Goal: Task Accomplishment & Management: Manage account settings

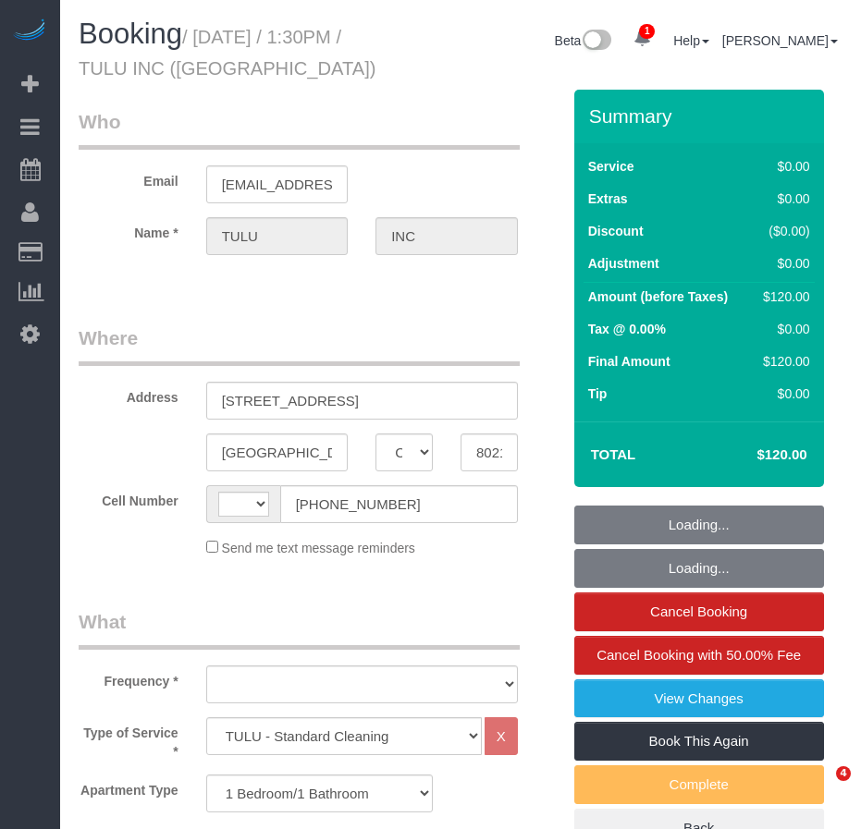
select select "CO"
select select "1"
select select "number:89"
select select "number:90"
select select "number:15"
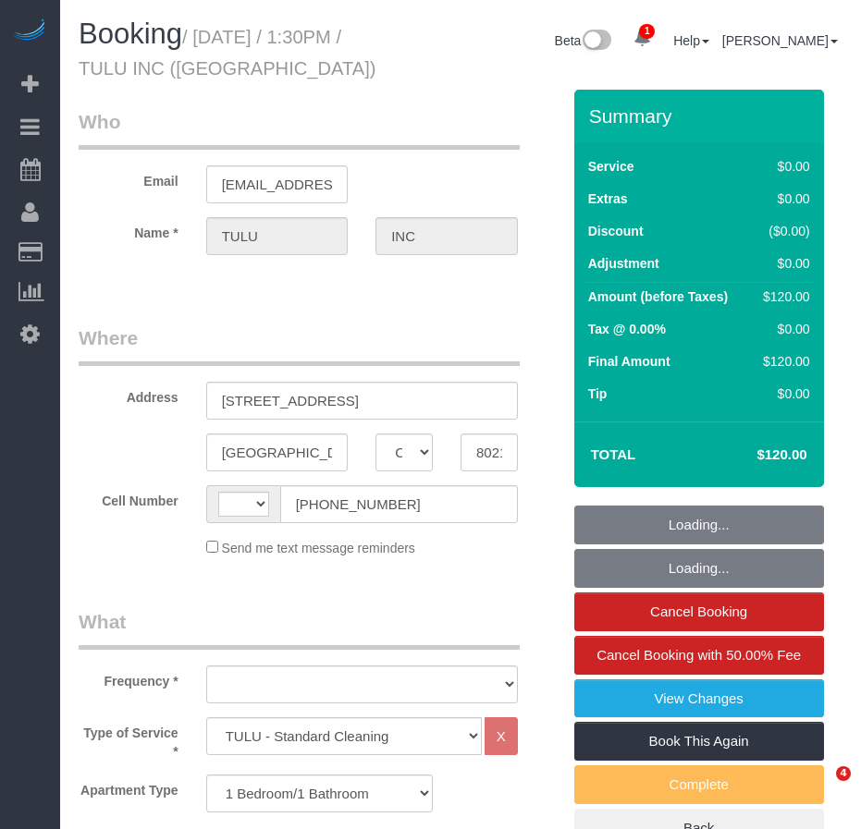
select select "number:6"
select select "string:[GEOGRAPHIC_DATA]"
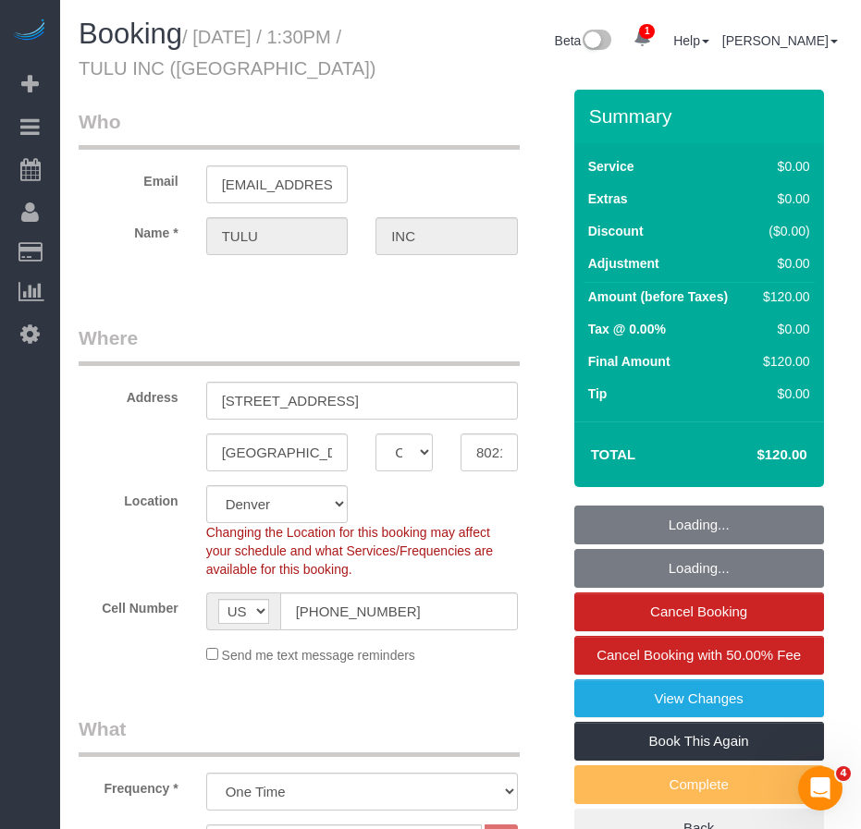
select select "object:881"
select select "1"
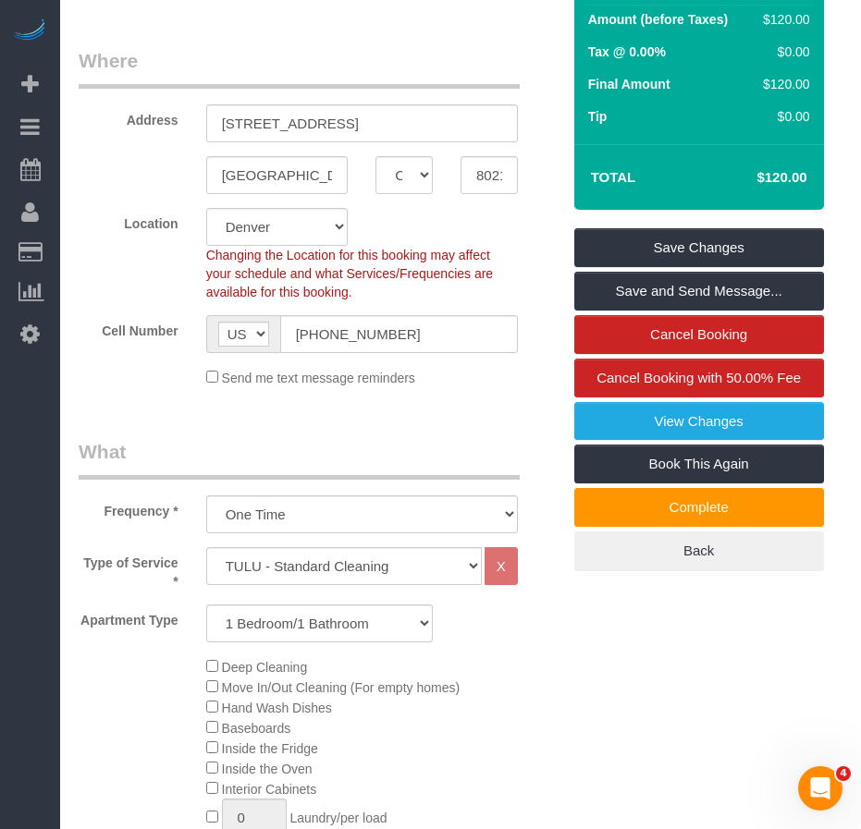
scroll to position [92, 0]
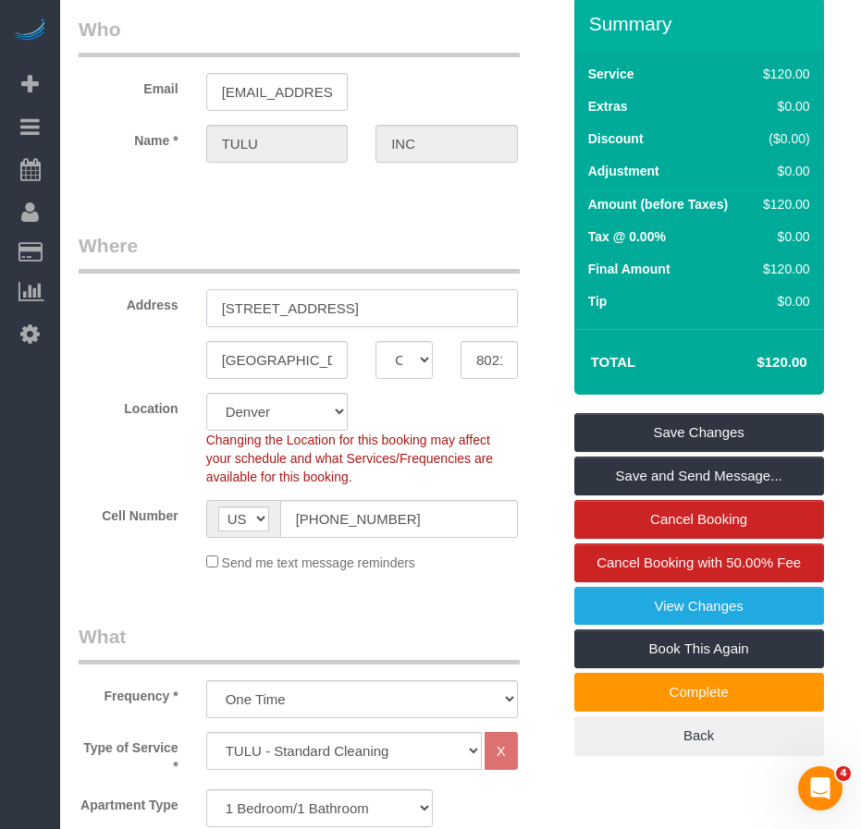
drag, startPoint x: 220, startPoint y: 314, endPoint x: 346, endPoint y: 318, distance: 125.8
click at [346, 318] on input "2501 West 26th Ave, Apt. 1010" at bounding box center [362, 308] width 312 height 38
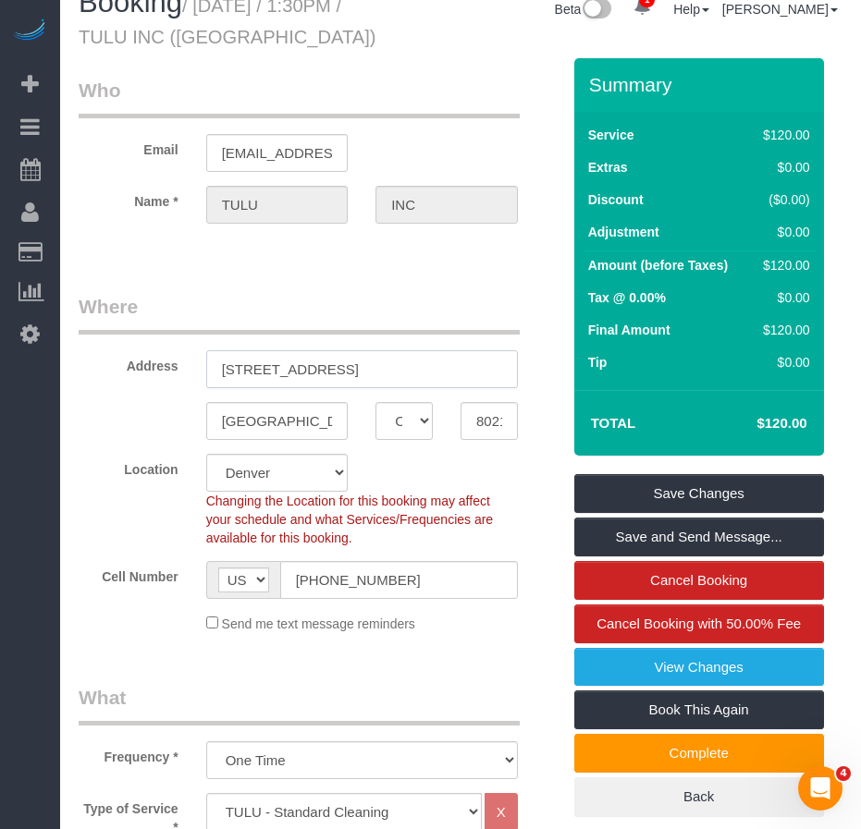
scroll to position [0, 0]
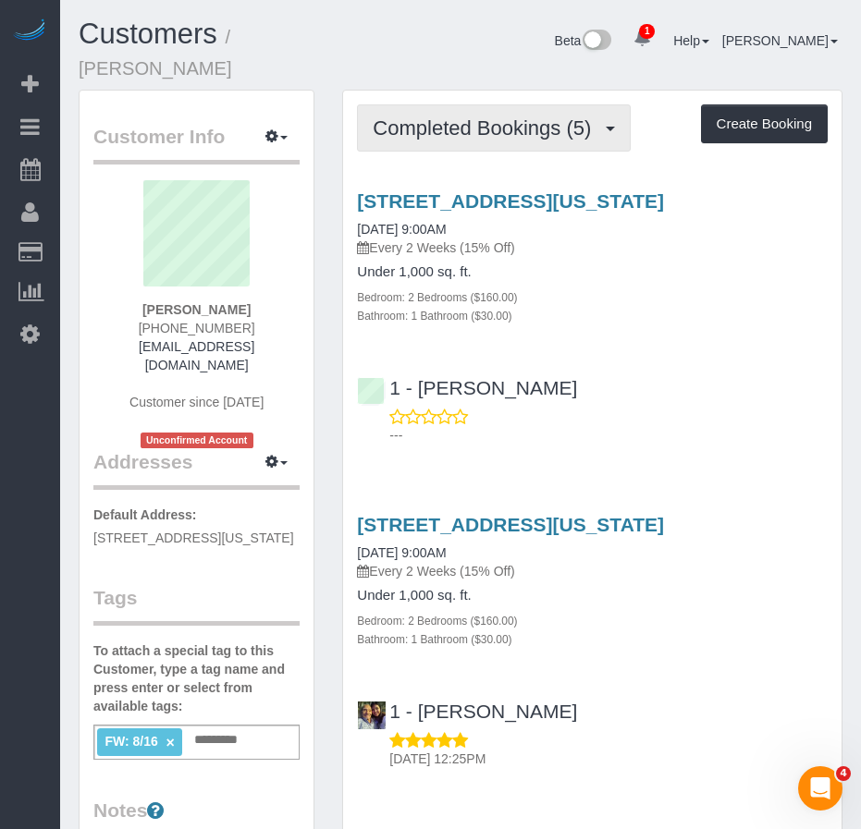
click at [447, 117] on span "Completed Bookings (5)" at bounding box center [486, 128] width 227 height 23
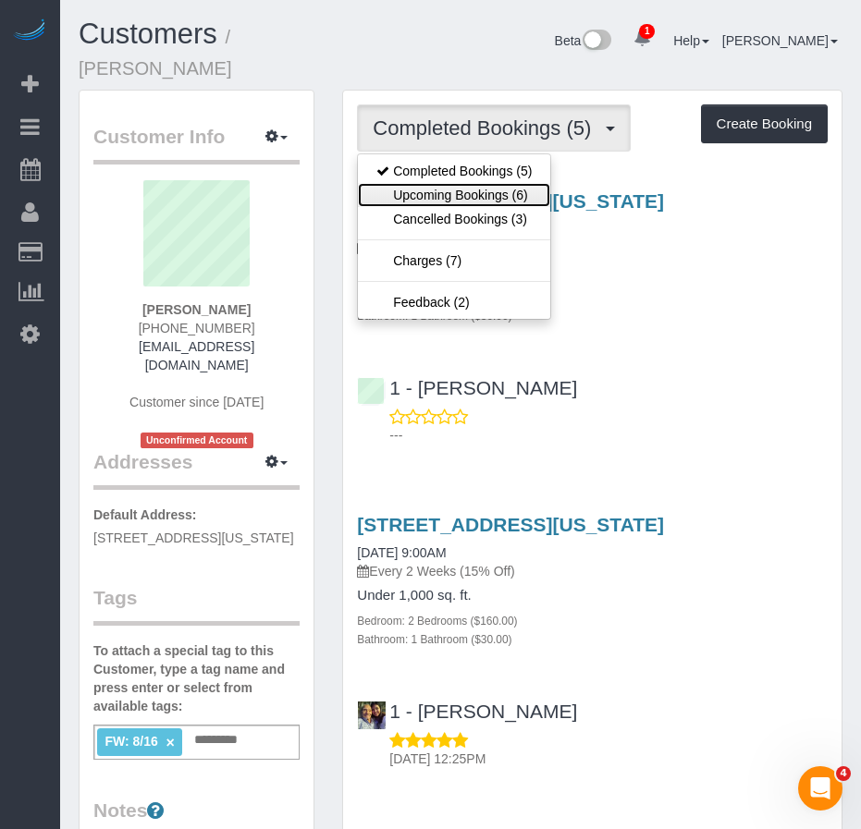
click at [464, 183] on link "Upcoming Bookings (6)" at bounding box center [454, 195] width 192 height 24
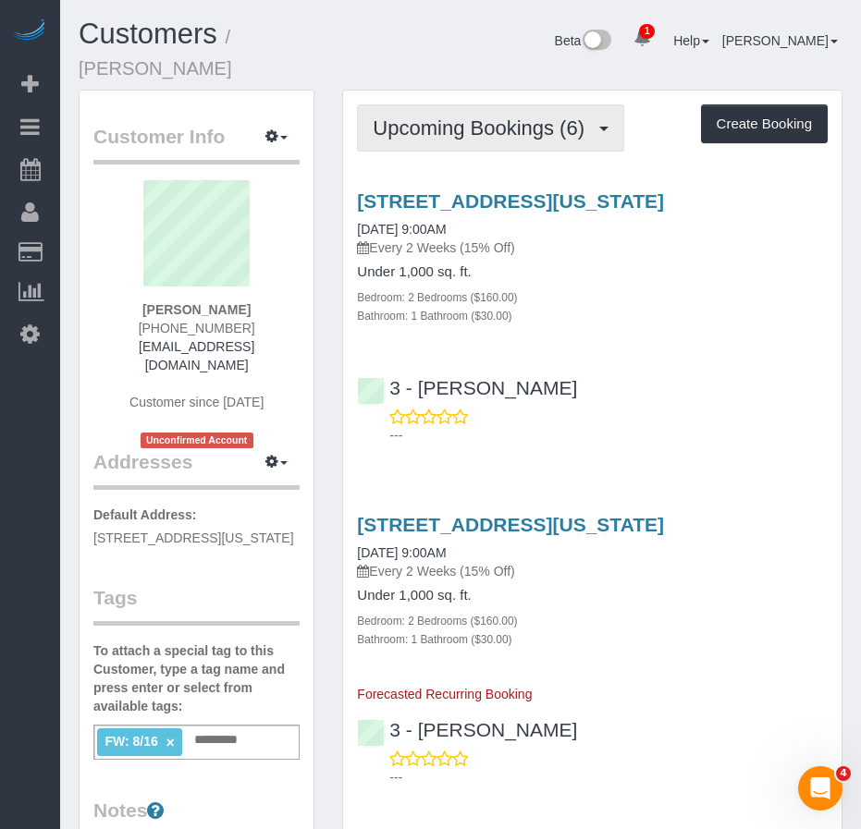
click at [516, 118] on button "Upcoming Bookings (6)" at bounding box center [490, 127] width 267 height 47
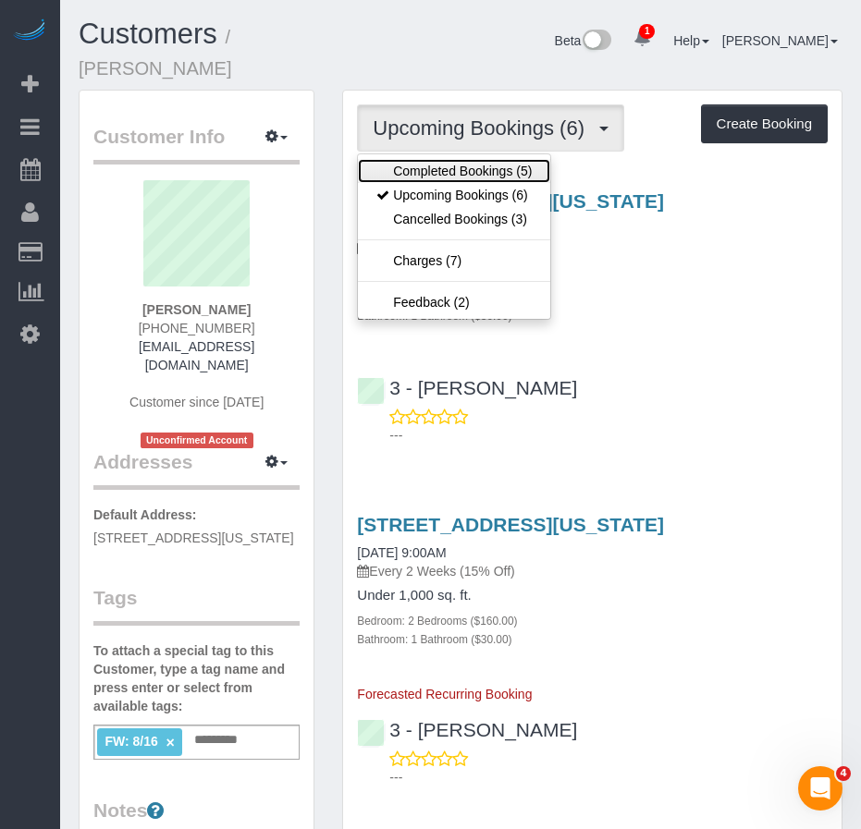
click at [477, 159] on link "Completed Bookings (5)" at bounding box center [454, 171] width 192 height 24
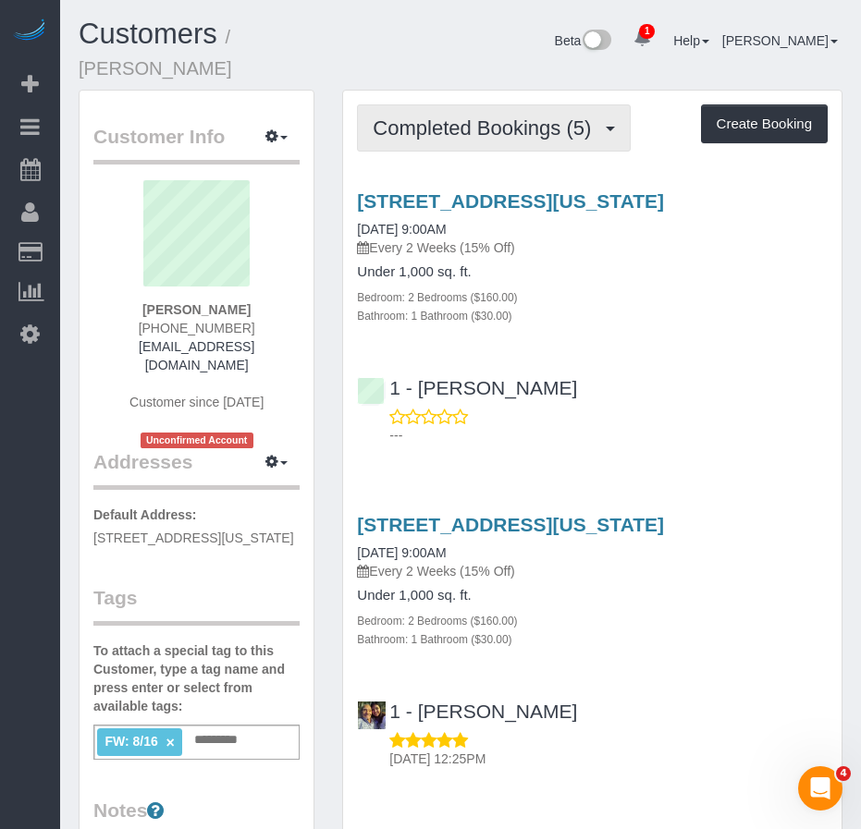
click at [472, 117] on span "Completed Bookings (5)" at bounding box center [486, 128] width 227 height 23
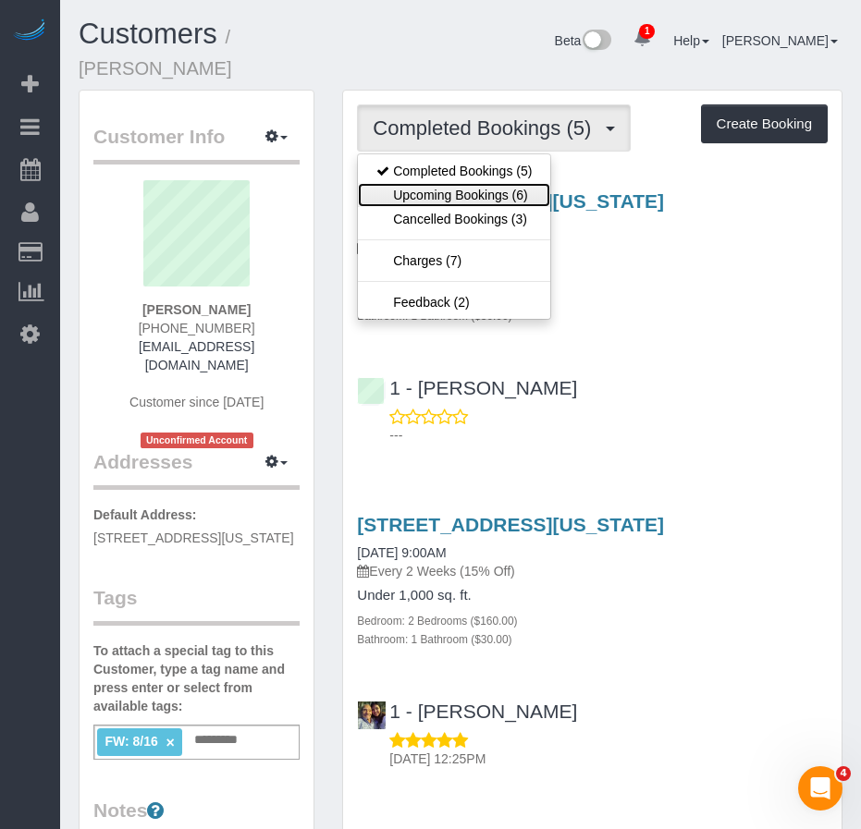
click at [452, 183] on link "Upcoming Bookings (6)" at bounding box center [454, 195] width 192 height 24
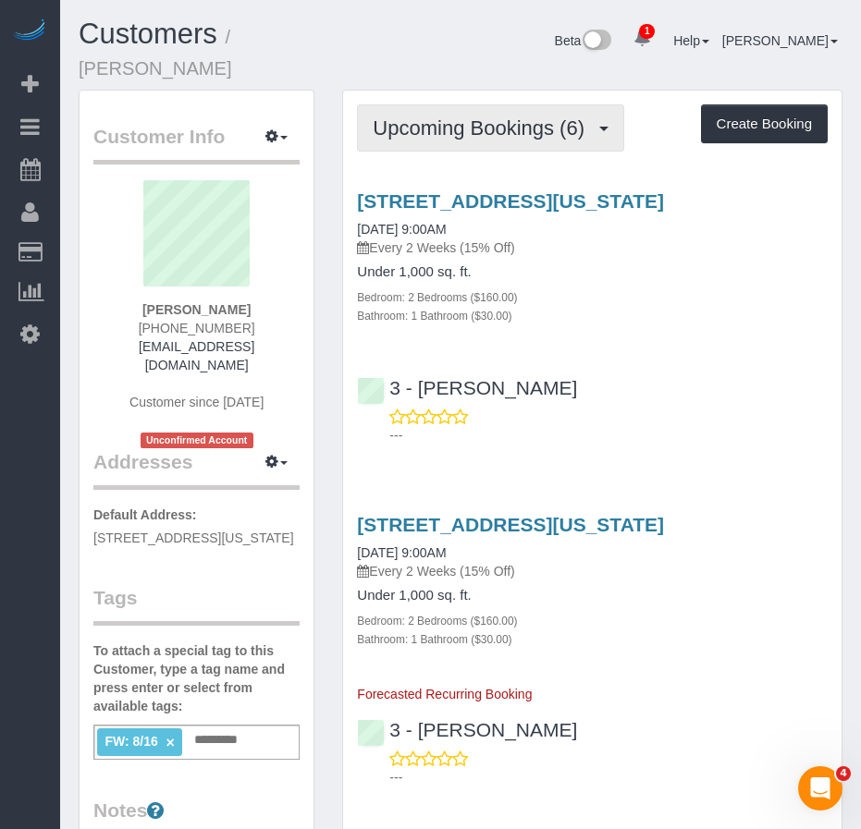
click at [425, 117] on span "Upcoming Bookings (6)" at bounding box center [483, 128] width 221 height 23
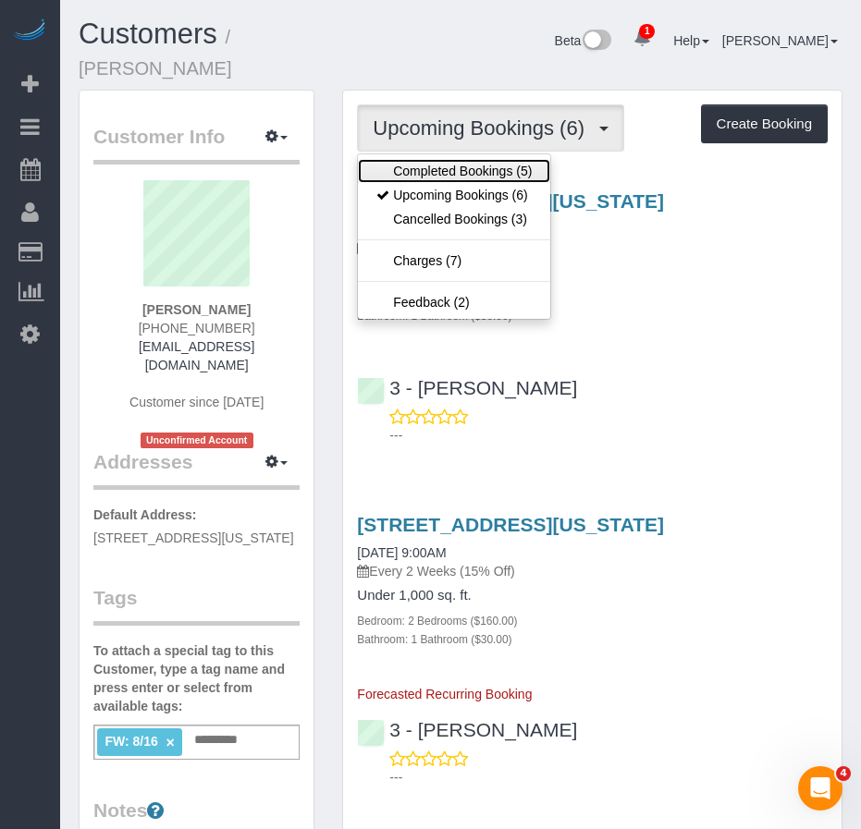
click at [424, 159] on link "Completed Bookings (5)" at bounding box center [454, 171] width 192 height 24
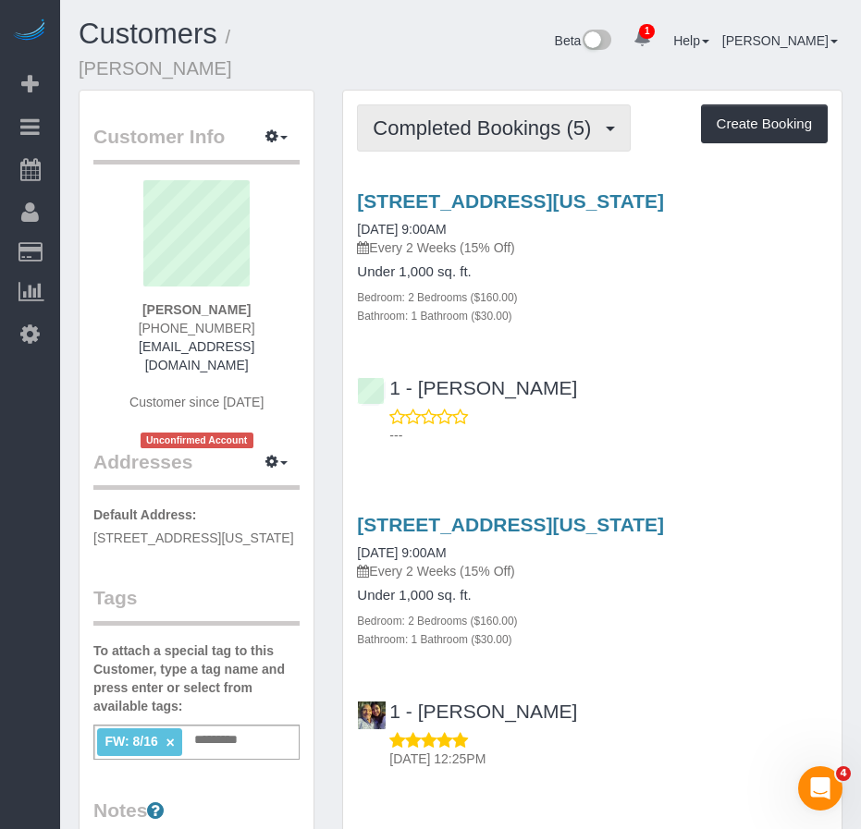
click at [478, 117] on span "Completed Bookings (5)" at bounding box center [486, 128] width 227 height 23
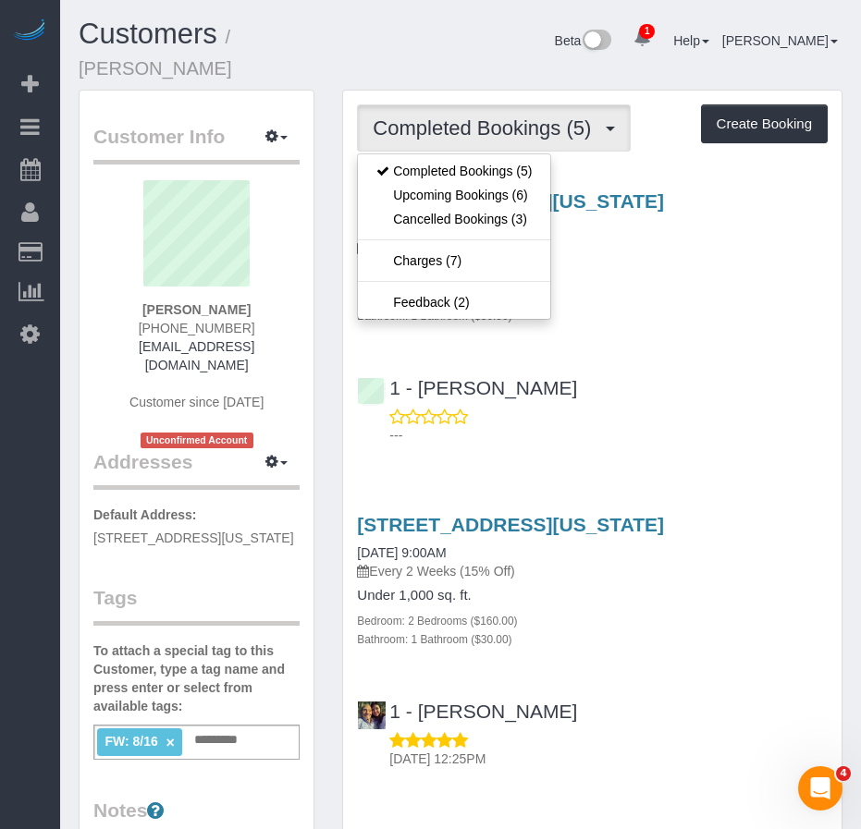
click at [680, 362] on div "1 - Veronica Romero ---" at bounding box center [592, 403] width 498 height 83
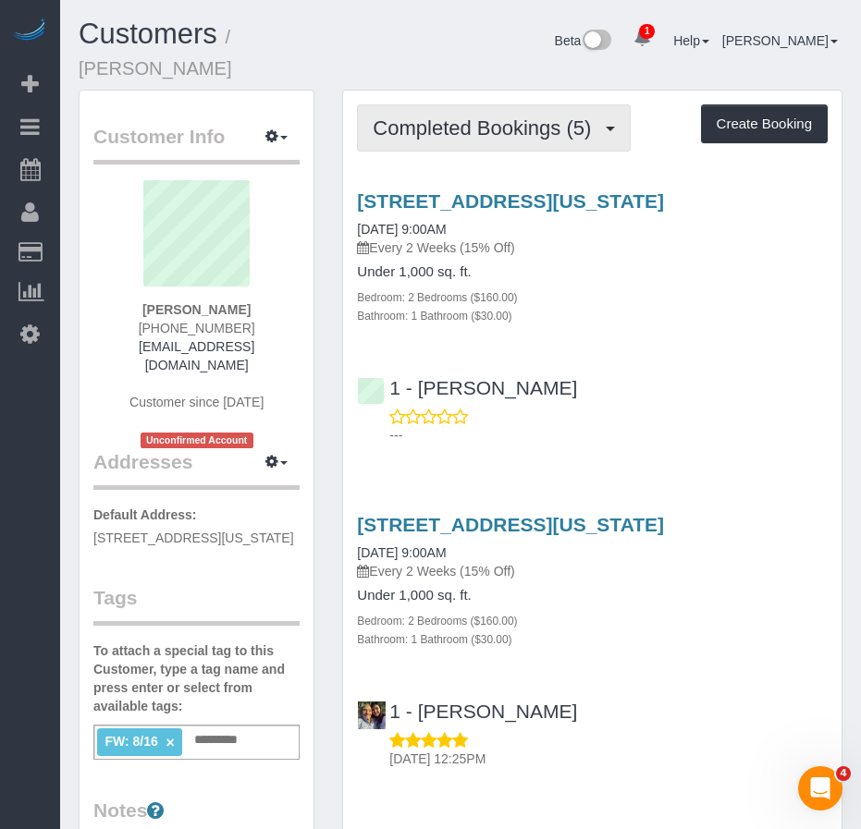
click at [435, 117] on span "Completed Bookings (5)" at bounding box center [486, 128] width 227 height 23
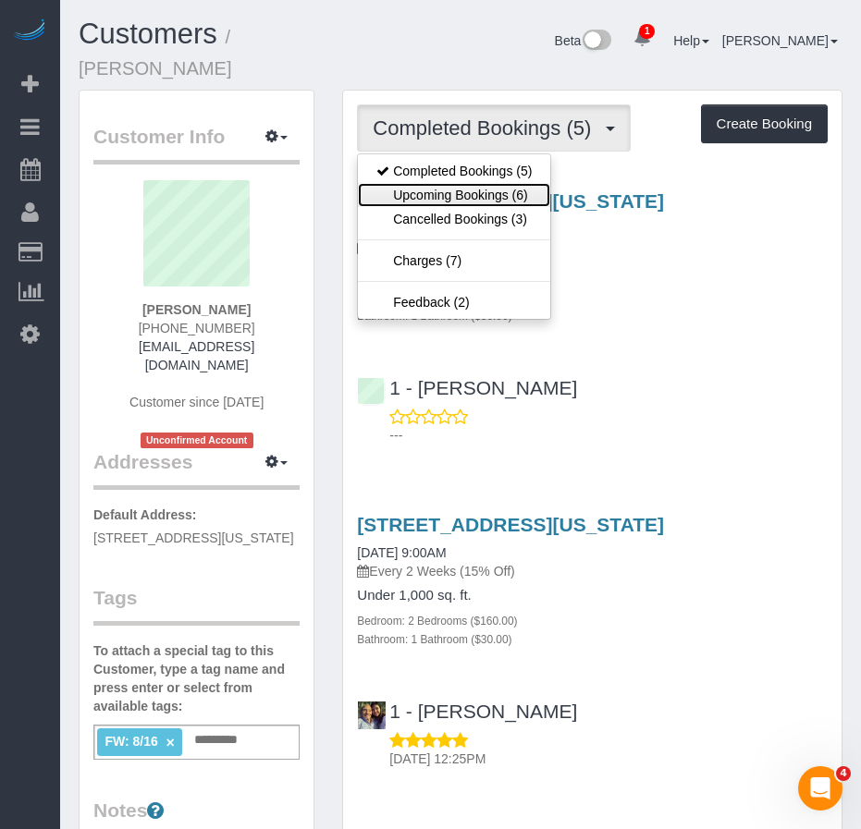
click at [480, 183] on link "Upcoming Bookings (6)" at bounding box center [454, 195] width 192 height 24
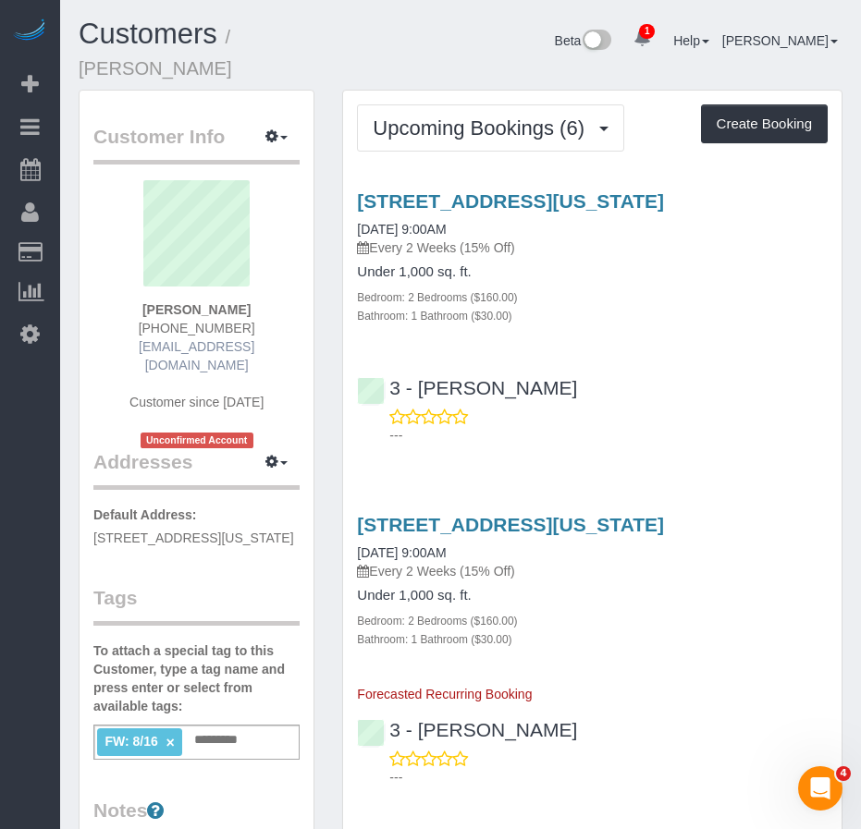
drag, startPoint x: 157, startPoint y: 285, endPoint x: 276, endPoint y: 330, distance: 127.6
click at [276, 330] on div "William Wang 1 (609) 902-5243 williamqwang@outlook.com Customer since 2025 Unco…" at bounding box center [196, 314] width 206 height 268
copy div "William Wang 1 (609) 902-5243 williamqwang@outlook.com"
click at [415, 222] on link "08/30/2025 9:00AM" at bounding box center [401, 229] width 89 height 15
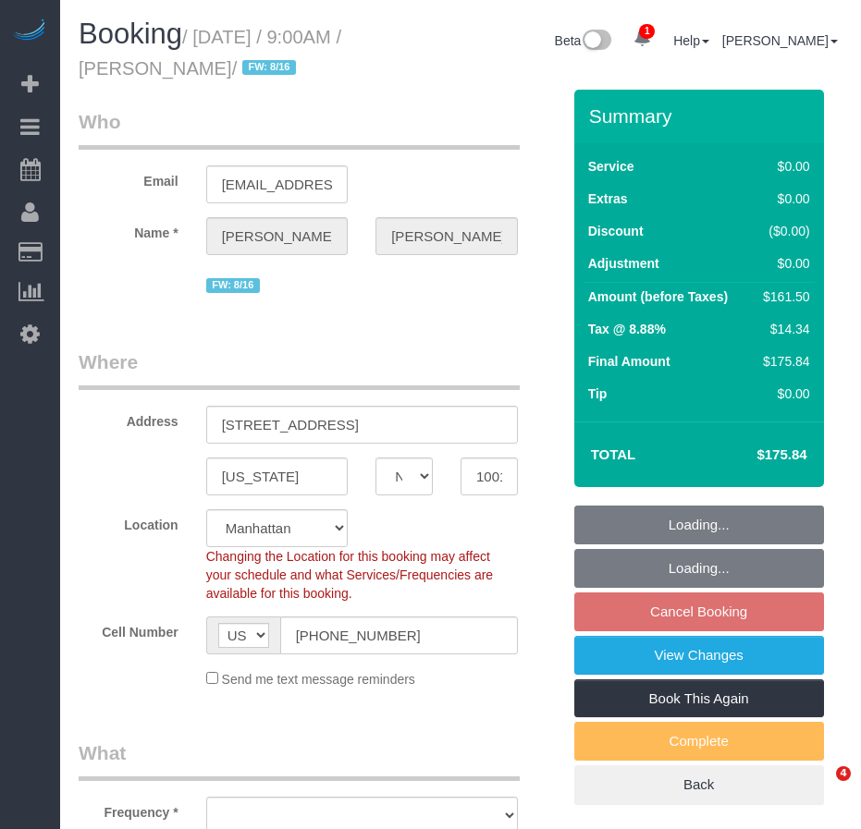
select select "NY"
select select "object:1301"
select select "2"
select select "spot2"
select select "number:59"
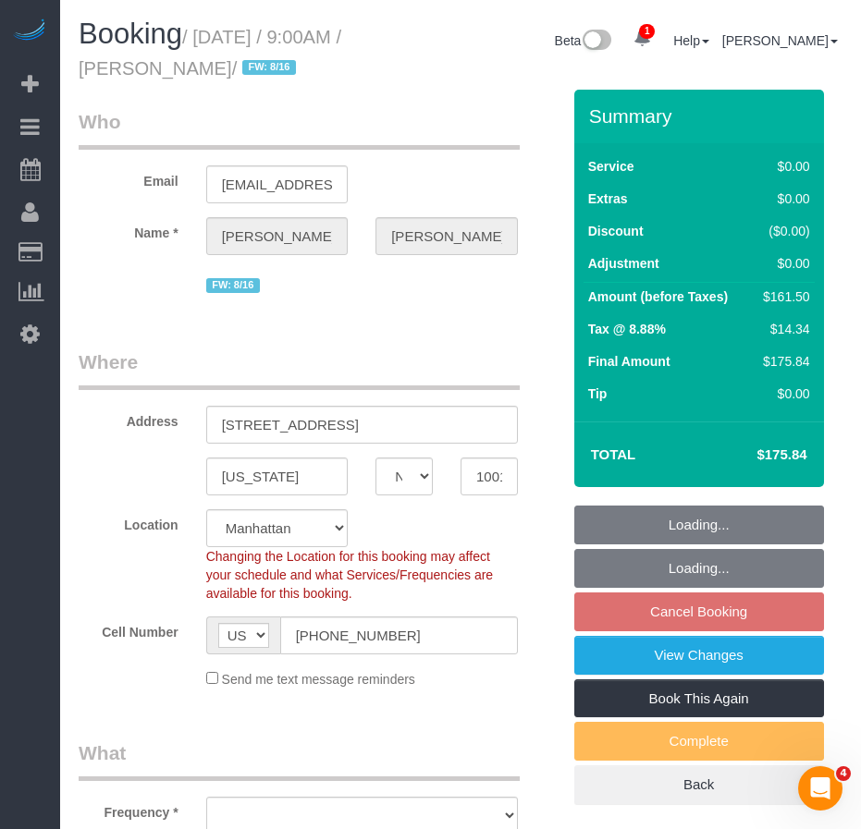
select select "number:76"
select select "number:15"
select select "number:6"
select select "string:stripe-pm_1RK0mp4VGloSiKo7cFIrzZQh"
select select "2"
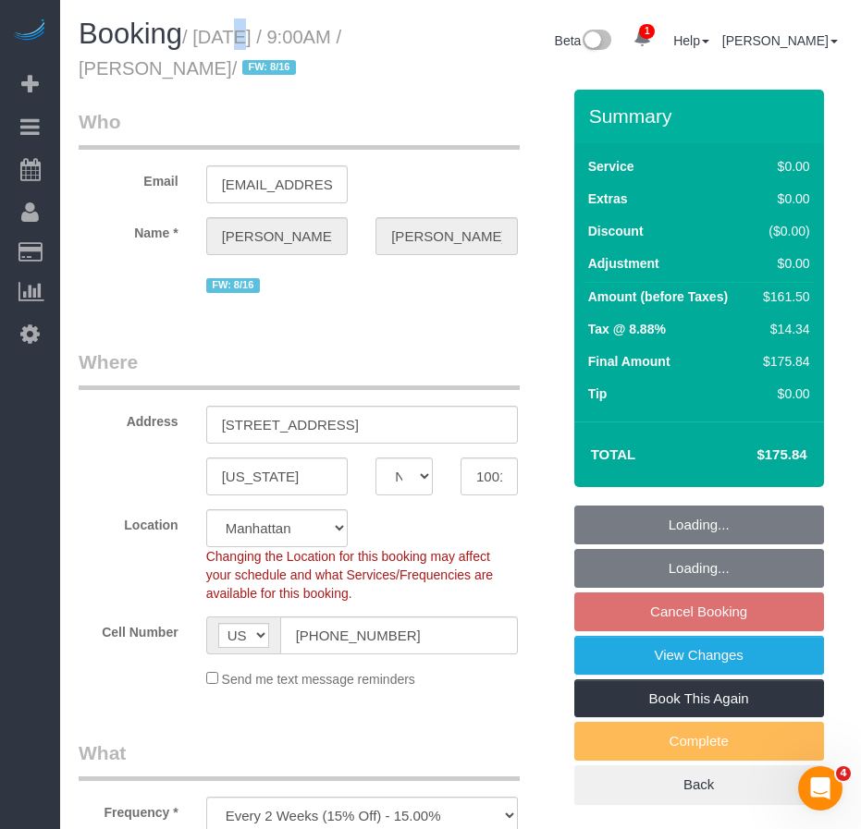
drag, startPoint x: 201, startPoint y: 39, endPoint x: 276, endPoint y: 64, distance: 79.8
click at [276, 64] on small "/ August 30, 2025 / 9:00AM / William Wang / FW: 8/16" at bounding box center [210, 53] width 263 height 52
copy small "August 30, 2025 / 9:00AM / William Wang"
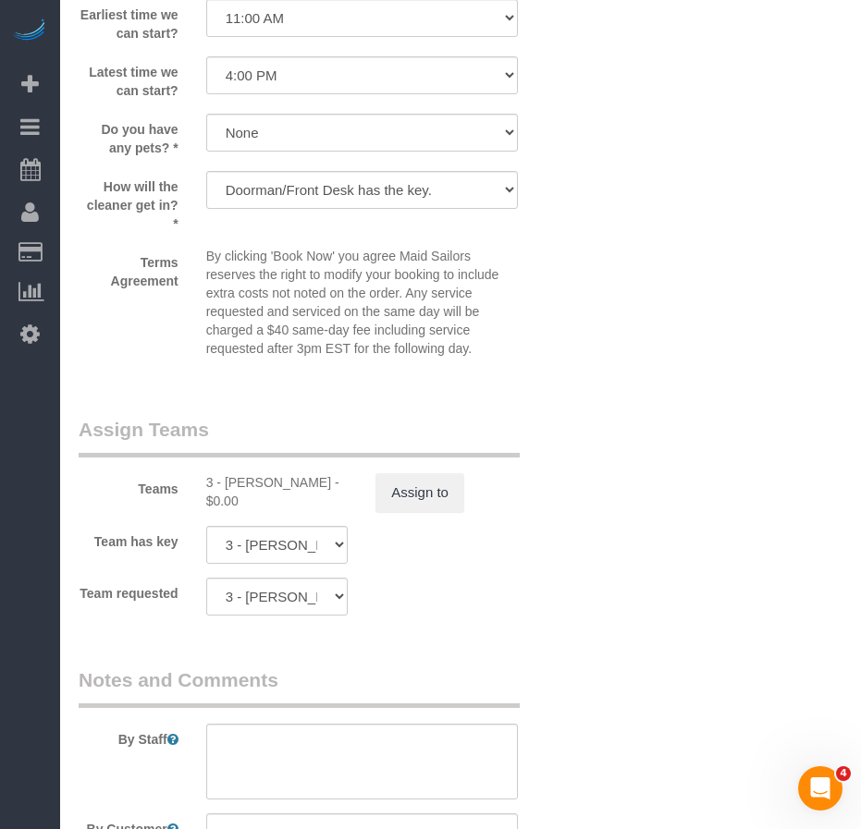
scroll to position [2219, 0]
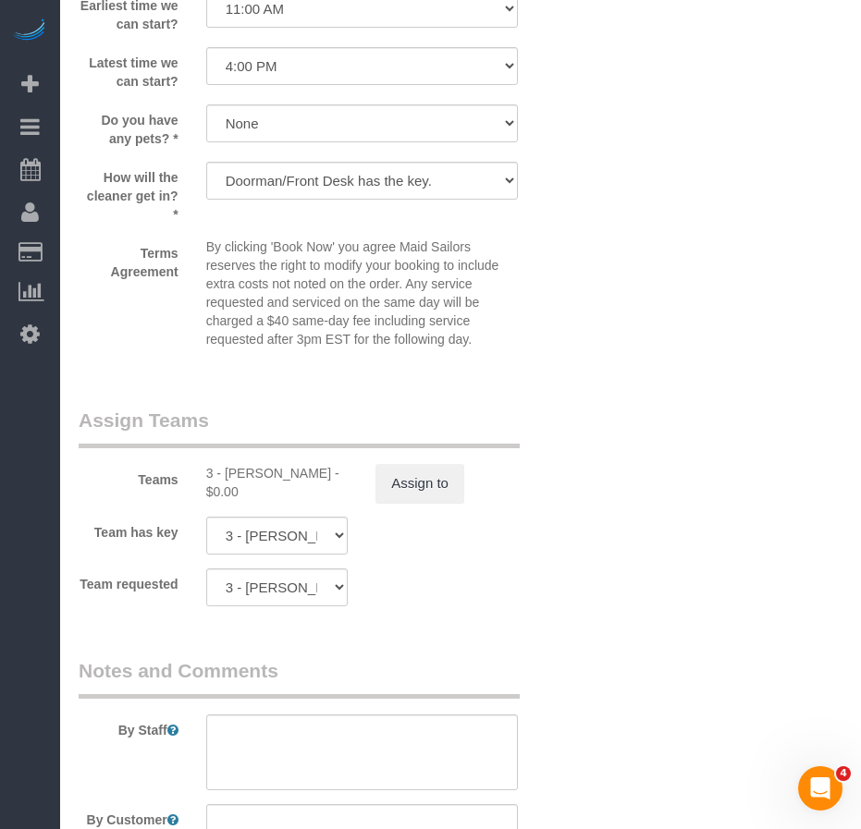
drag, startPoint x: 239, startPoint y: 473, endPoint x: 330, endPoint y: 470, distance: 91.6
click at [330, 470] on div "3 - Isabella Simplicio - $0.00" at bounding box center [277, 482] width 142 height 37
copy div "Isabella Simplicio"
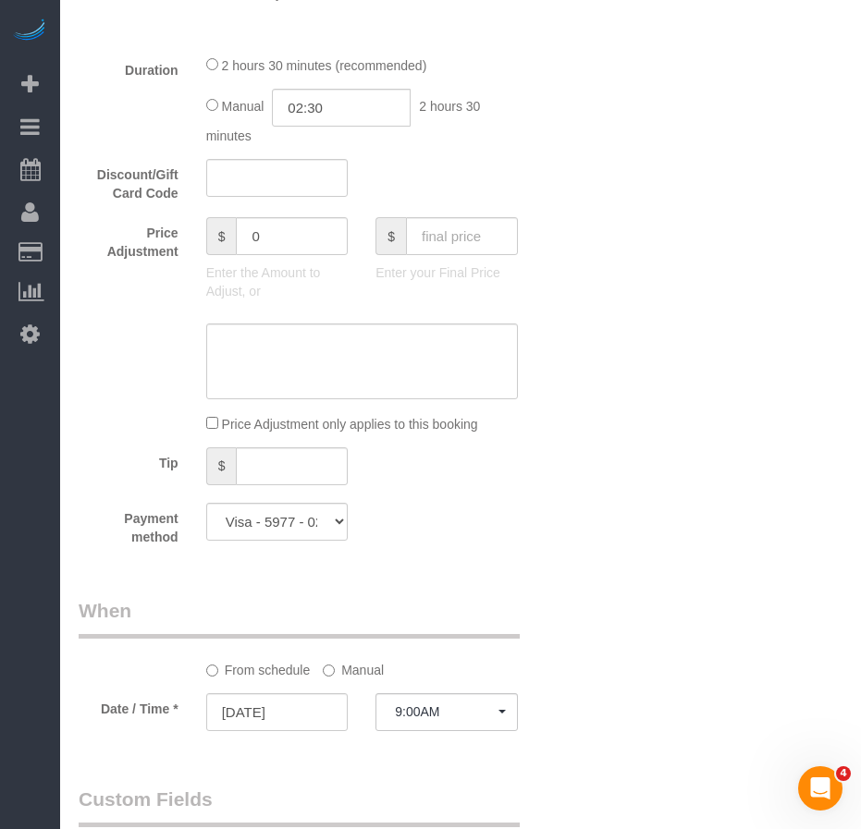
scroll to position [1479, 0]
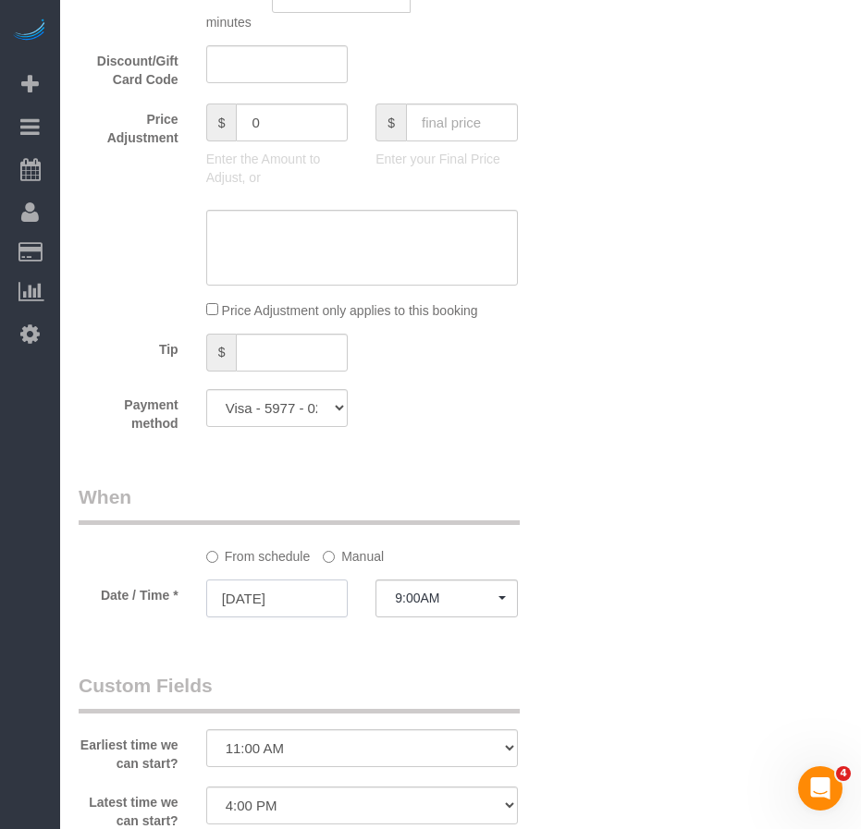
click at [263, 602] on input "08/30/2025" at bounding box center [277, 599] width 142 height 38
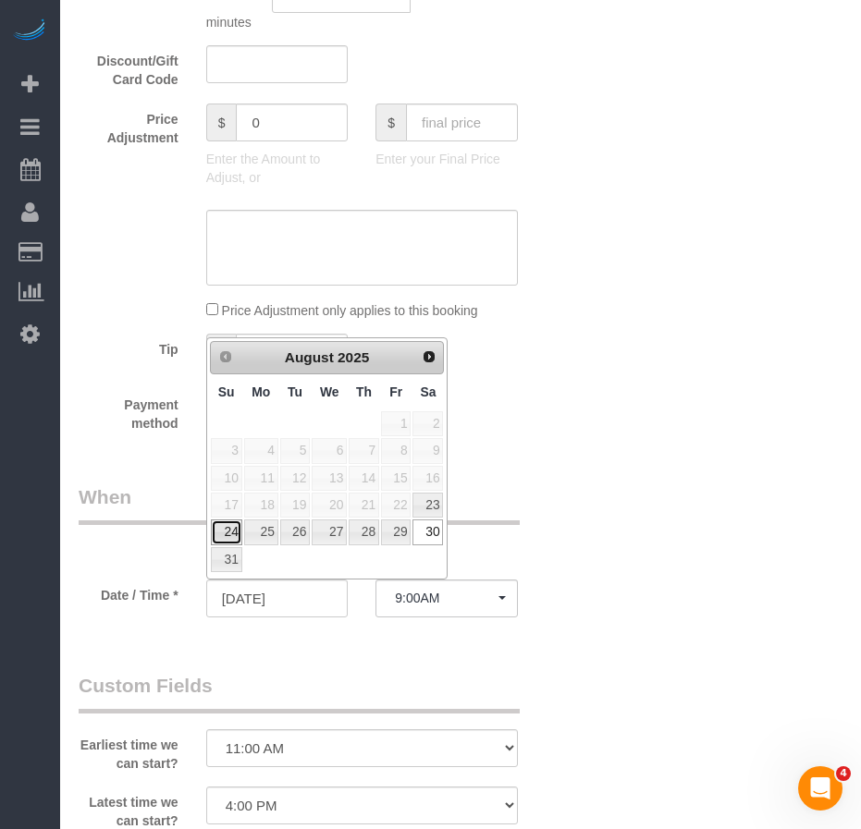
click at [229, 532] on link "24" at bounding box center [226, 532] width 31 height 25
type input "08/24/2025"
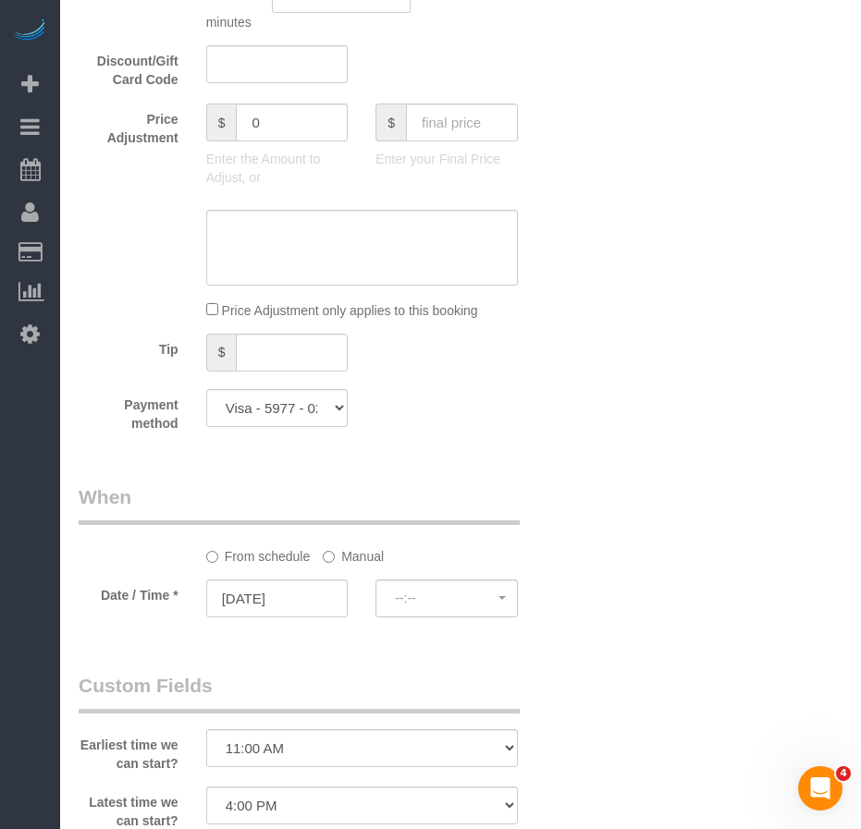
select select "spot61"
click at [425, 605] on span "8:00AM" at bounding box center [447, 598] width 104 height 15
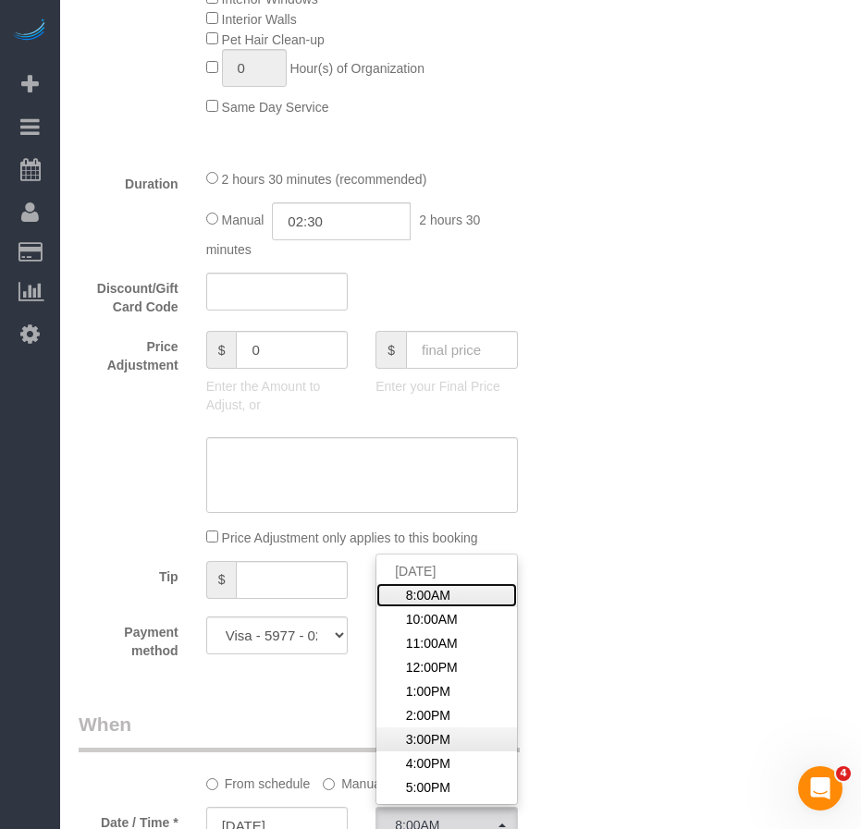
scroll to position [1202, 0]
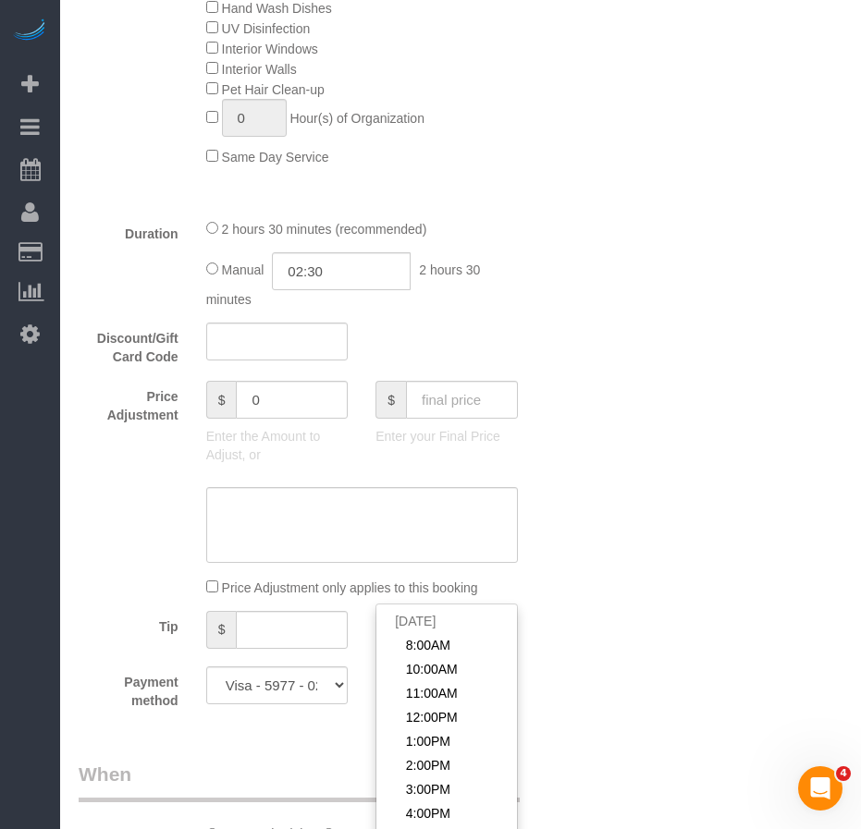
click at [606, 714] on div "Who Email williamqwang@outlook.com Name * William Wang FW: 8/16 Where Address 1…" at bounding box center [461, 506] width 764 height 3237
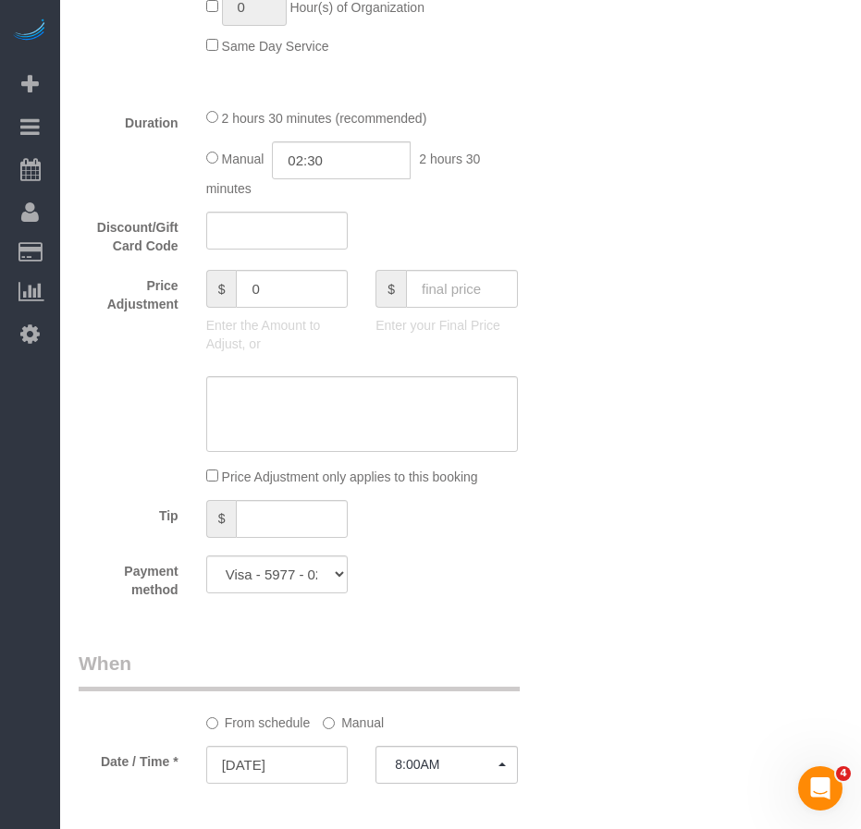
scroll to position [1479, 0]
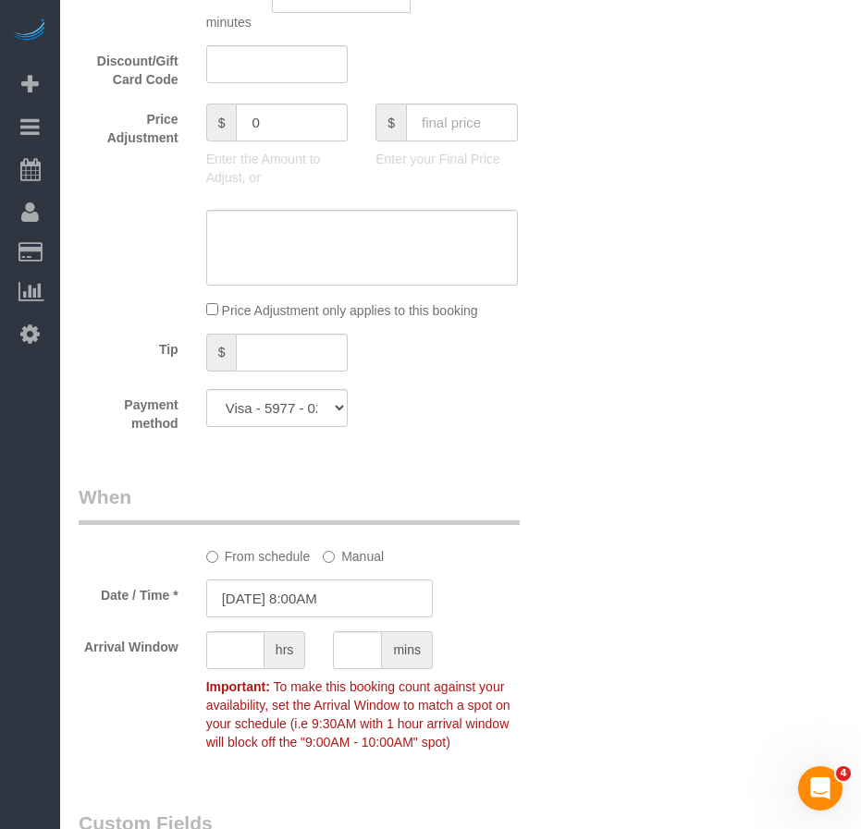
click at [285, 601] on input "08/24/2025 8:00AM" at bounding box center [319, 599] width 227 height 38
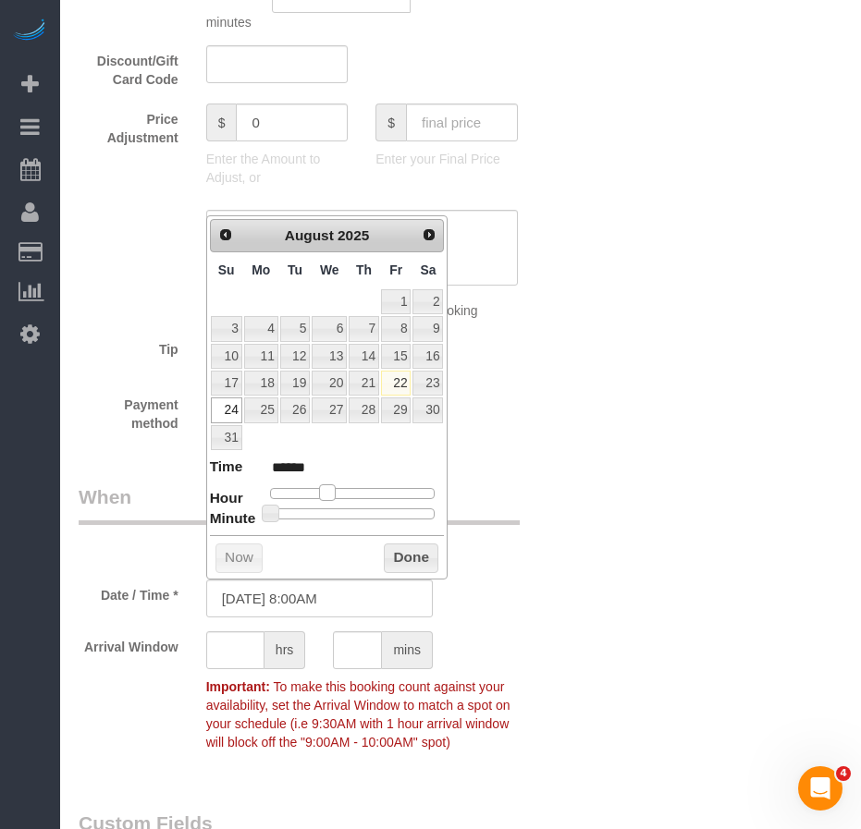
type input "08/24/2025 9:00AM"
type input "******"
drag, startPoint x: 328, startPoint y: 497, endPoint x: 337, endPoint y: 497, distance: 9.3
click at [337, 497] on span at bounding box center [334, 493] width 17 height 17
click at [401, 561] on button "Done" at bounding box center [411, 559] width 55 height 30
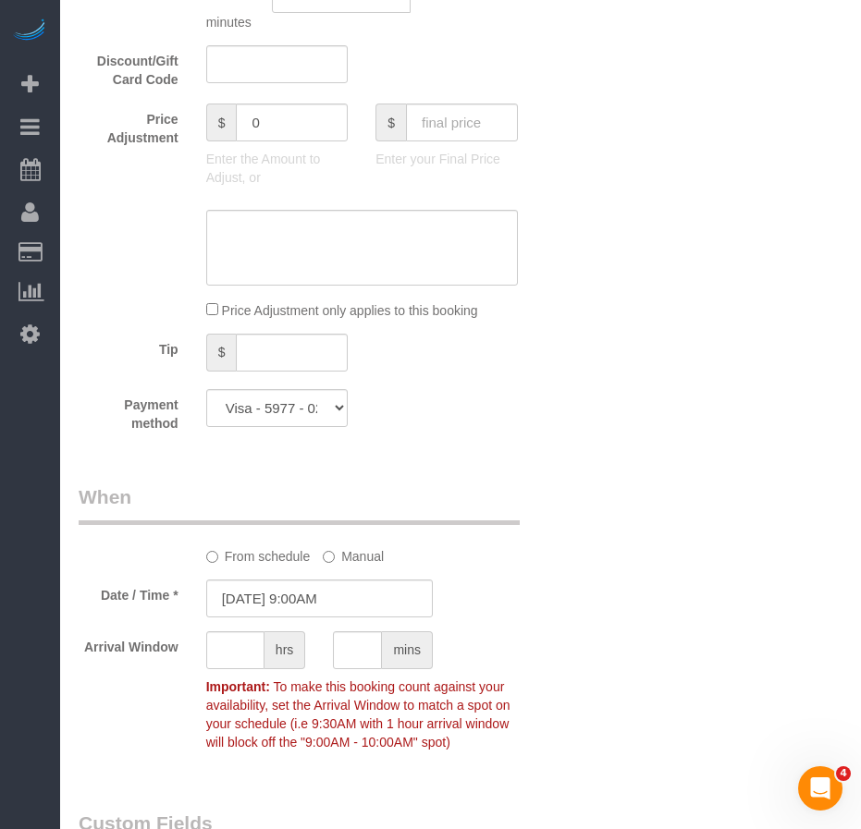
click at [590, 650] on div "Who Email williamqwang@outlook.com Name * William Wang FW: 8/16 Where Address 1…" at bounding box center [461, 298] width 764 height 3376
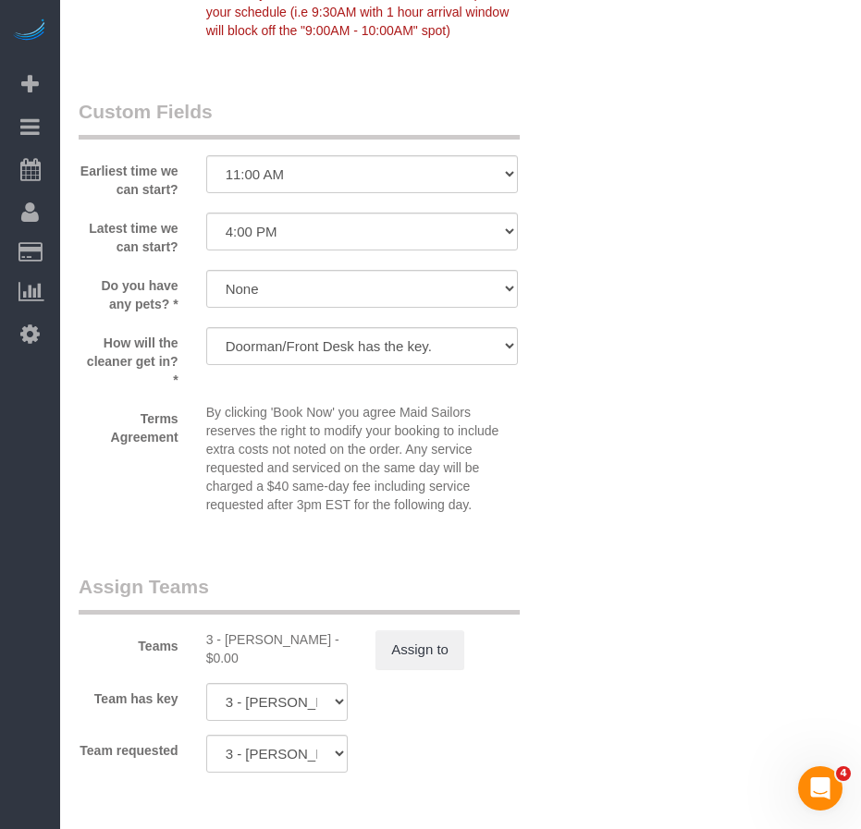
scroll to position [2312, 0]
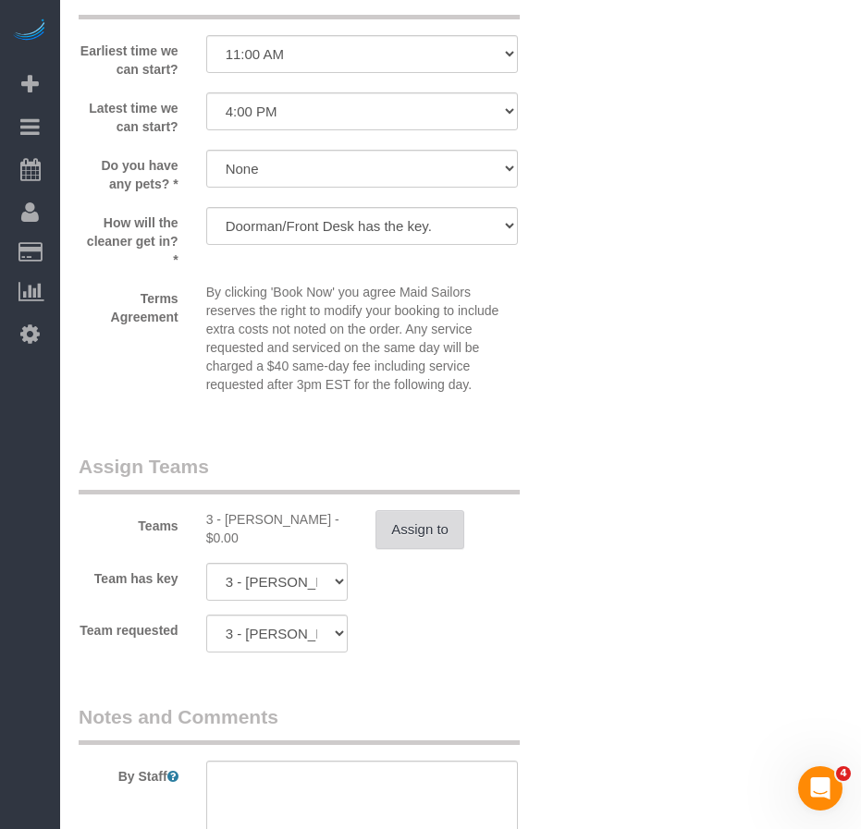
click at [424, 531] on button "Assign to" at bounding box center [419, 529] width 89 height 39
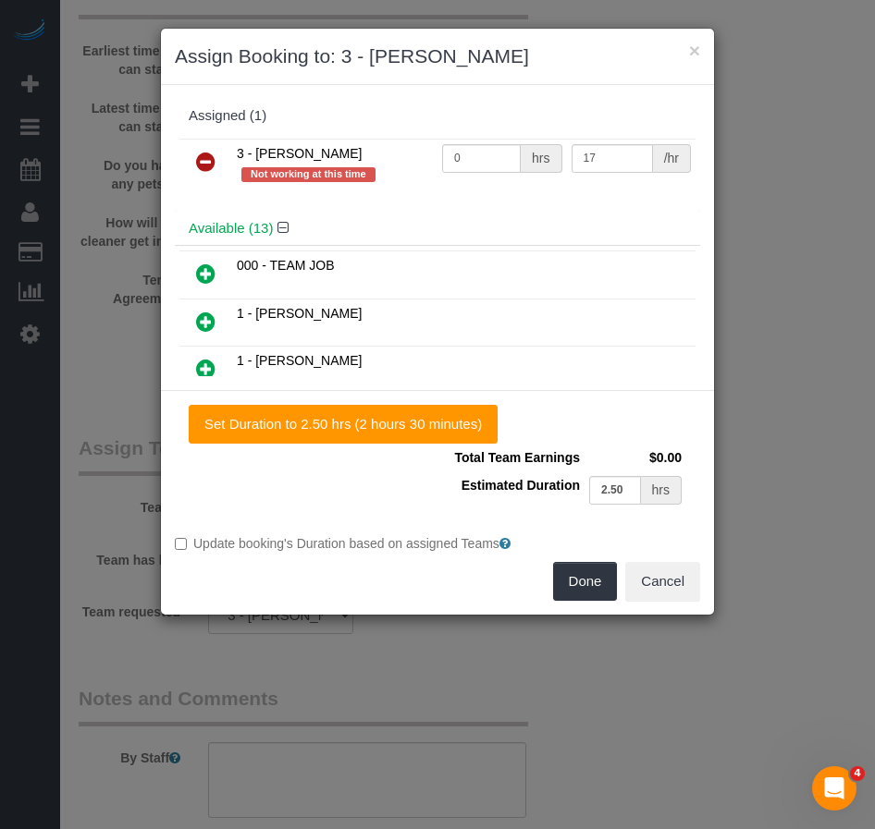
click at [205, 163] on icon at bounding box center [205, 162] width 19 height 22
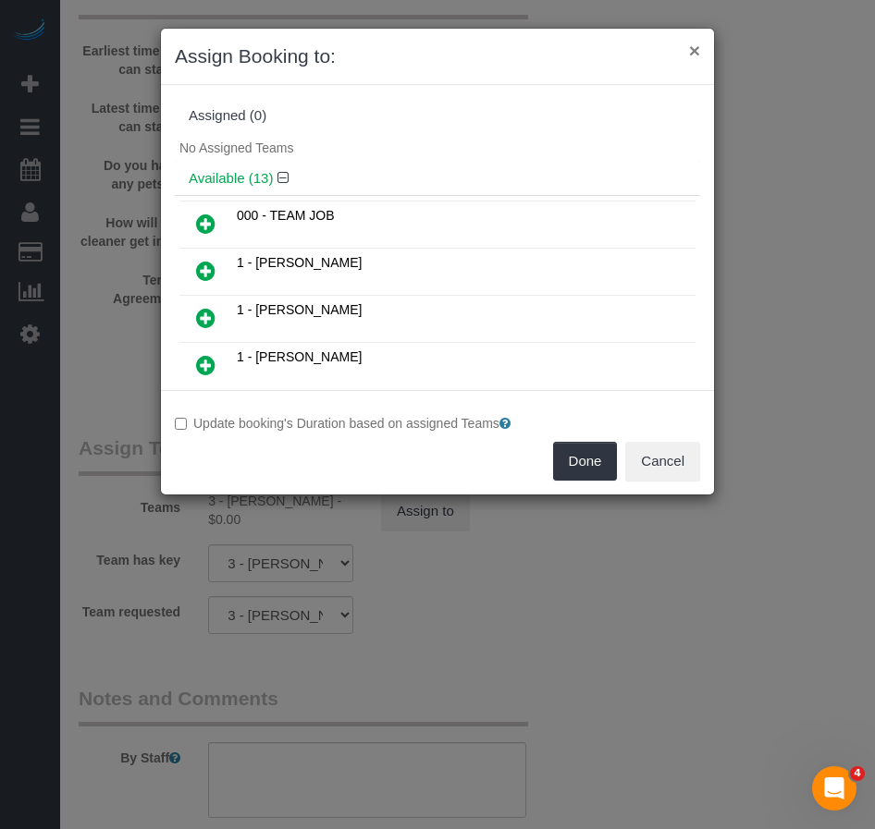
click at [695, 46] on button "×" at bounding box center [694, 50] width 11 height 19
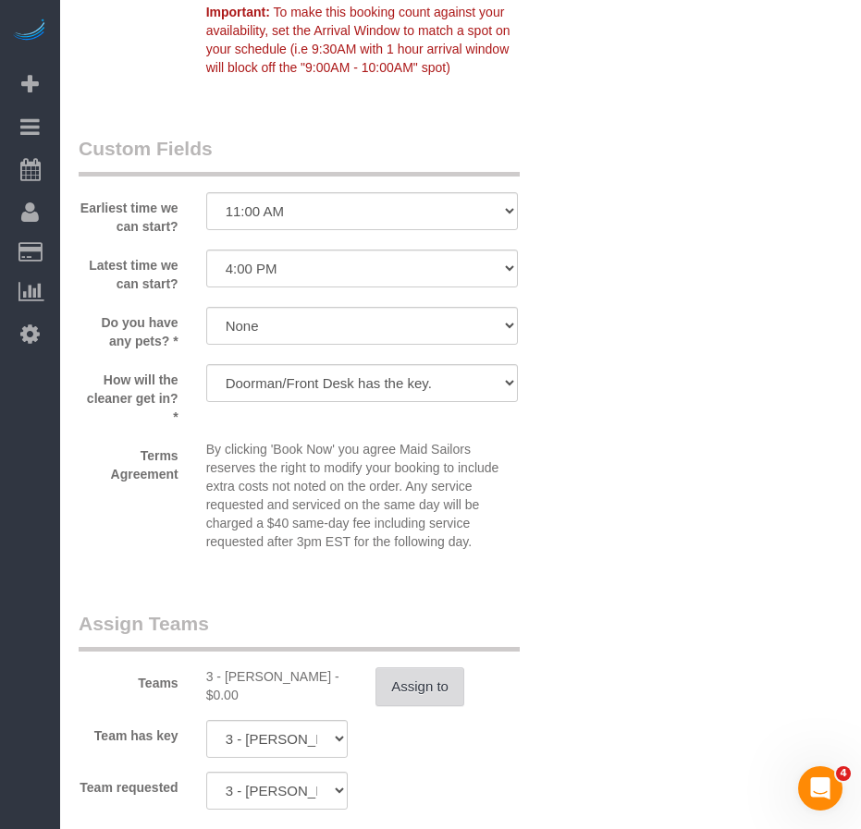
scroll to position [2496, 0]
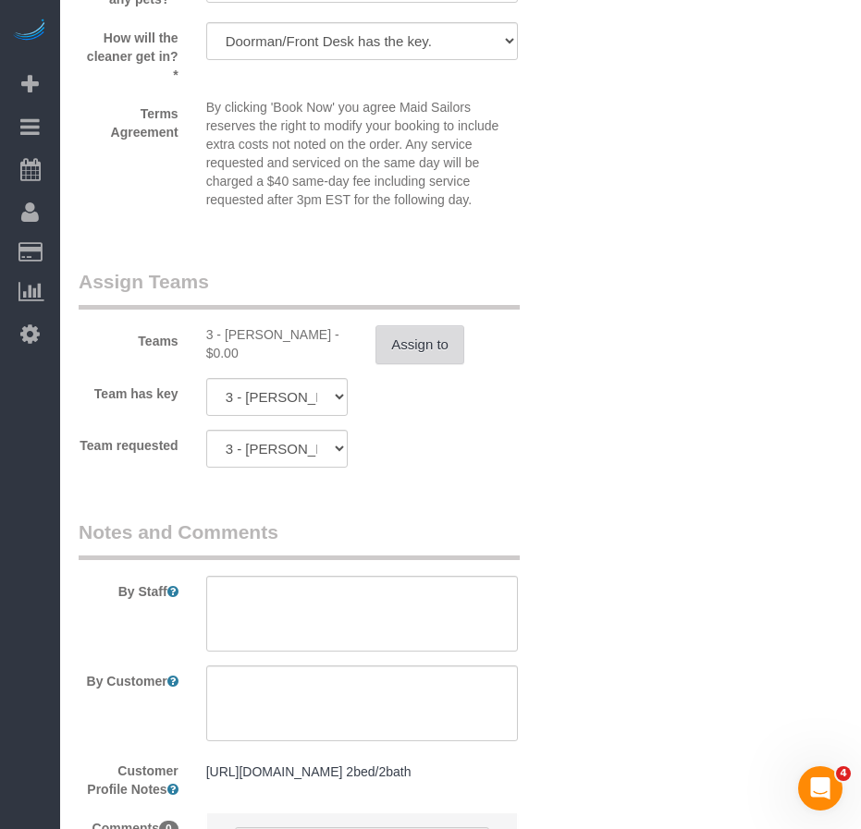
click at [413, 339] on button "Assign to" at bounding box center [419, 344] width 89 height 39
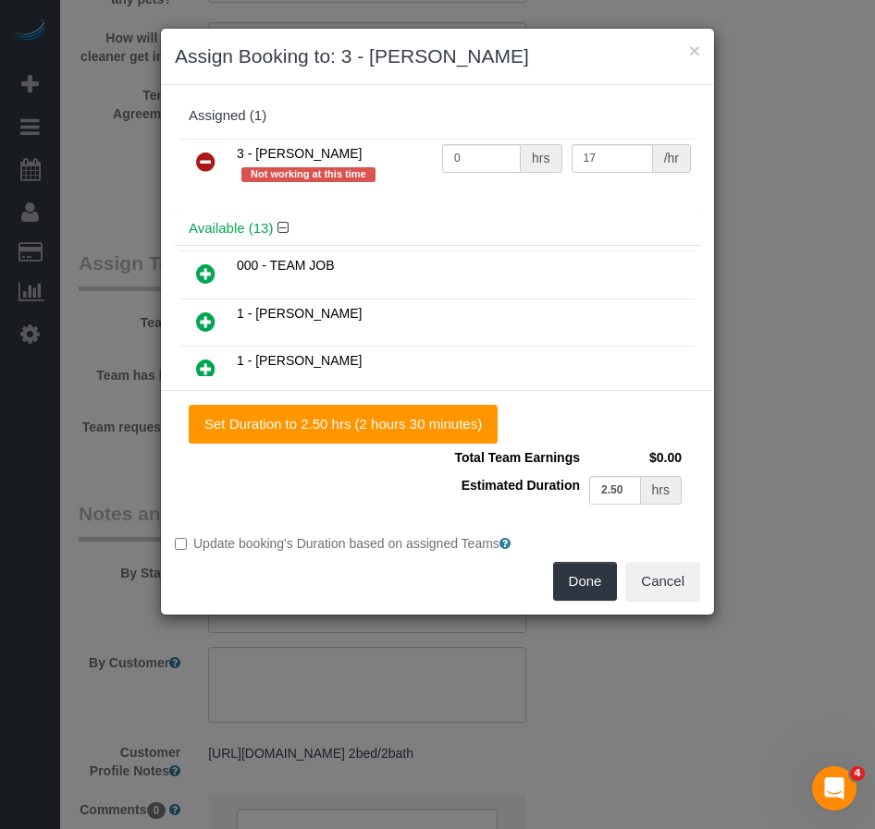
click at [203, 163] on icon at bounding box center [205, 162] width 19 height 22
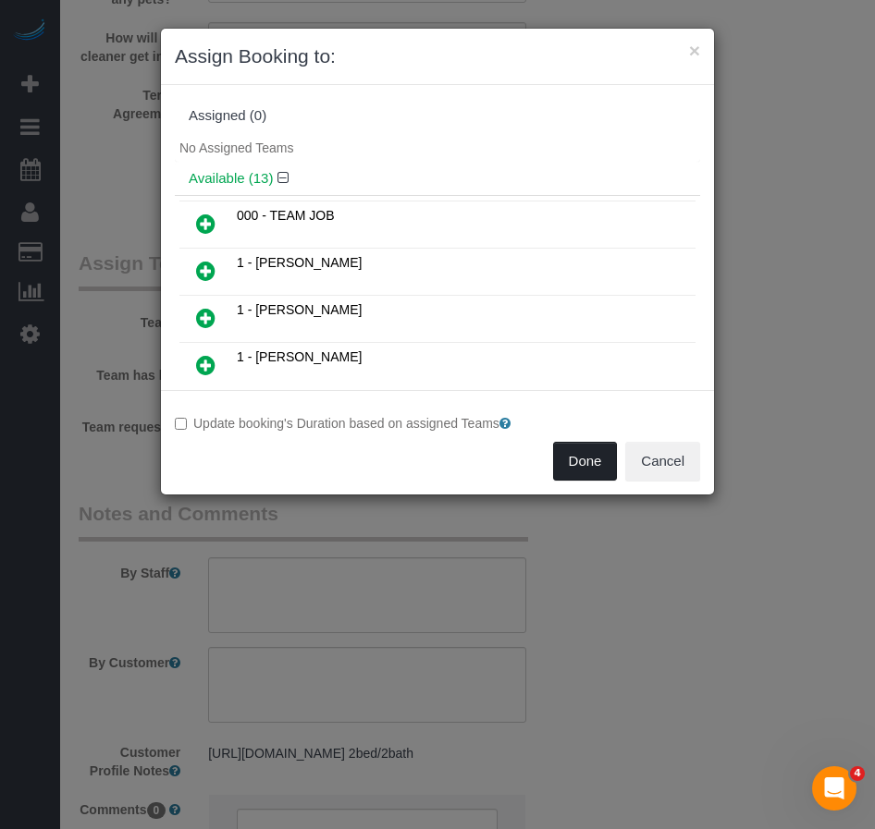
click at [576, 460] on button "Done" at bounding box center [585, 461] width 65 height 39
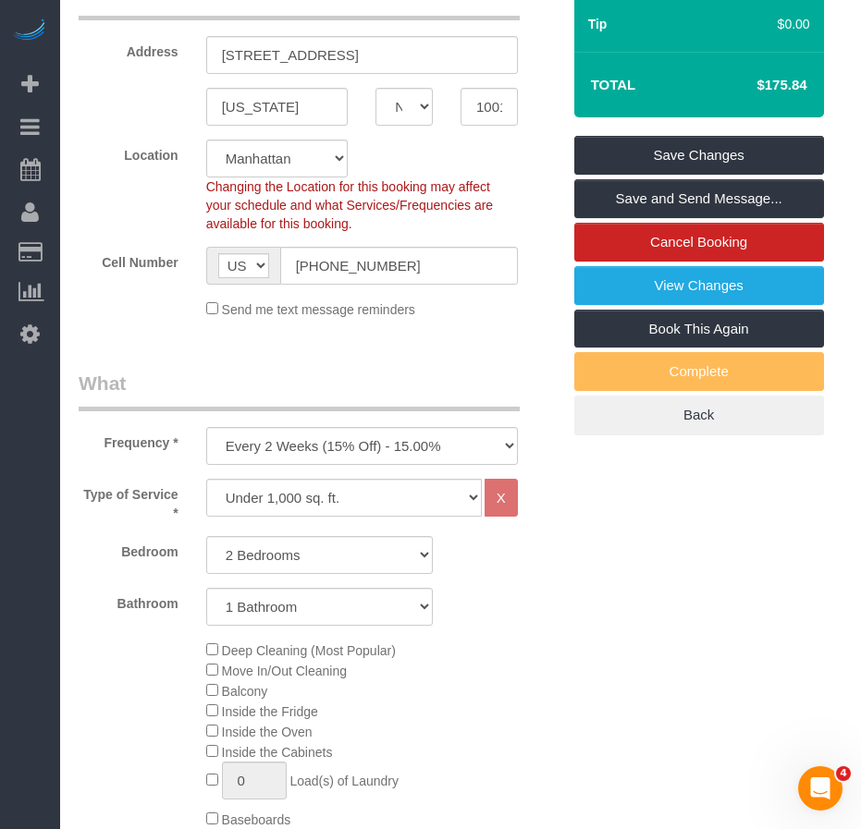
scroll to position [185, 0]
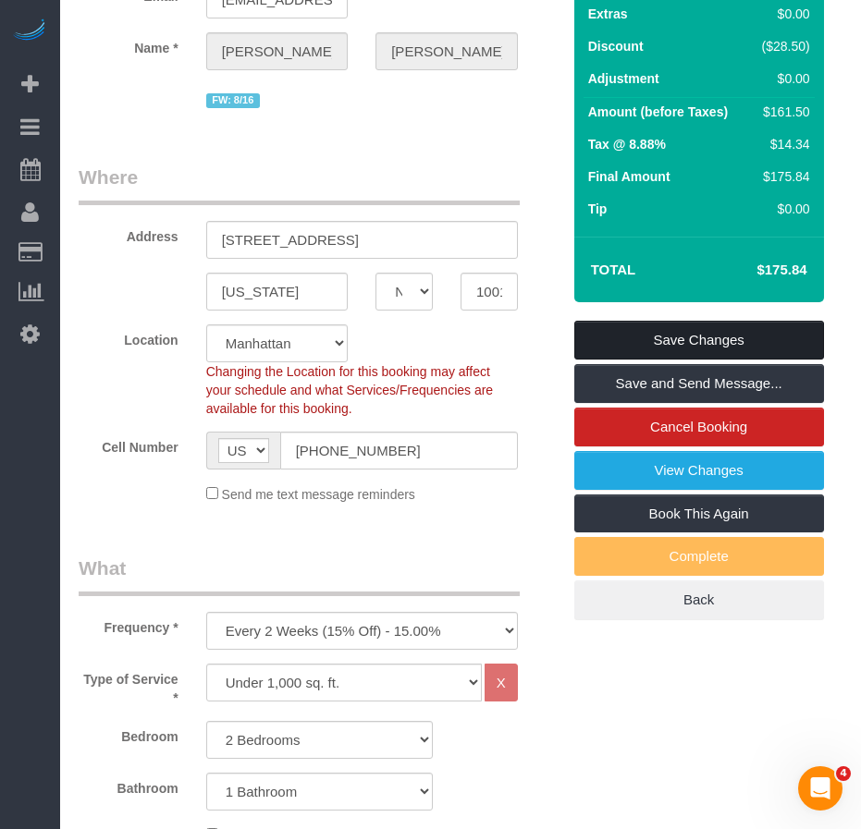
click at [640, 336] on link "Save Changes" at bounding box center [699, 340] width 250 height 39
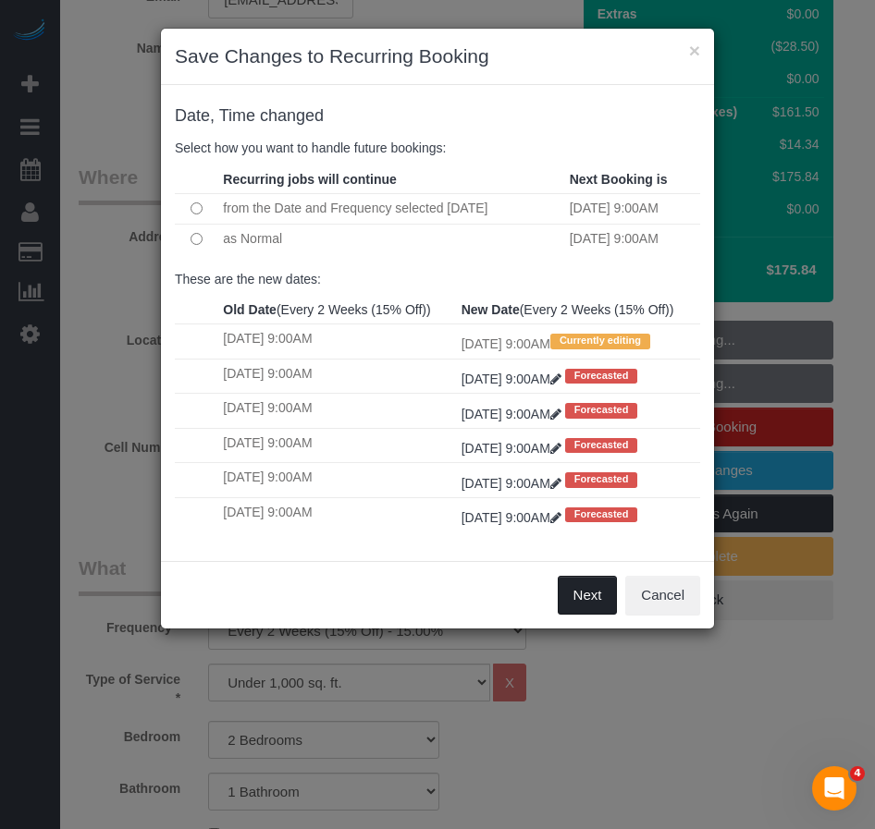
click at [583, 615] on button "Next" at bounding box center [588, 595] width 60 height 39
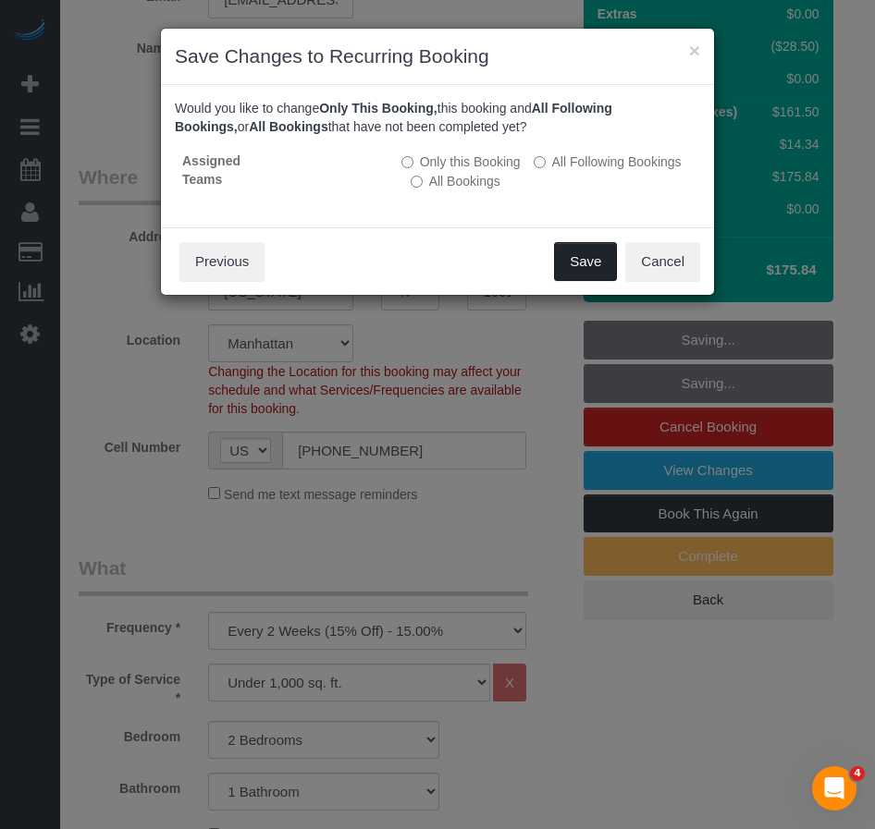
click at [578, 268] on button "Save" at bounding box center [585, 261] width 63 height 39
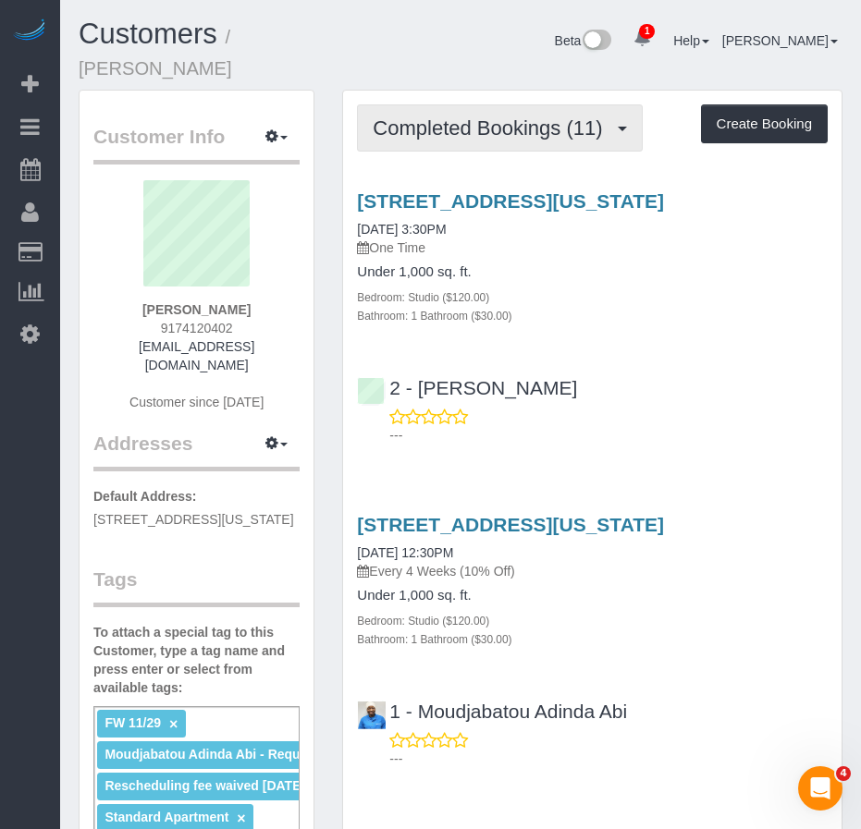
click at [433, 117] on span "Completed Bookings (11)" at bounding box center [492, 128] width 239 height 23
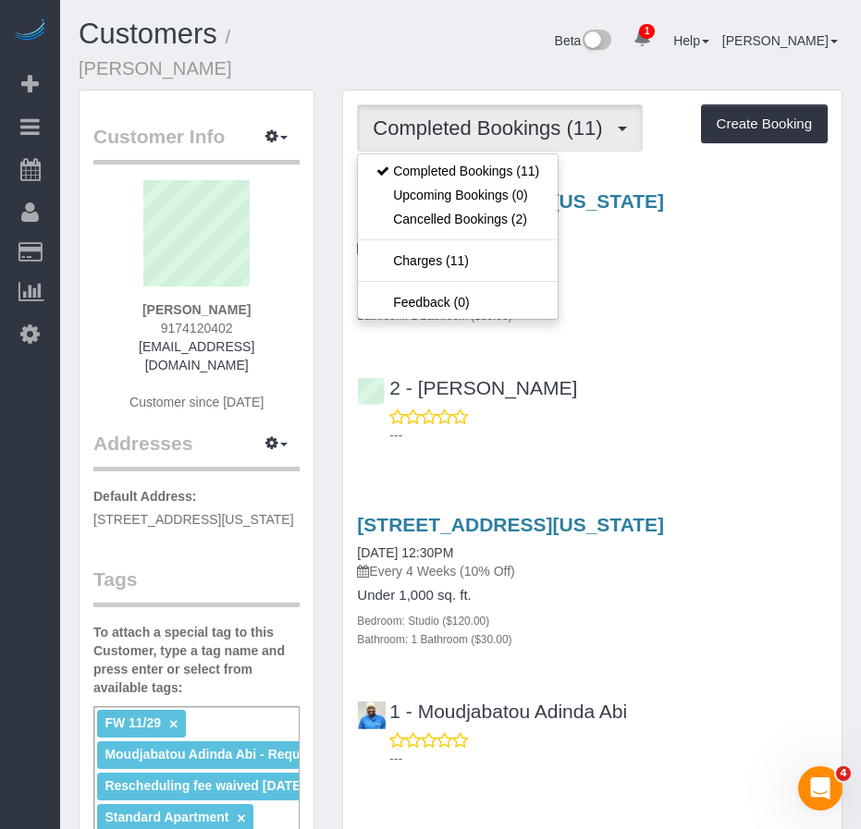
click at [615, 362] on div "2 - Dayanira Perez ---" at bounding box center [592, 403] width 498 height 83
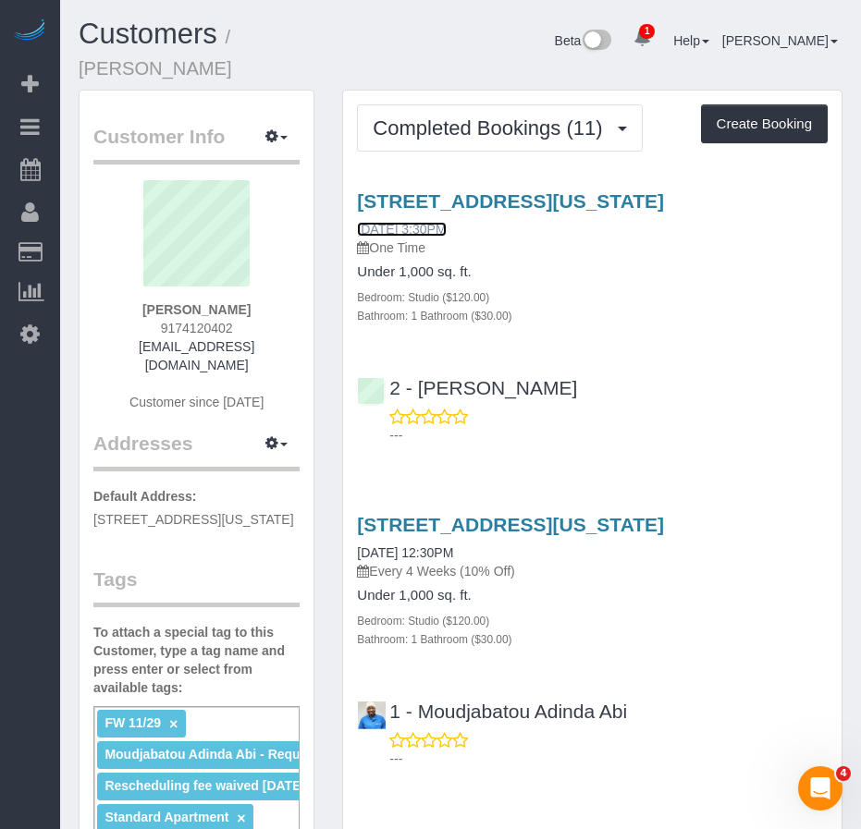
click at [411, 222] on link "07/20/2025 3:30PM" at bounding box center [401, 229] width 89 height 15
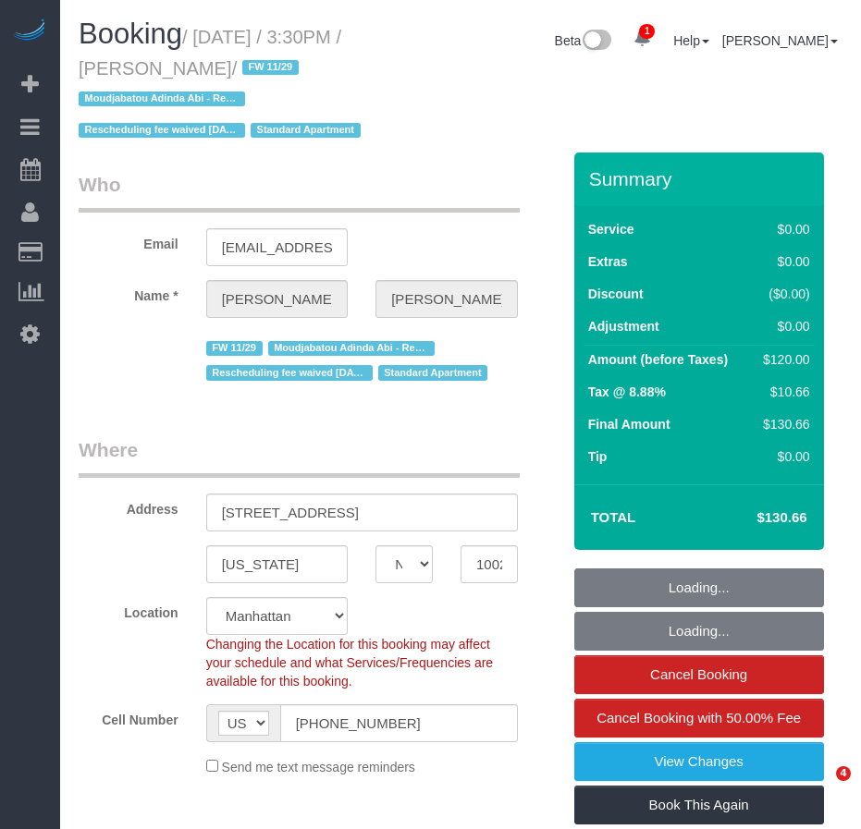
select select "NY"
select select "string:stripe-pm_1PeIXw4VGloSiKo7SrwGQ5oC"
select select "number:89"
select select "number:75"
select select "number:15"
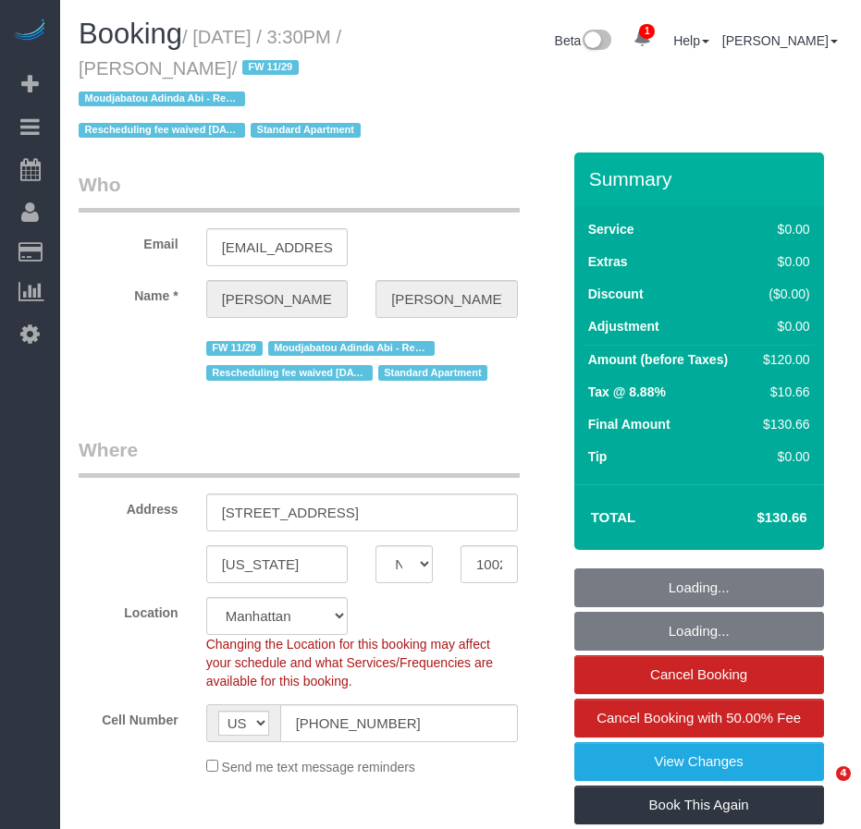
select select "number:5"
select select "object:1333"
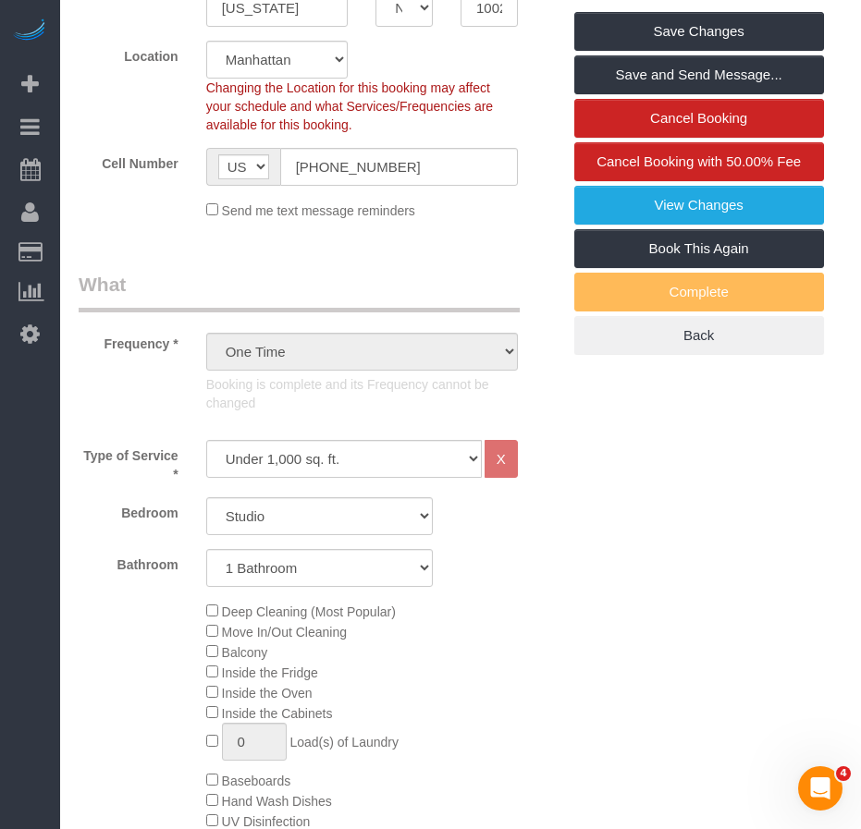
scroll to position [555, 0]
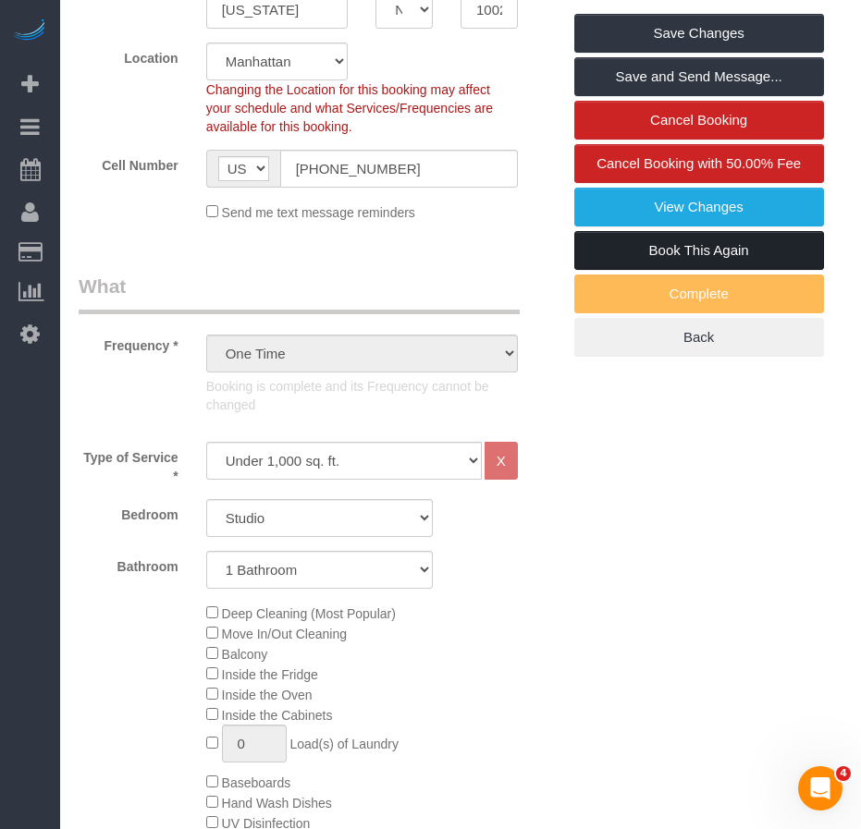
click at [632, 250] on link "Book This Again" at bounding box center [699, 250] width 250 height 39
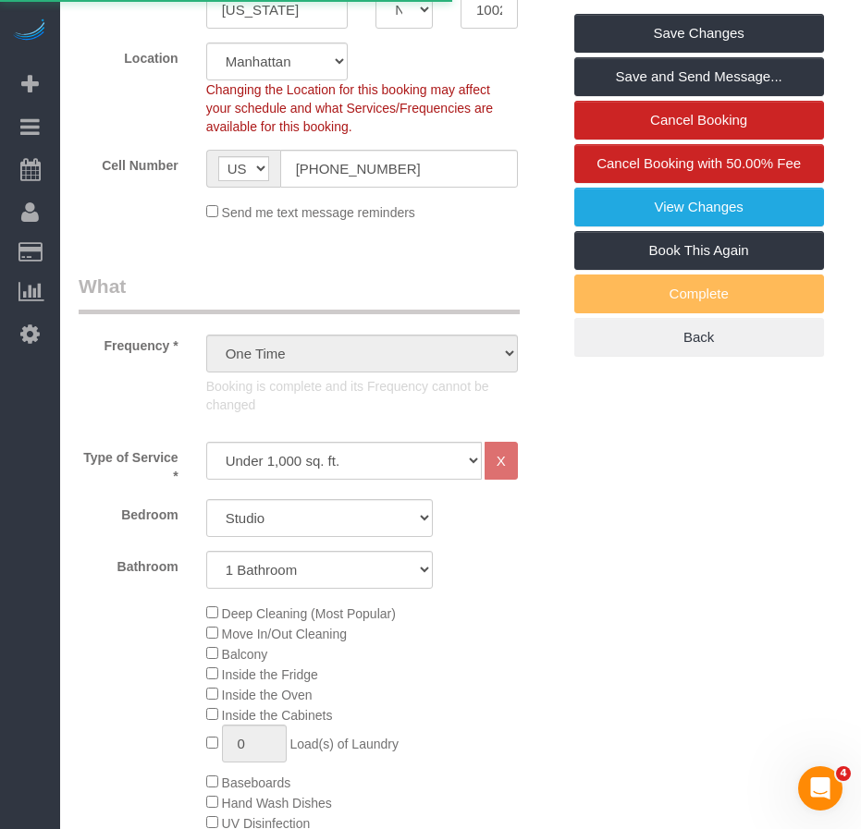
select select "NY"
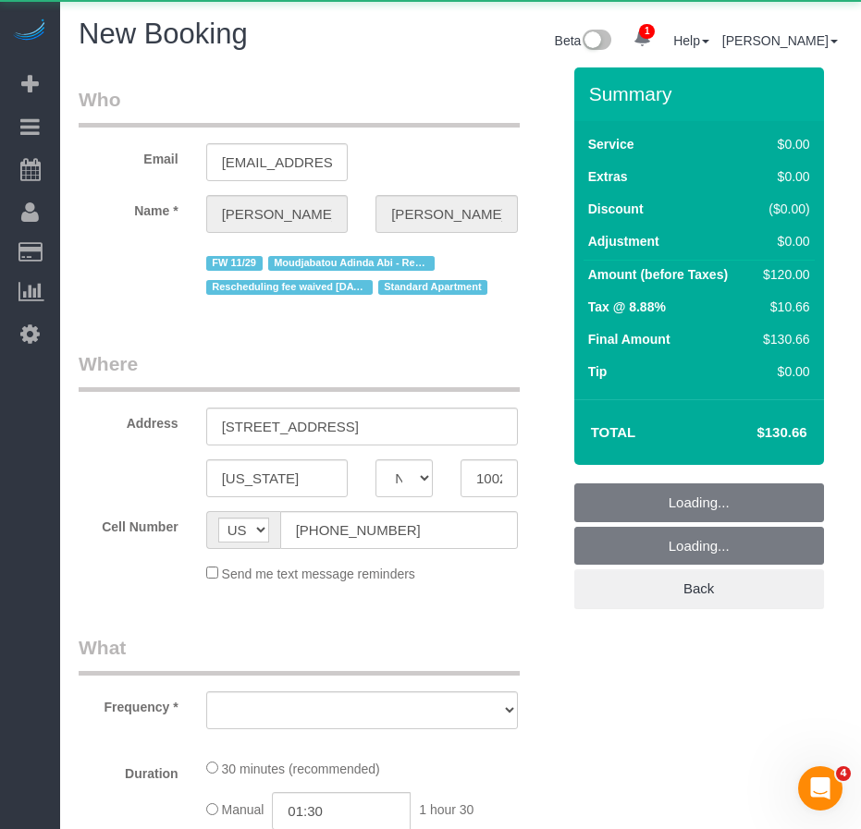
select select "string:stripe-pm_1PeIXw4VGloSiKo7SrwGQ5oC"
select select "number:89"
select select "number:75"
select select "number:15"
select select "number:5"
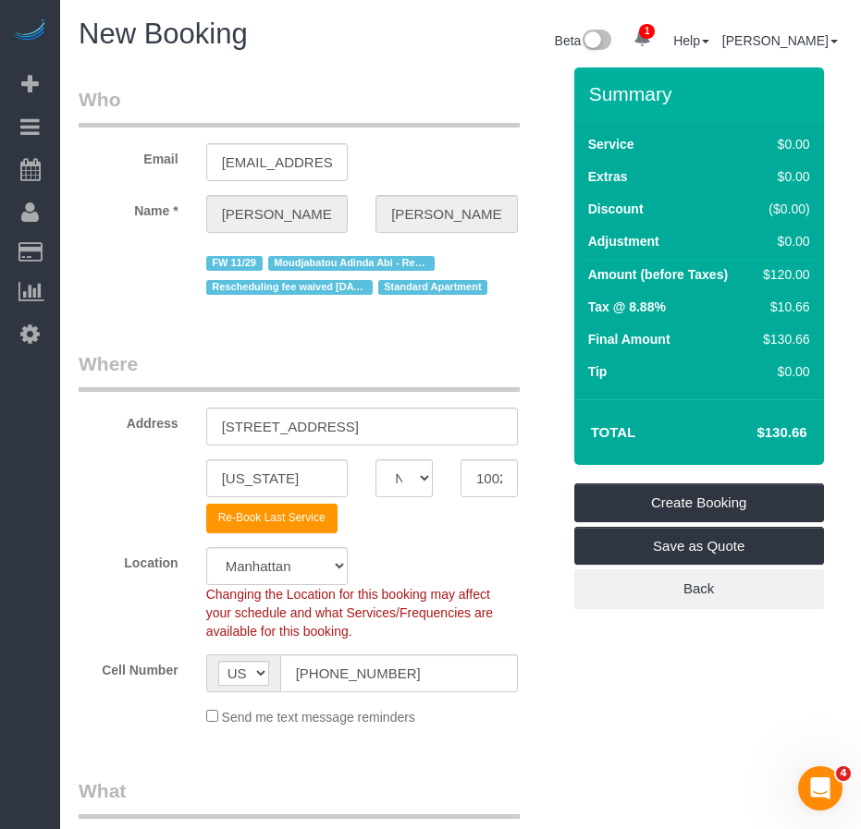
select select "object:2773"
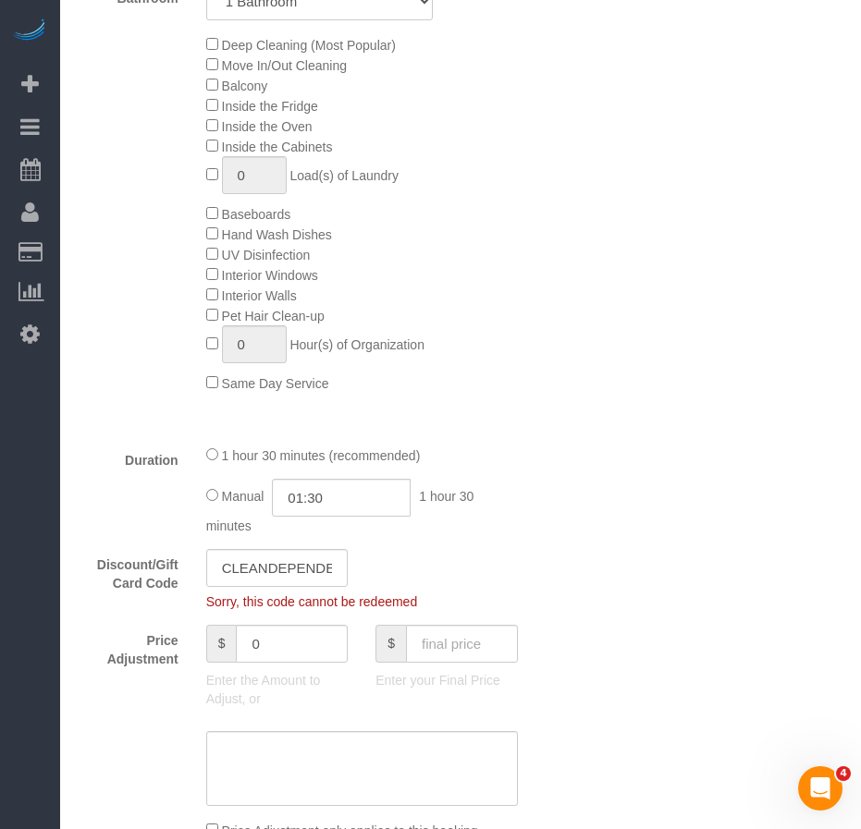
scroll to position [1017, 0]
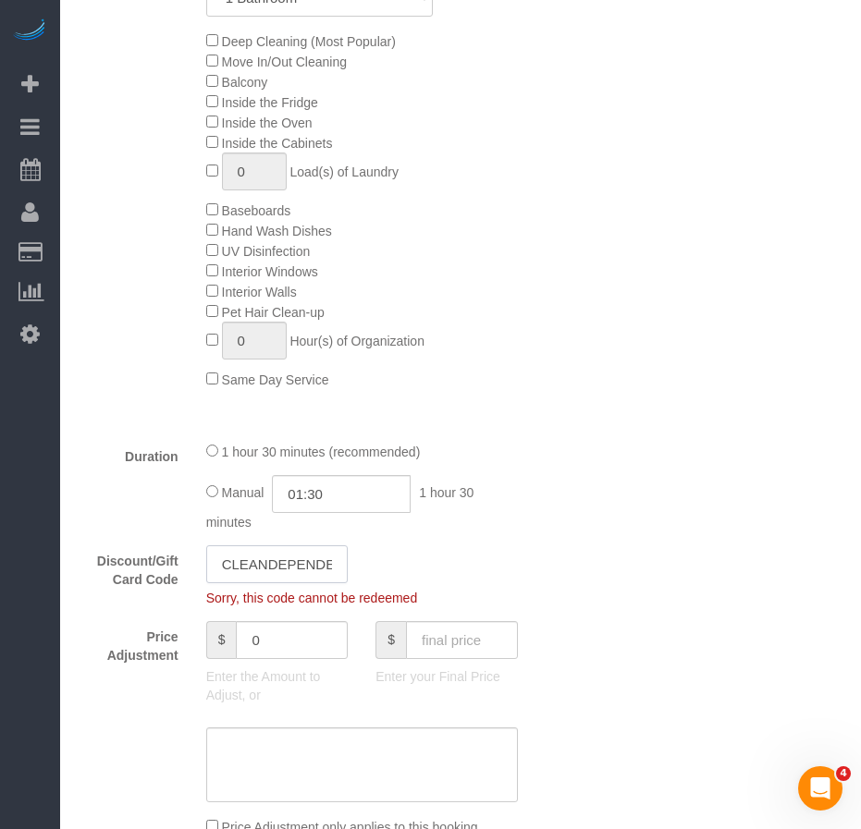
click at [270, 563] on input "CLEANDEPENDENCE30" at bounding box center [277, 565] width 142 height 38
click at [130, 603] on div "Discount/Gift Card Code Sorry, this code cannot be redeemed" at bounding box center [319, 577] width 509 height 62
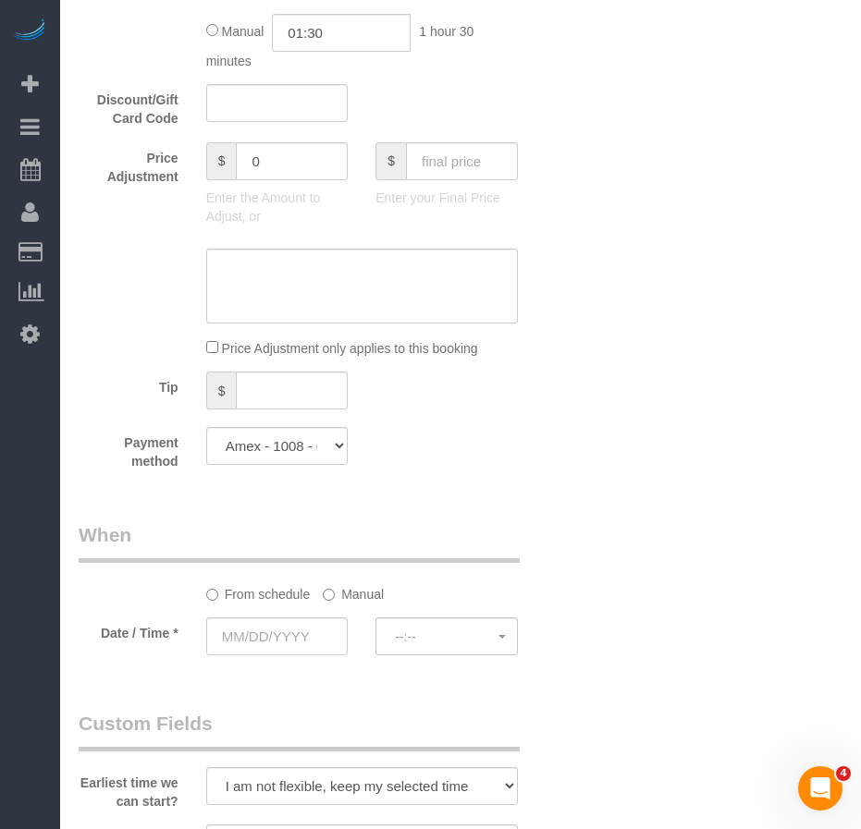
scroll to position [1572, 0]
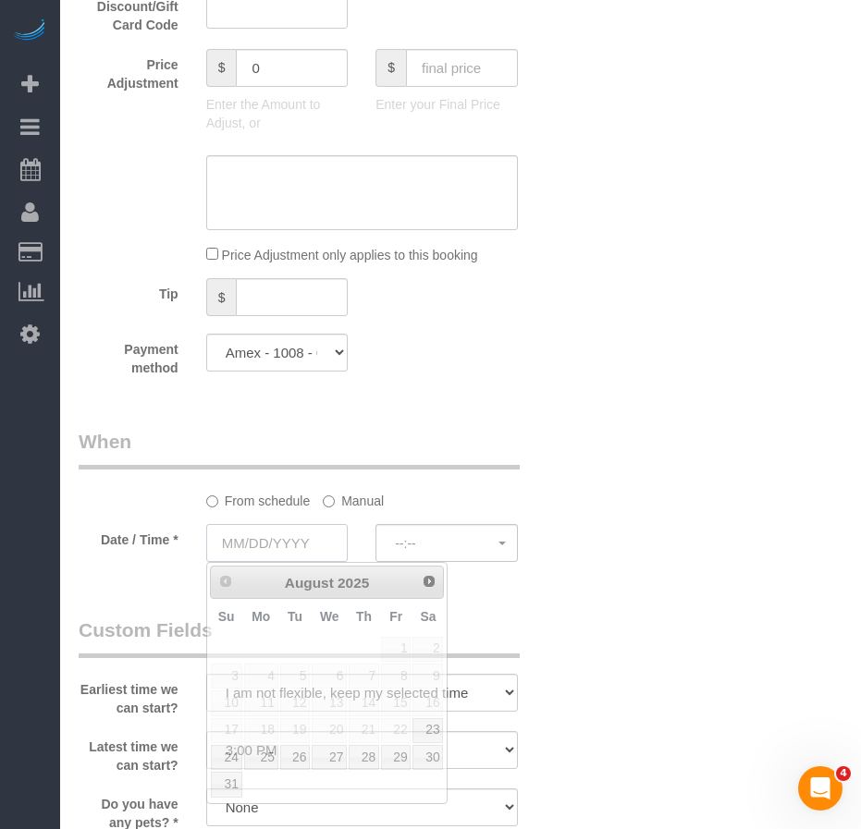
click at [287, 544] on input "text" at bounding box center [277, 543] width 142 height 38
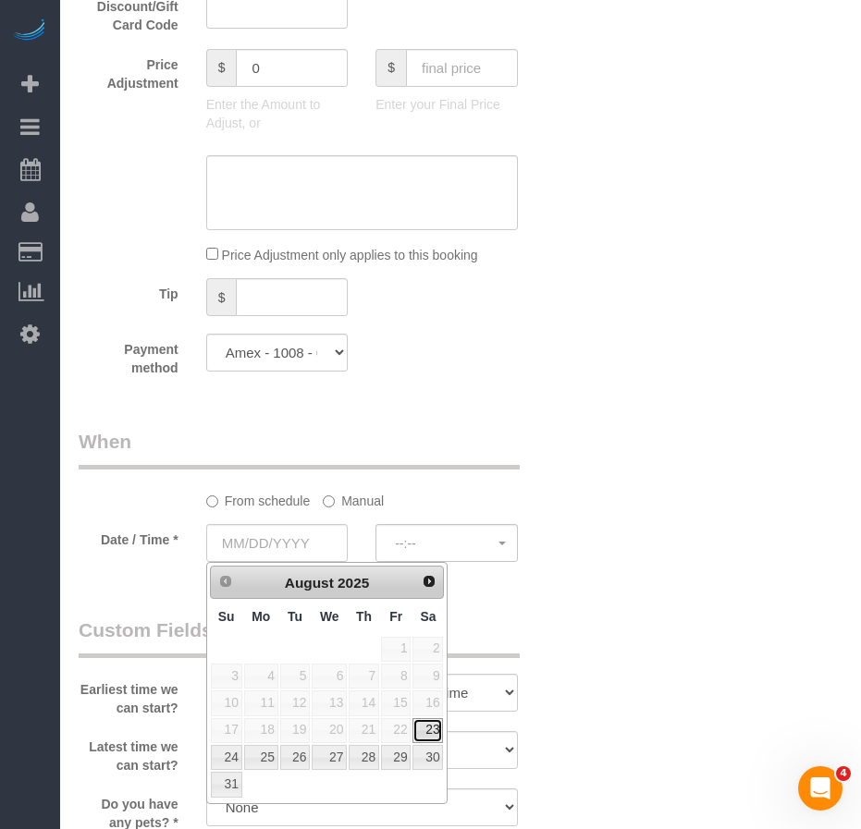
click at [431, 735] on link "23" at bounding box center [427, 730] width 31 height 25
type input "[DATE]"
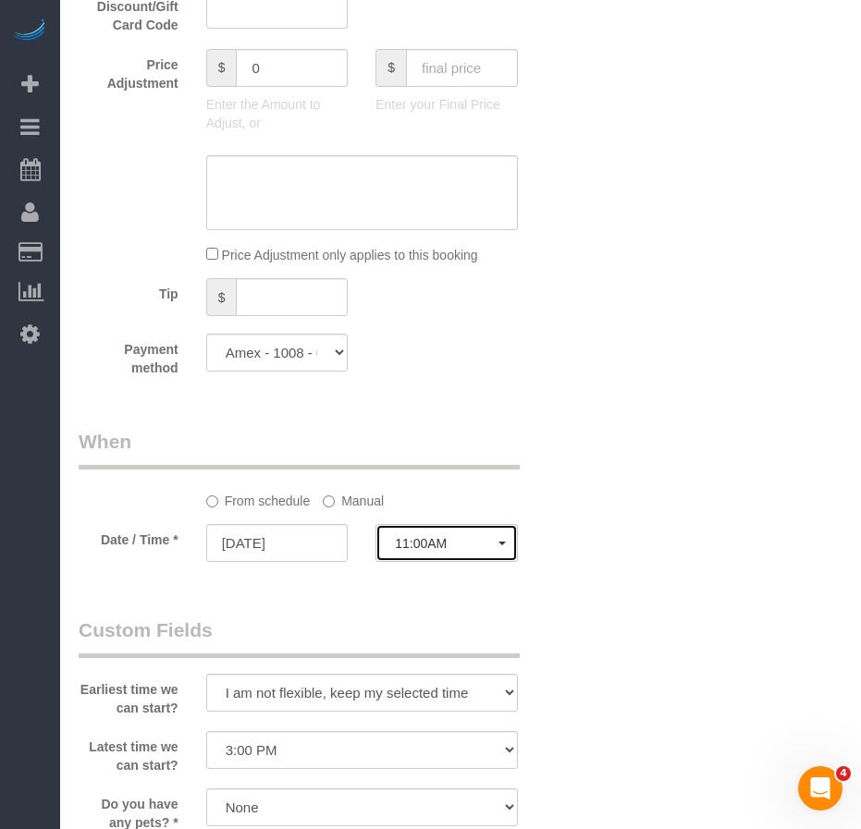
click at [463, 551] on button "11:00AM" at bounding box center [446, 543] width 142 height 38
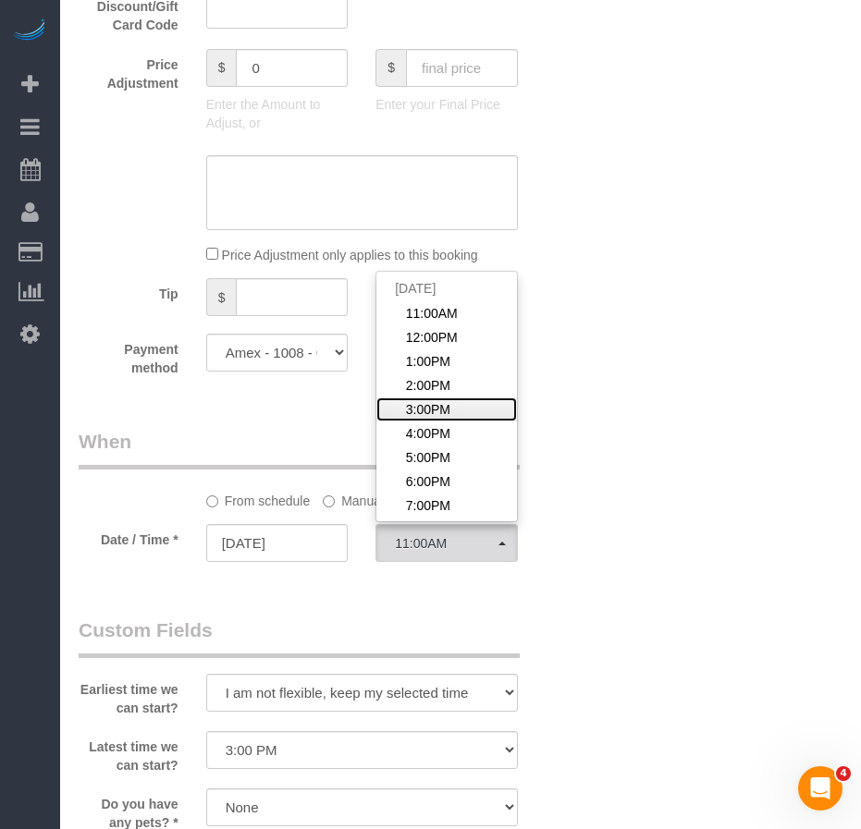
click at [433, 405] on span "3:00PM" at bounding box center [428, 409] width 44 height 18
select select "spot10"
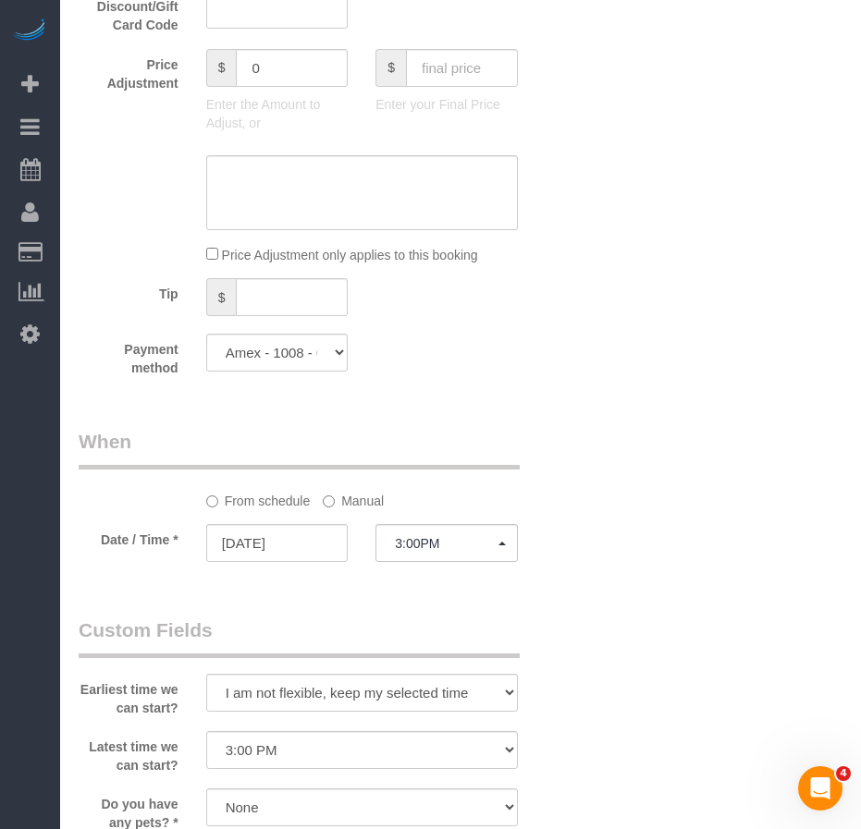
click at [573, 628] on div "Earliest time we can start? I am not flexible, keep my selected time 8:00 AM 9:…" at bounding box center [319, 667] width 509 height 101
click at [661, 591] on div "Who Email dragonbcl@hotmail.com Name * Chris Lee FW 11/29 Moudjabatou Adinda Ab…" at bounding box center [461, 90] width 764 height 3188
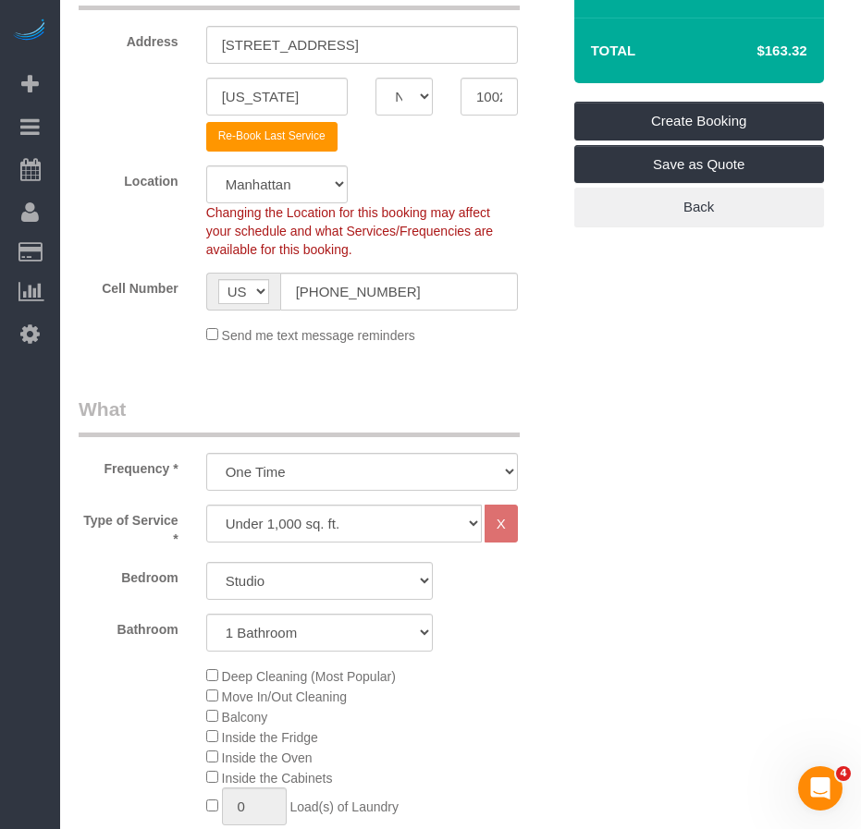
scroll to position [0, 0]
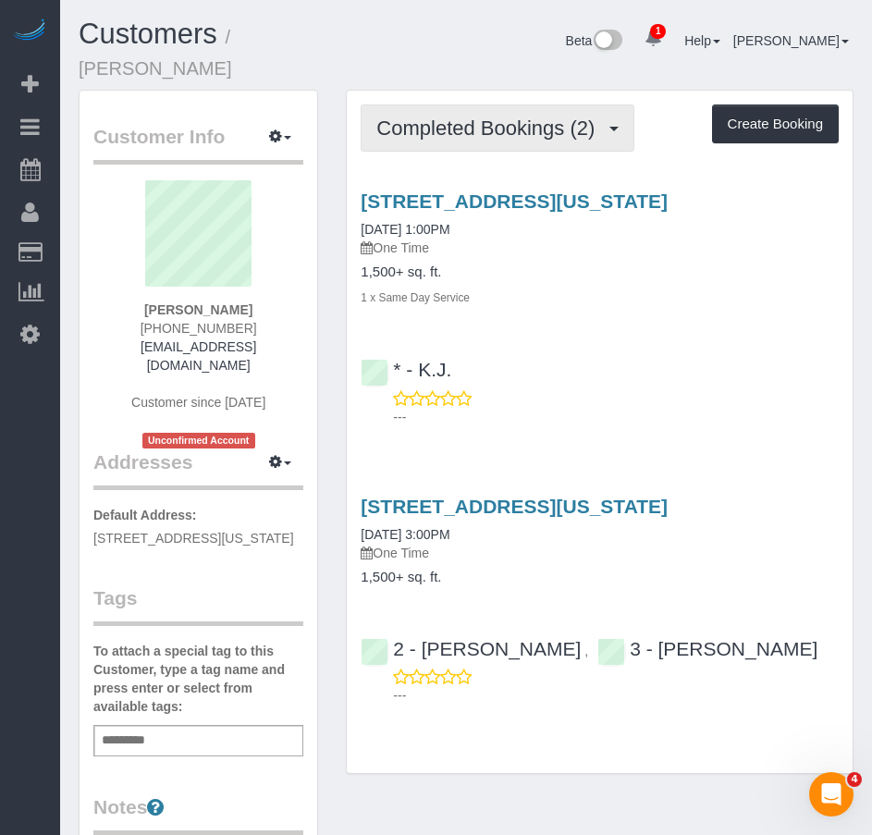
click at [440, 117] on span "Completed Bookings (2)" at bounding box center [489, 128] width 227 height 23
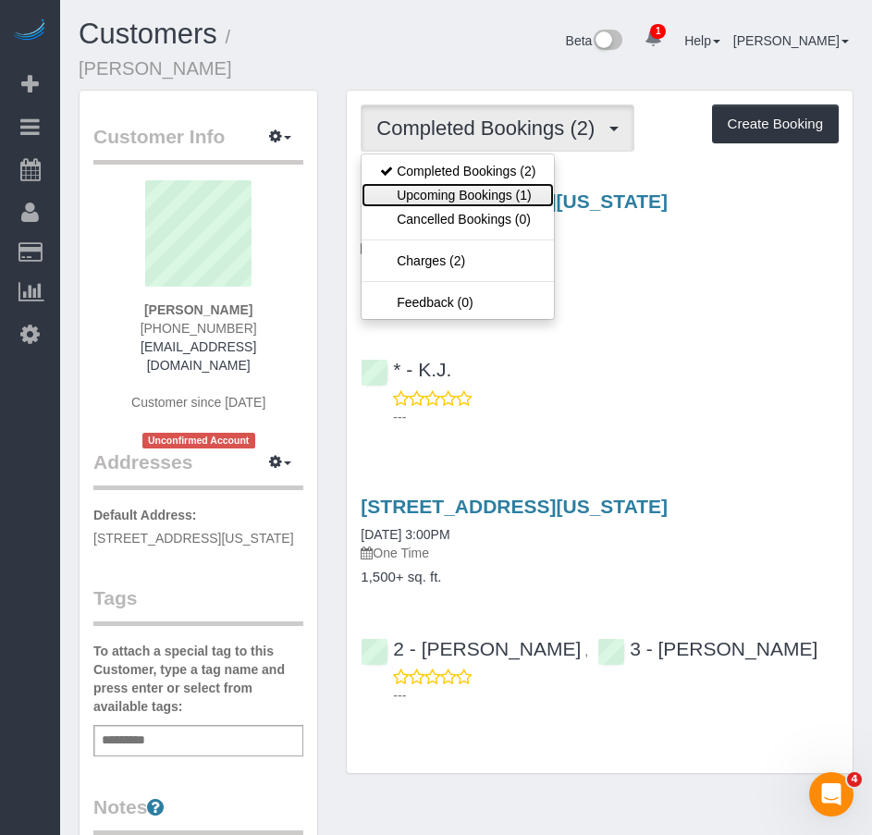
click at [446, 183] on link "Upcoming Bookings (1)" at bounding box center [458, 195] width 192 height 24
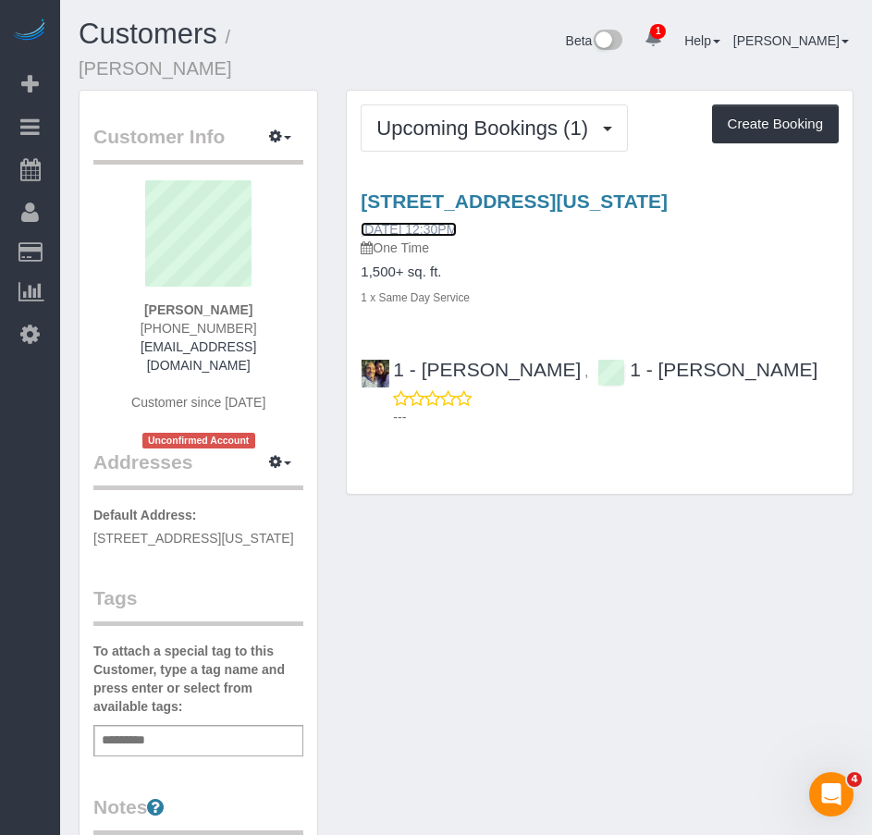
click at [453, 222] on link "[DATE] 12:30PM" at bounding box center [409, 229] width 96 height 15
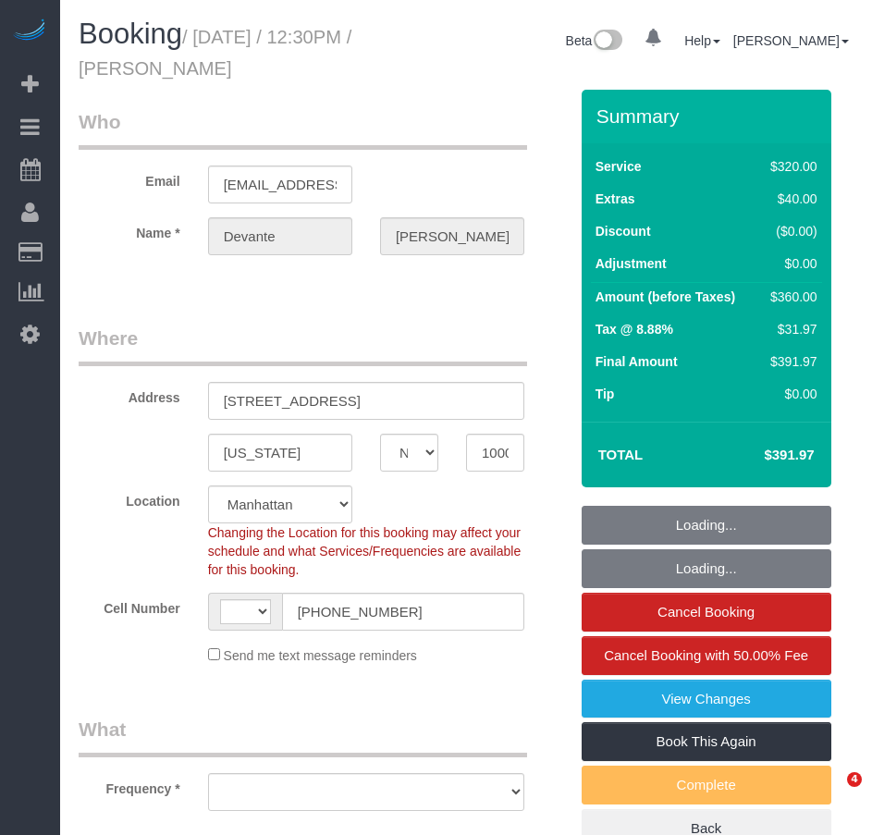
select select "NY"
select select "string:stripe-pm_1RiL9q4VGloSiKo73cpfyvoN"
select select "string:[GEOGRAPHIC_DATA]"
select select "object:721"
select select "number:61"
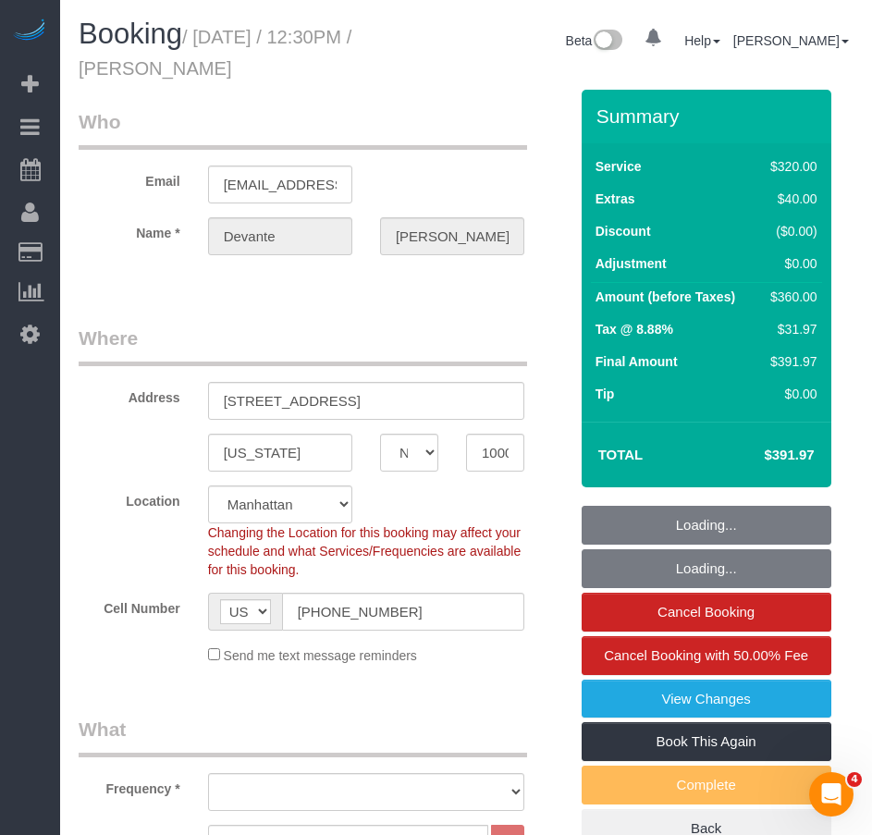
select select "number:73"
select select "number:15"
select select "number:5"
select select "object:884"
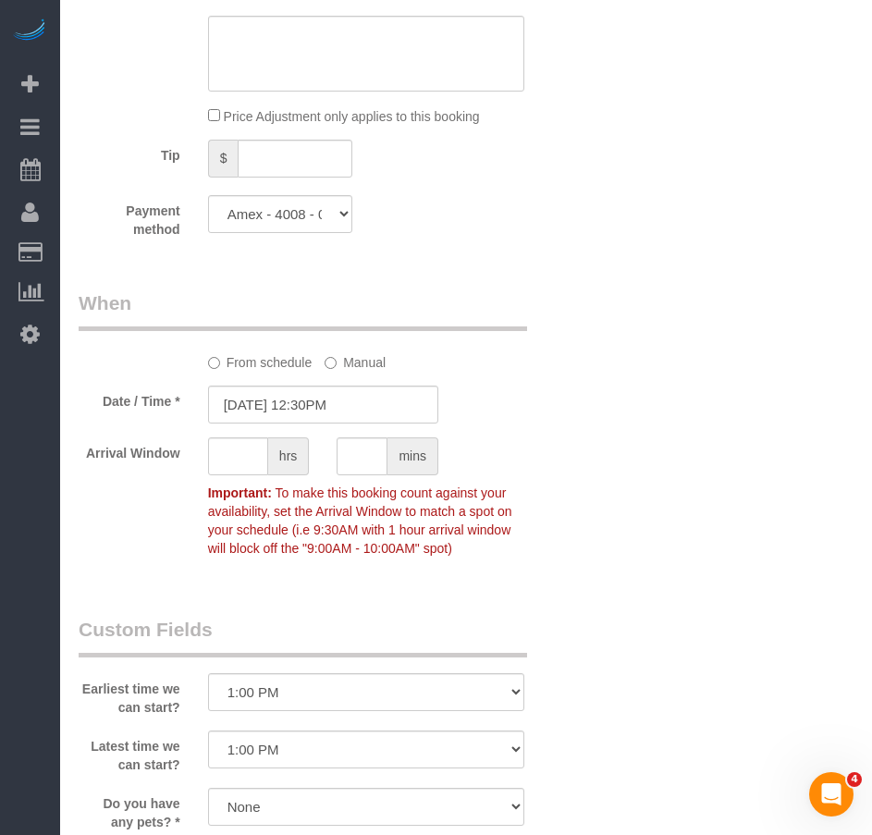
scroll to position [1294, 0]
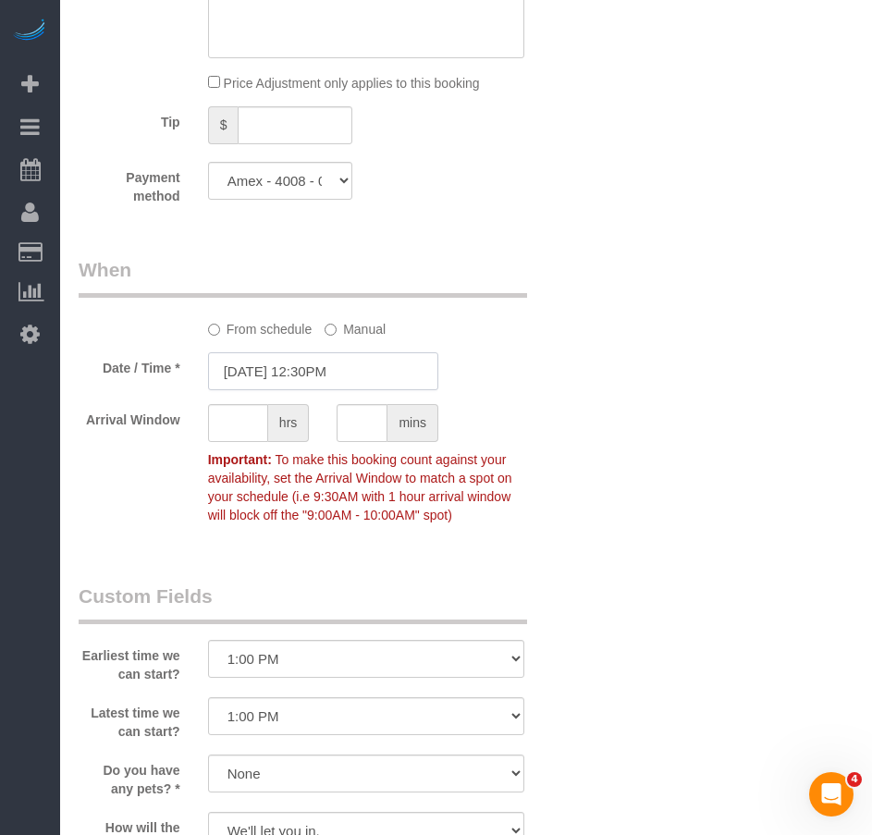
click at [361, 384] on input "08/23/2025 12:30PM" at bounding box center [323, 371] width 230 height 38
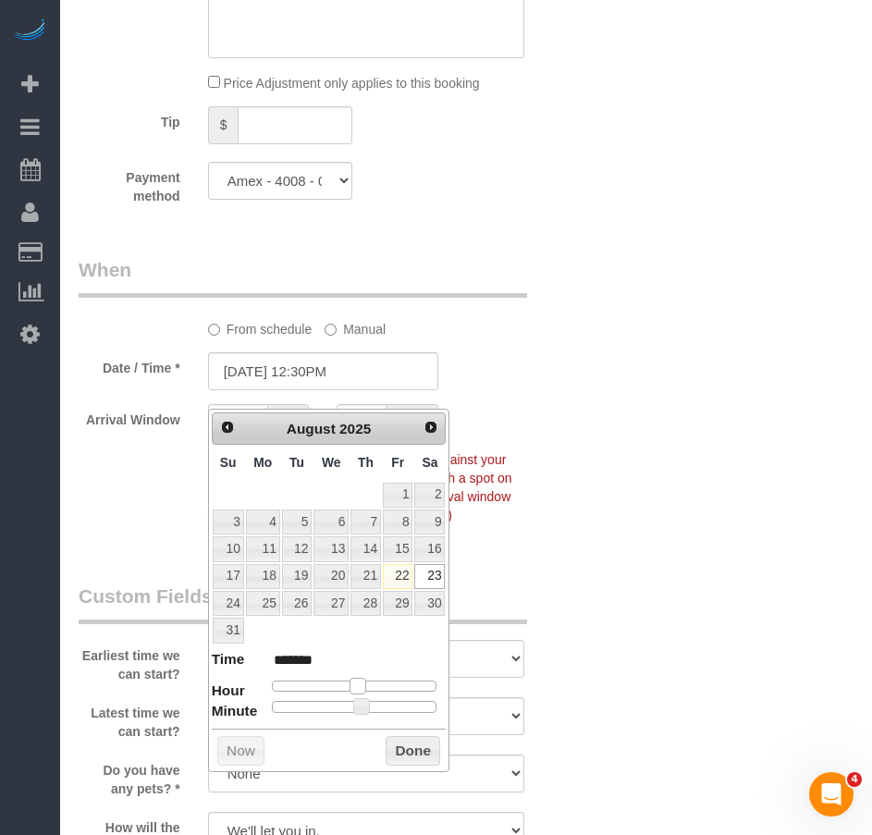
type input "08/23/2025 11:30AM"
type input "*******"
type input "08/23/2025 10:30AM"
type input "*******"
type input "08/23/2025 9:30AM"
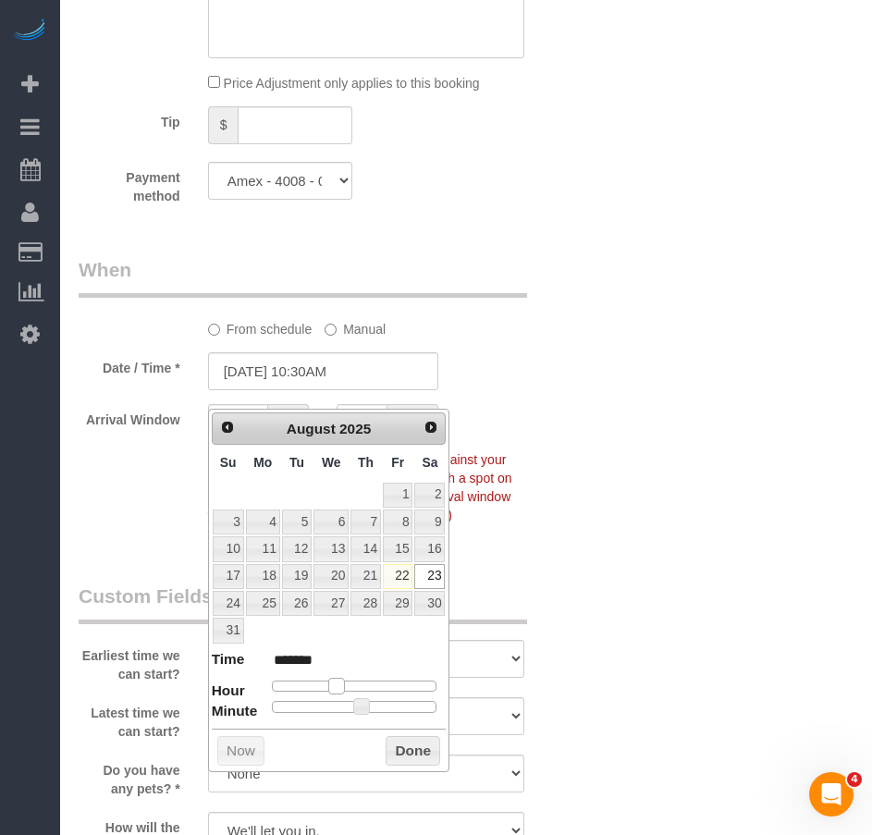
type input "******"
type input "08/23/2025 10:30AM"
type input "*******"
type input "08/23/2025 11:30AM"
type input "*******"
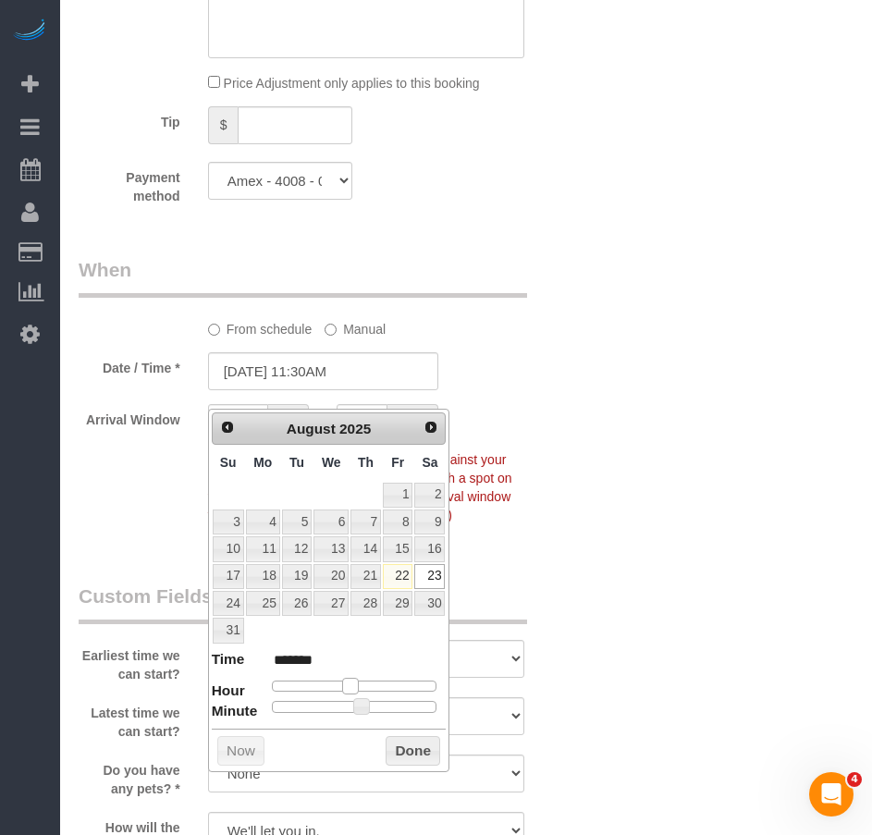
drag, startPoint x: 359, startPoint y: 686, endPoint x: 350, endPoint y: 684, distance: 9.4
click at [350, 684] on span at bounding box center [350, 686] width 17 height 17
type input "08/23/2025 11:35AM"
type input "*******"
type input "08/23/2025 11:40AM"
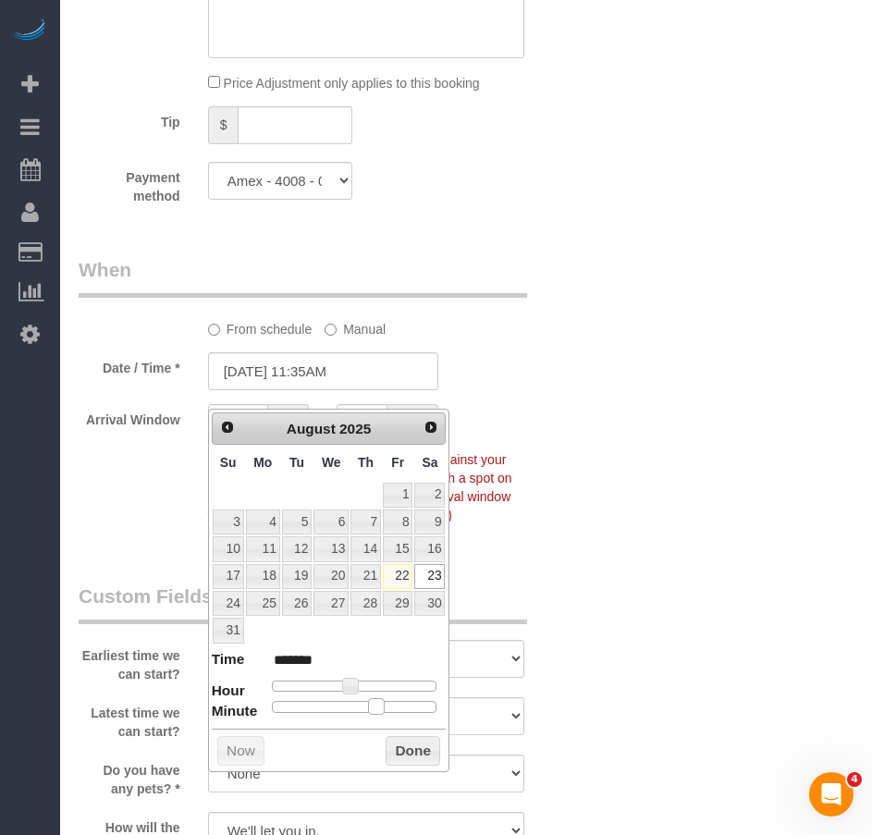
type input "*******"
type input "08/23/2025 11:45AM"
type input "*******"
type input "08/23/2025 11:50AM"
type input "*******"
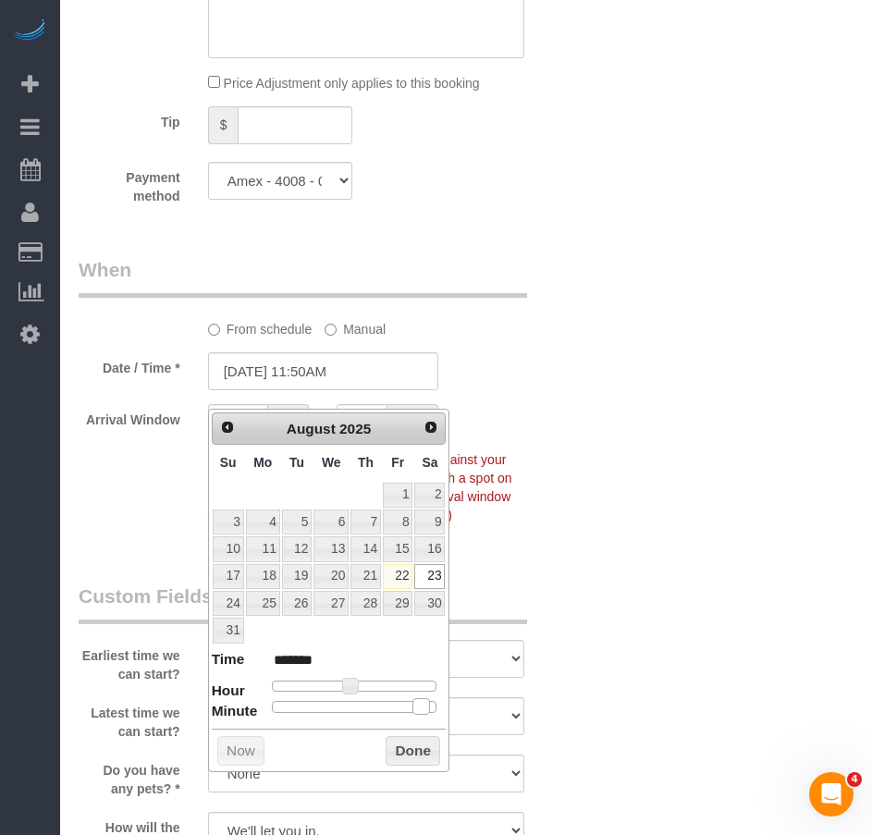
type input "08/23/2025 11:55AM"
type input "*******"
type input "08/23/2025 11:50AM"
type input "*******"
type input "08/23/2025 11:45AM"
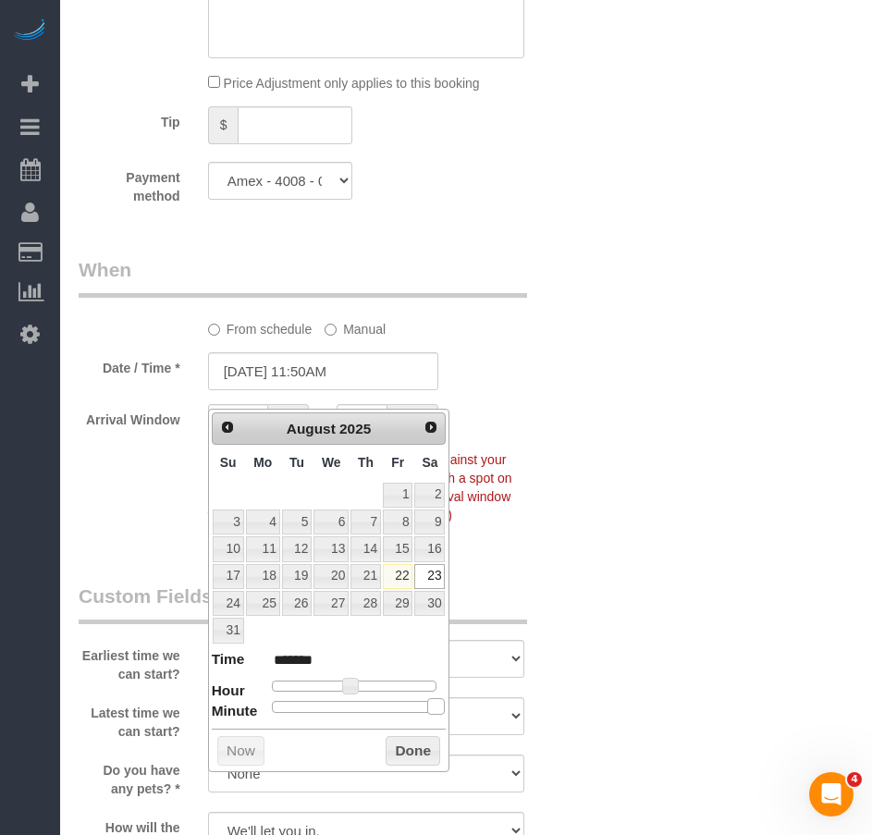
type input "*******"
type input "08/23/2025 11:40AM"
type input "*******"
type input "08/23/2025 11:35AM"
type input "*******"
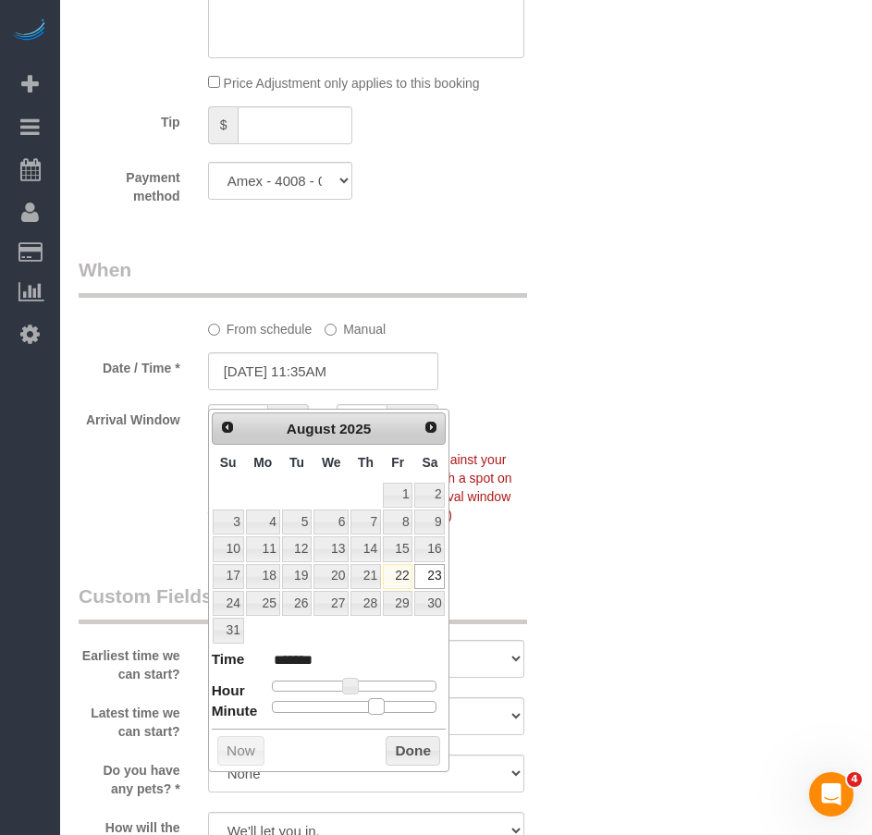
type input "08/23/2025 11:30AM"
type input "*******"
click at [367, 705] on span at bounding box center [361, 706] width 17 height 17
type input "08/23/2025 12:30PM"
type input "*******"
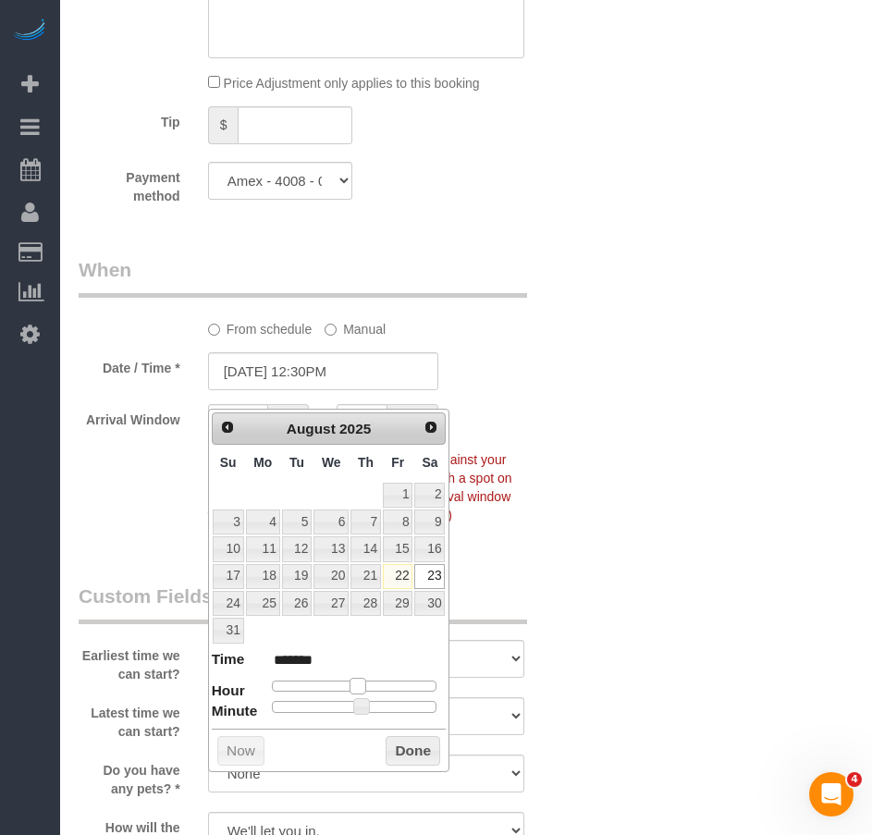
type input "08/23/2025 1:30PM"
type input "******"
type input "08/23/2025 11:30AM"
type input "*******"
type input "08/23/2025 12:30PM"
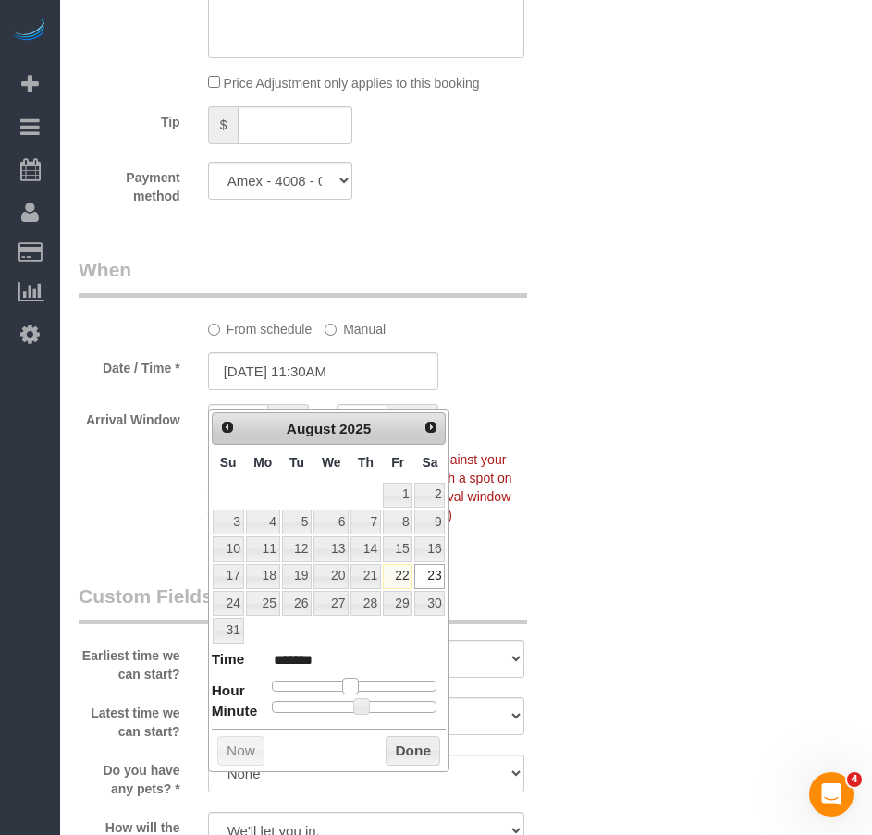
type input "*******"
drag, startPoint x: 351, startPoint y: 685, endPoint x: 362, endPoint y: 686, distance: 10.2
click at [362, 686] on span at bounding box center [358, 686] width 17 height 17
type input "08/23/2025 12:25PM"
type input "*******"
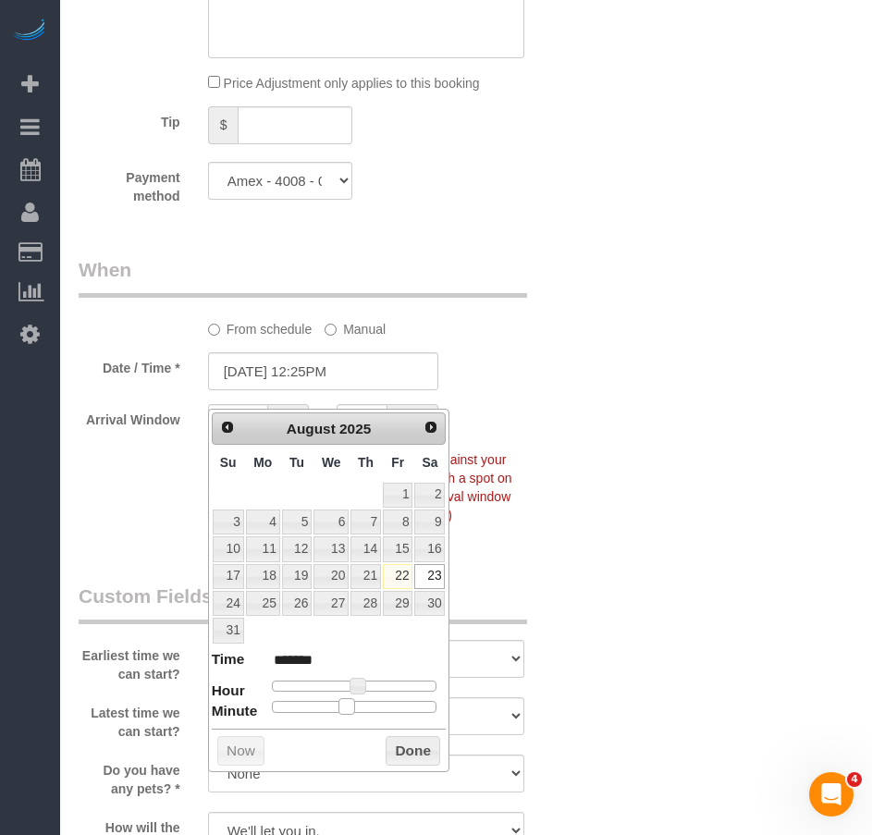
type input "08/23/2025 12:20PM"
type input "*******"
type input "08/23/2025 12:15PM"
type input "*******"
type input "08/23/2025 12:10PM"
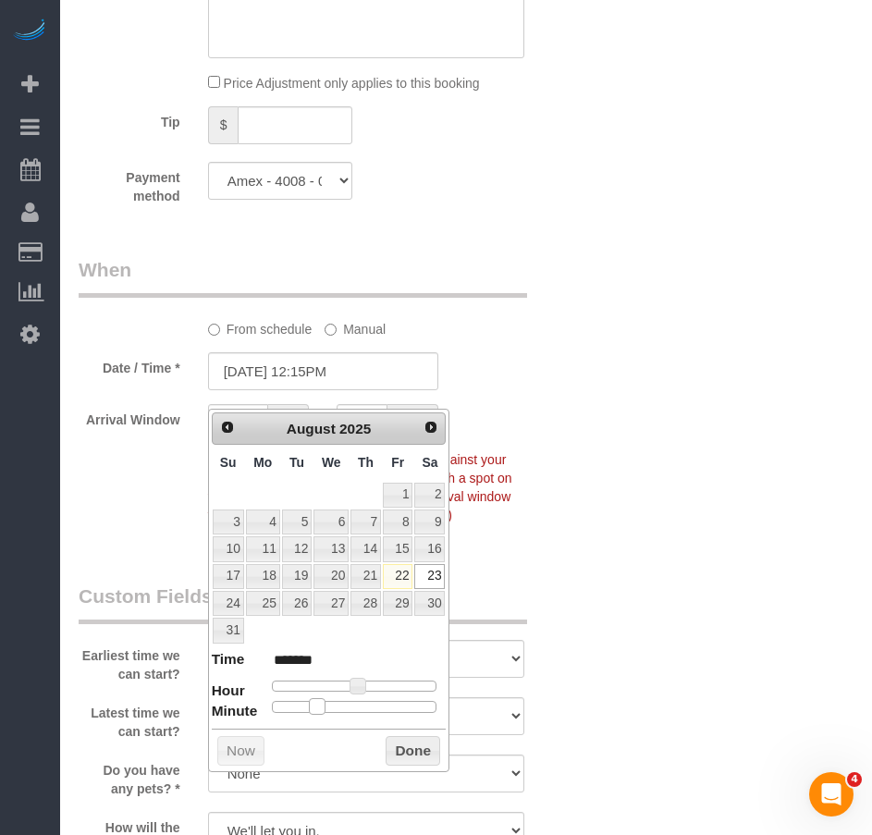
type input "*******"
type input "08/23/2025 12:05PM"
type input "*******"
type input "08/23/2025 12:00PM"
type input "*******"
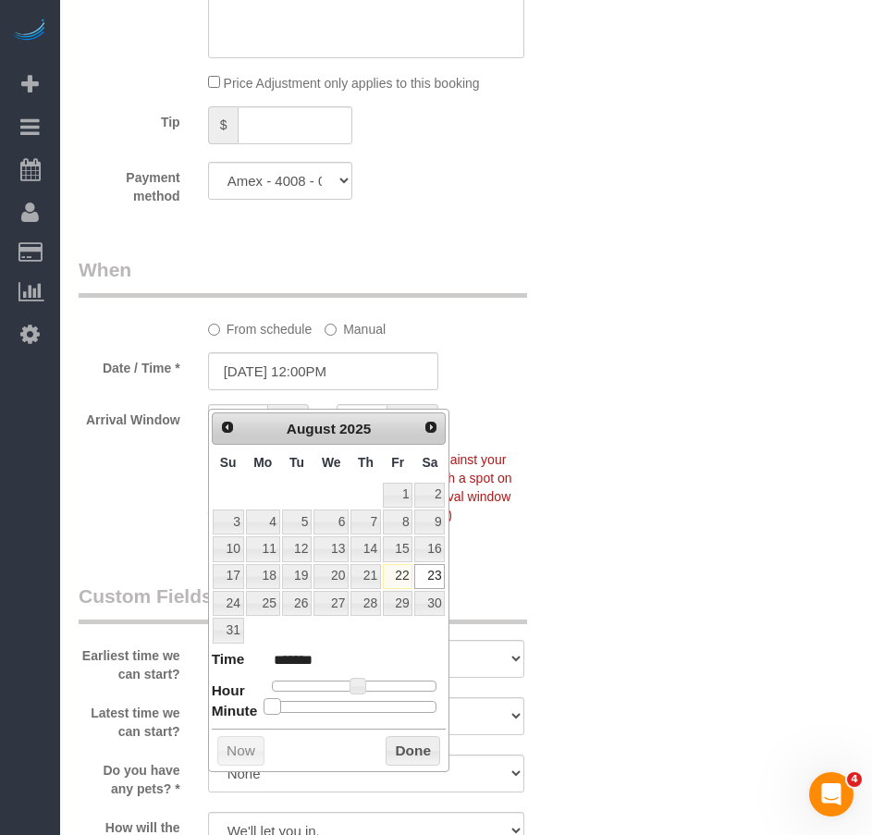
drag, startPoint x: 358, startPoint y: 705, endPoint x: 268, endPoint y: 706, distance: 89.7
click at [268, 706] on span at bounding box center [272, 706] width 17 height 17
click at [396, 752] on button "Done" at bounding box center [413, 751] width 55 height 30
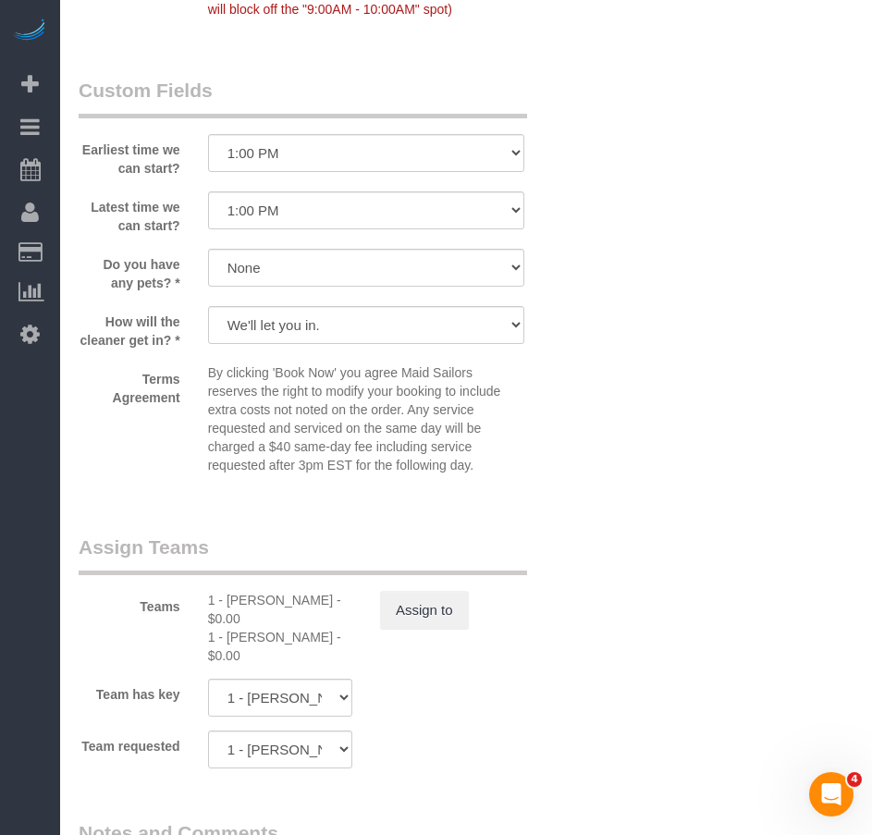
scroll to position [1942, 0]
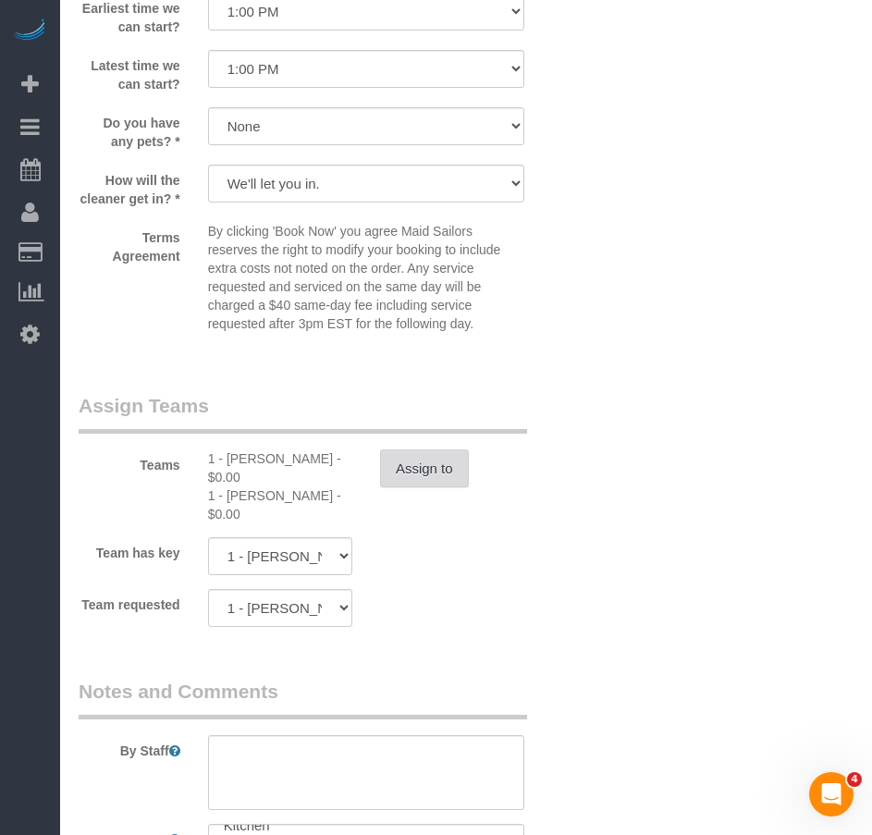
click at [410, 486] on button "Assign to" at bounding box center [424, 468] width 89 height 39
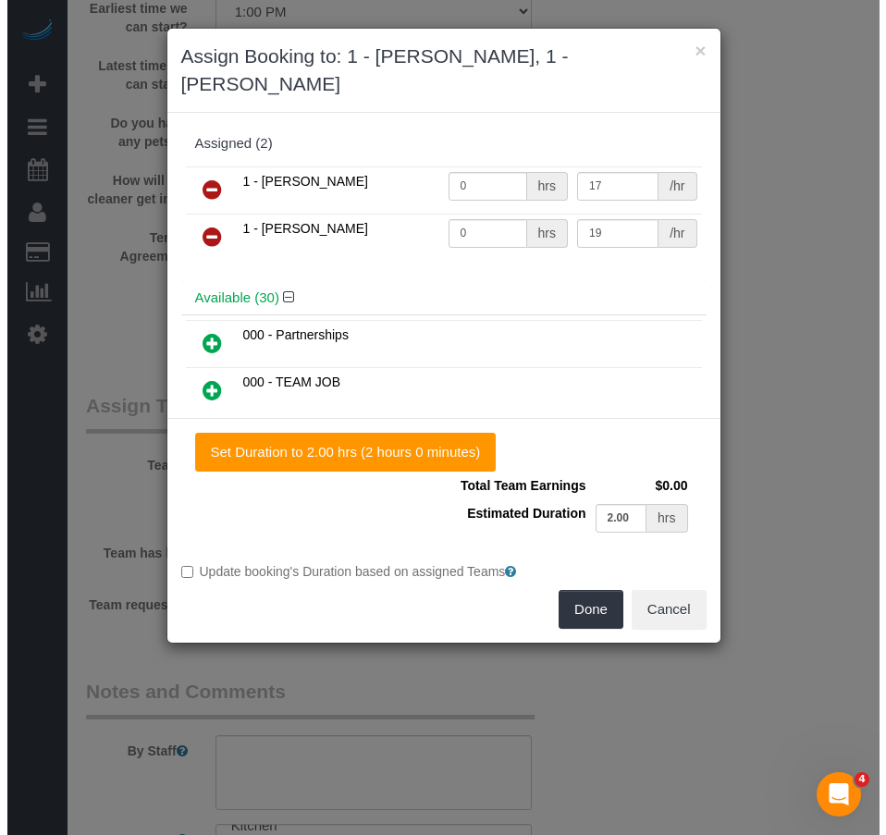
scroll to position [1936, 0]
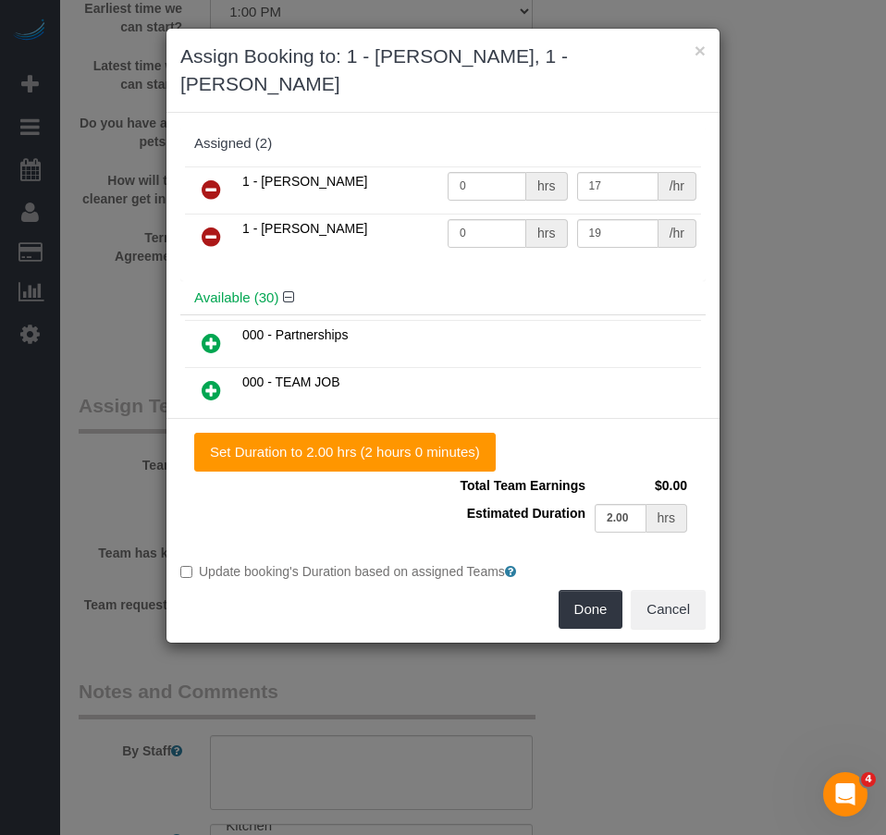
click at [210, 226] on icon at bounding box center [211, 237] width 19 height 22
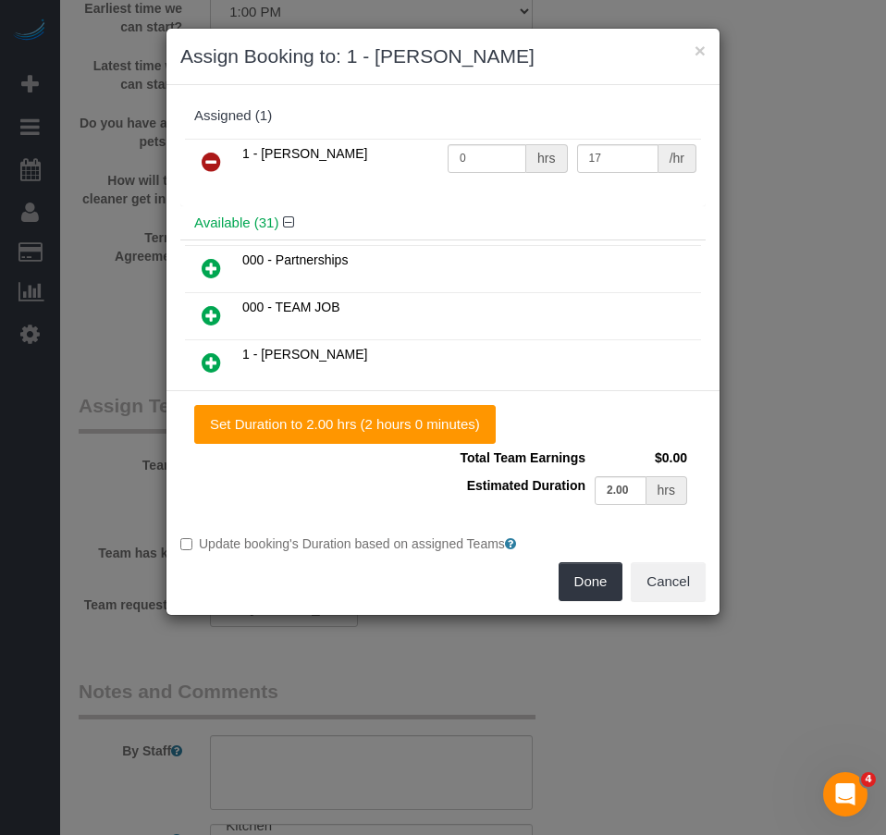
scroll to position [1158, 0]
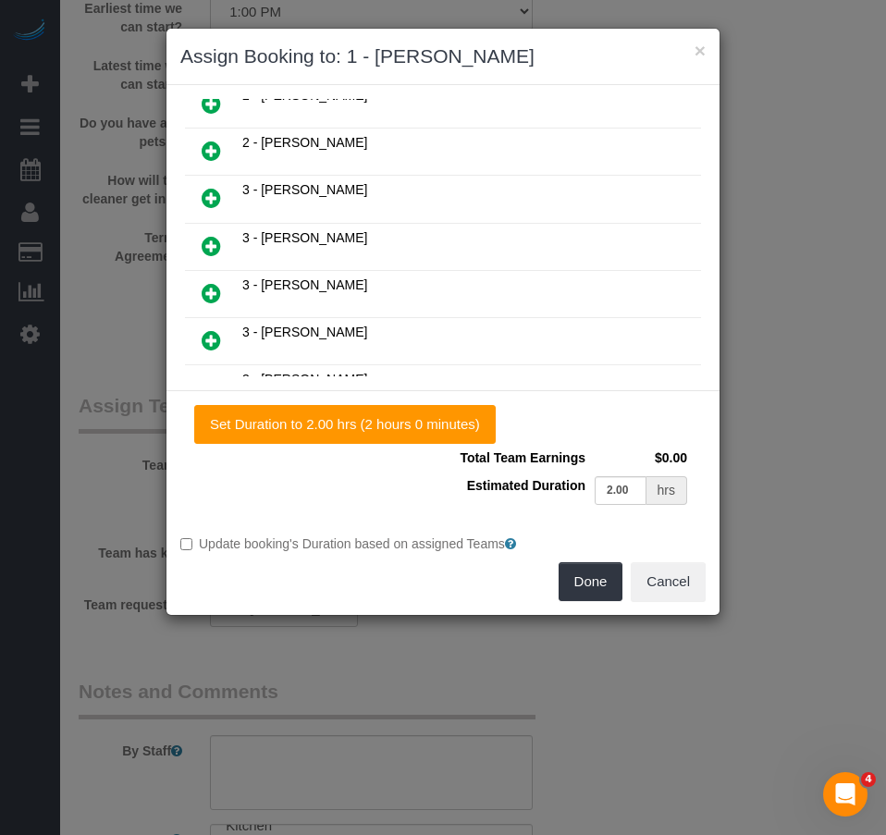
click at [211, 250] on icon at bounding box center [211, 246] width 19 height 22
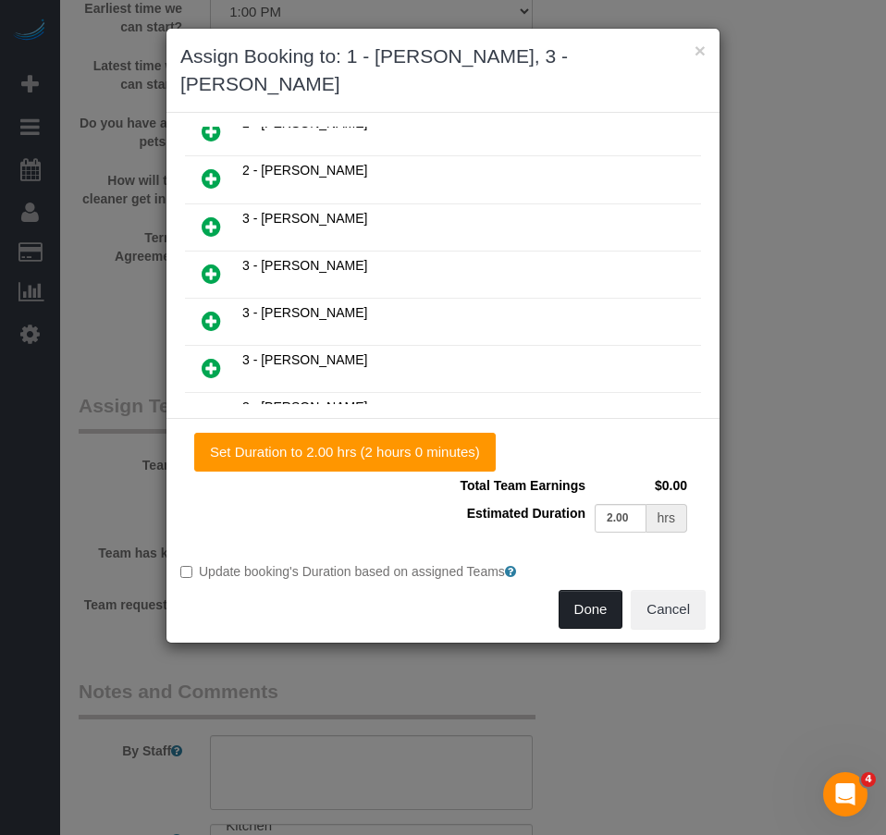
click at [581, 613] on button "Done" at bounding box center [590, 609] width 65 height 39
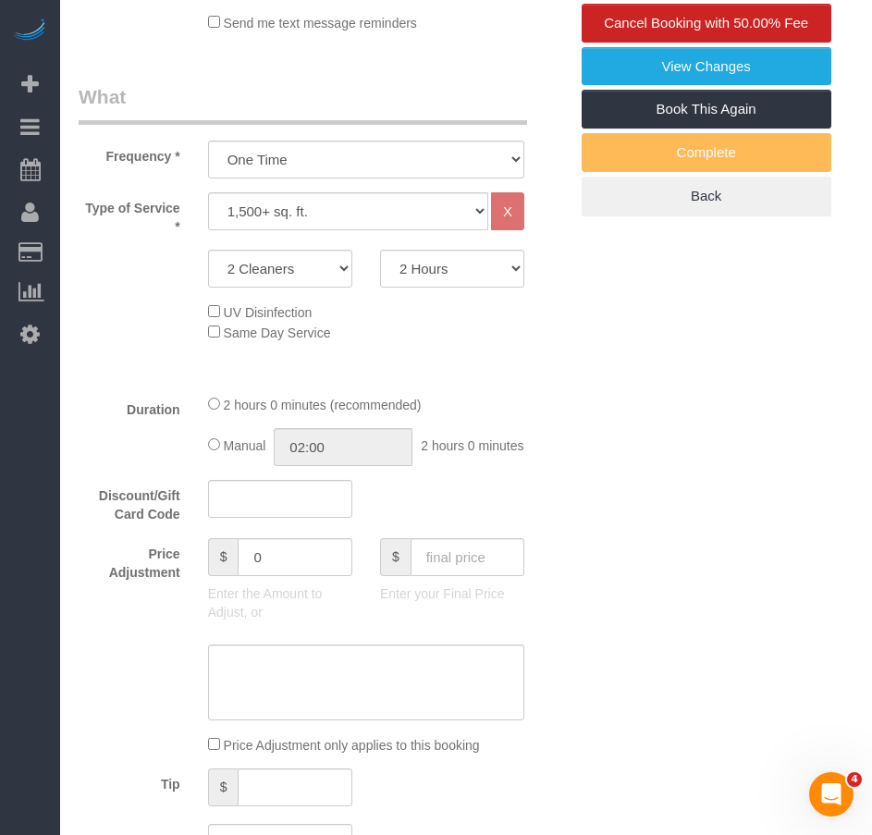
scroll to position [462, 0]
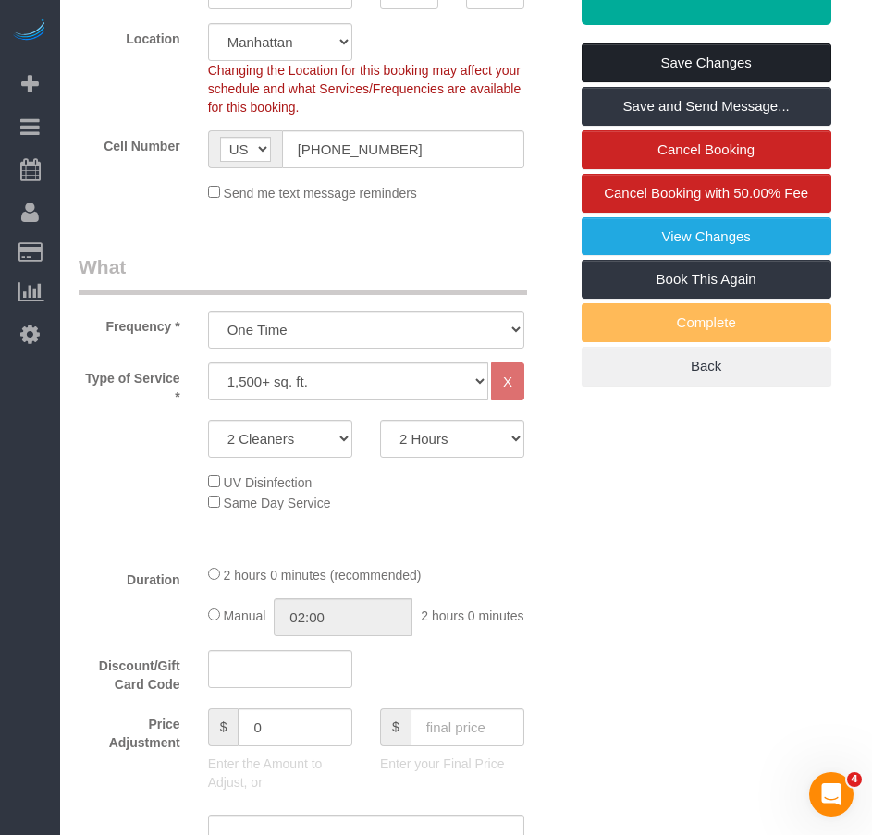
click at [634, 64] on link "Save Changes" at bounding box center [707, 62] width 250 height 39
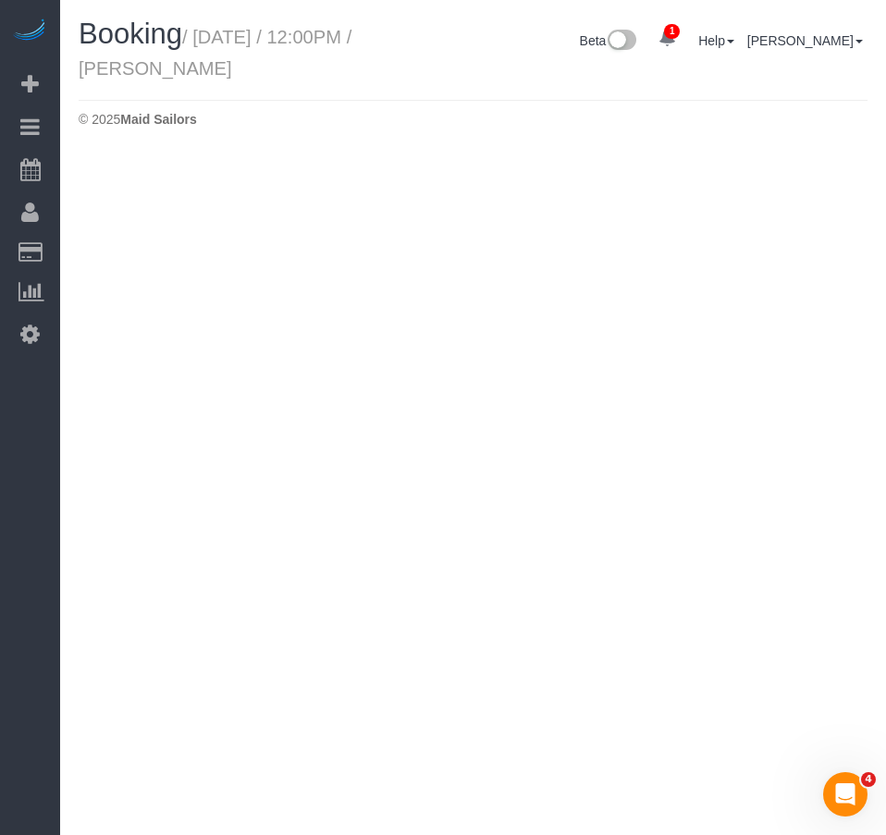
select select "NY"
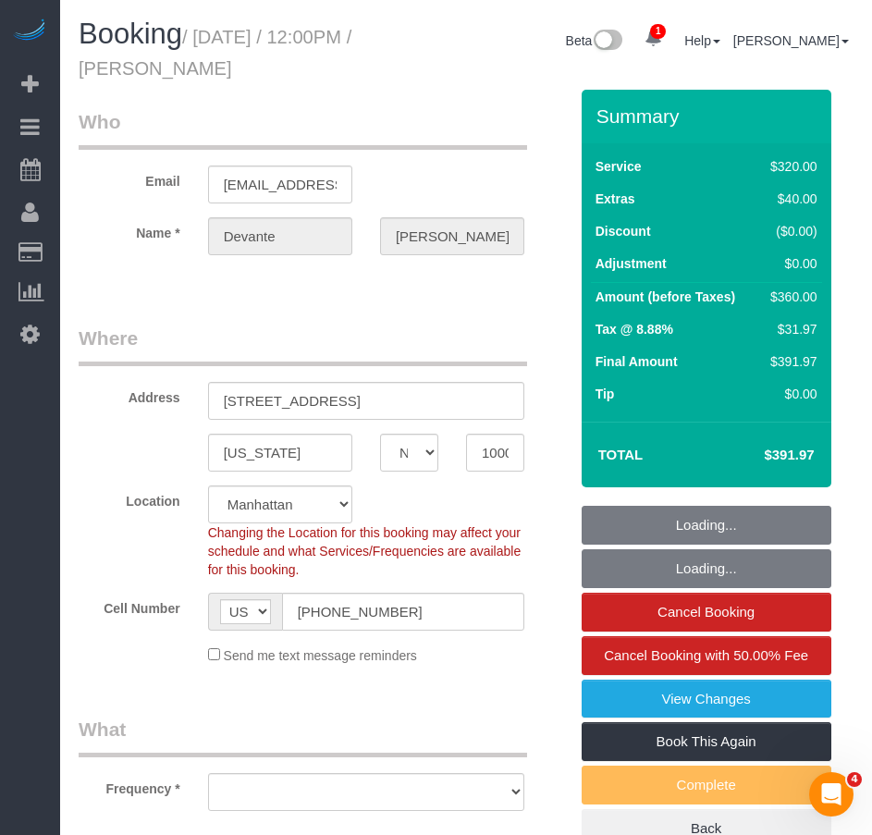
select select "string:stripe-pm_1RiL9q4VGloSiKo73cpfyvoN"
select select "number:61"
select select "number:73"
select select "number:15"
select select "number:5"
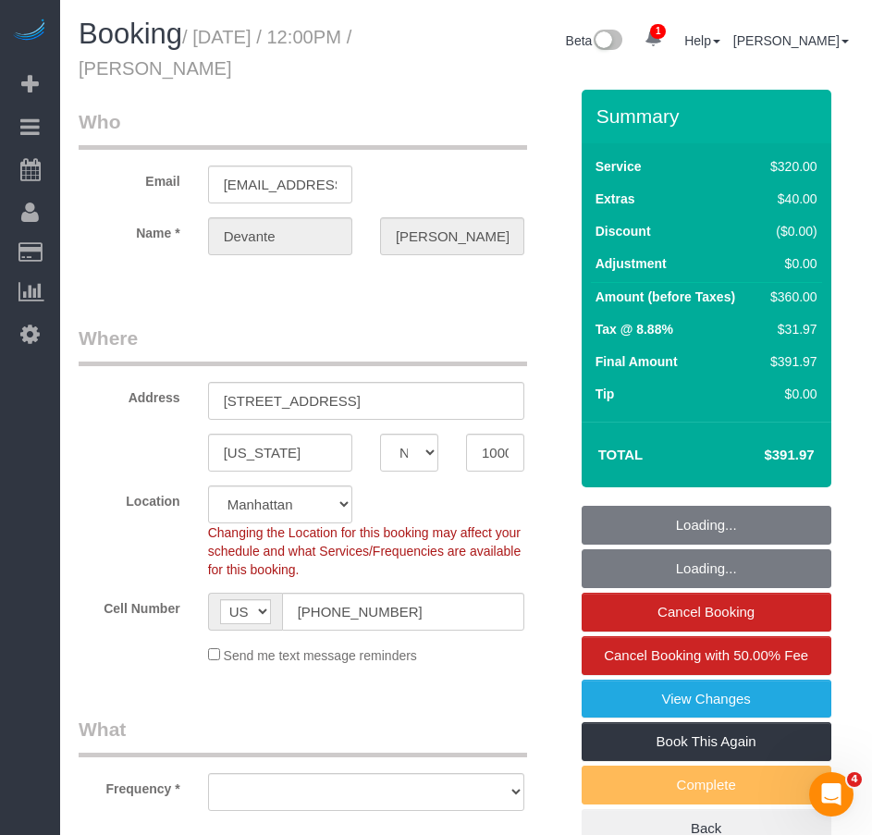
select select "object:8536"
select select "spot45"
select select "object:9051"
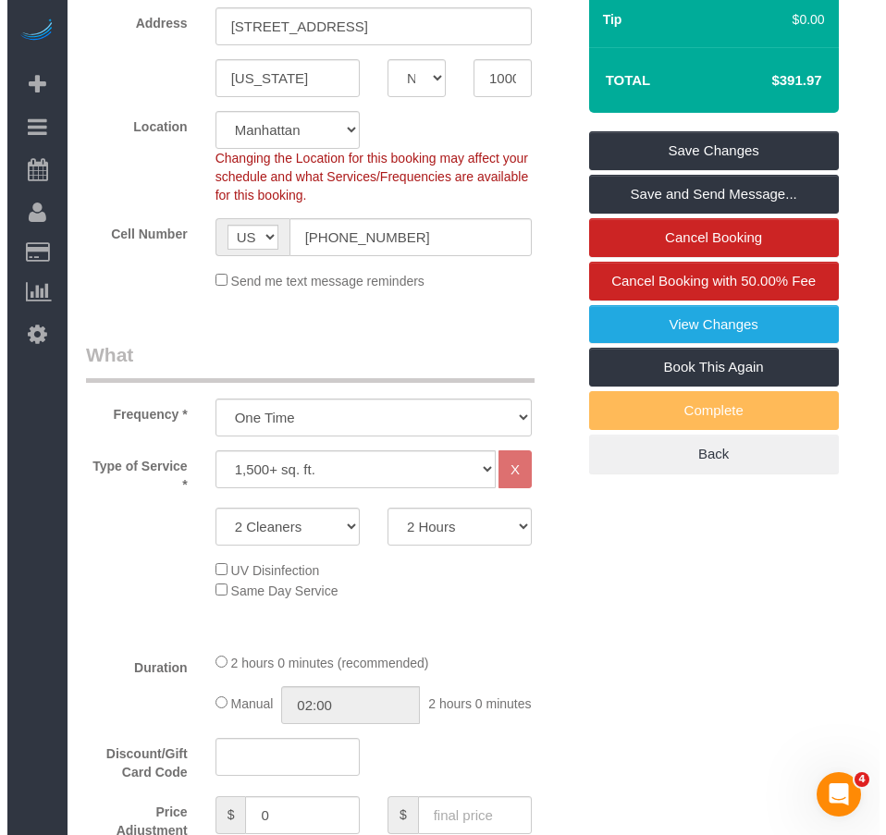
scroll to position [277, 0]
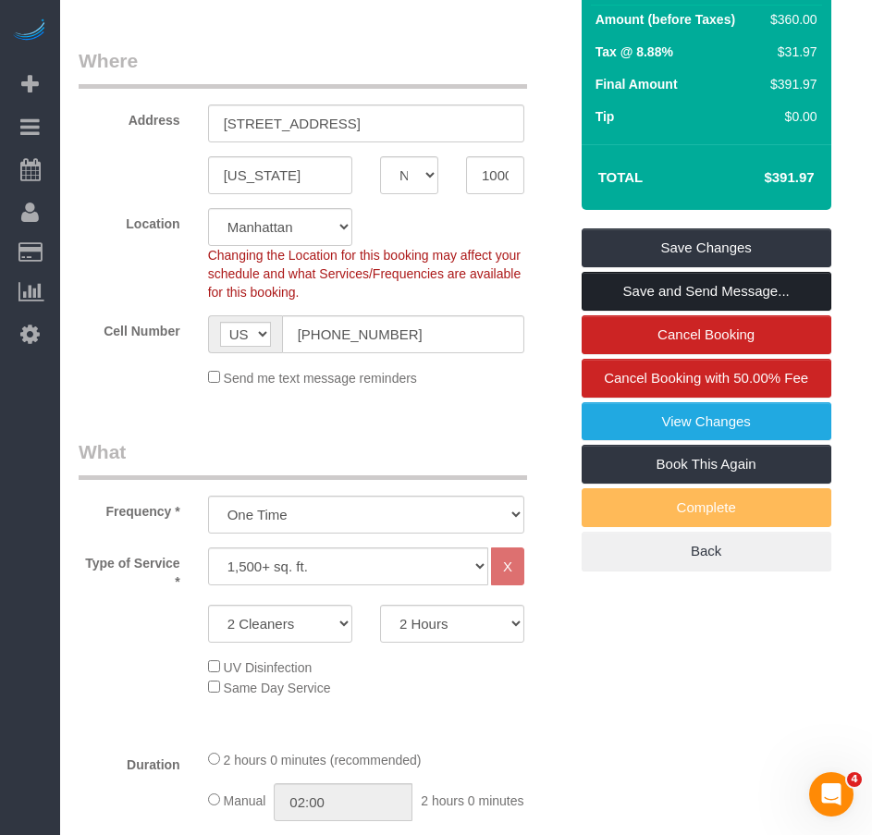
click at [639, 288] on link "Save and Send Message..." at bounding box center [707, 291] width 250 height 39
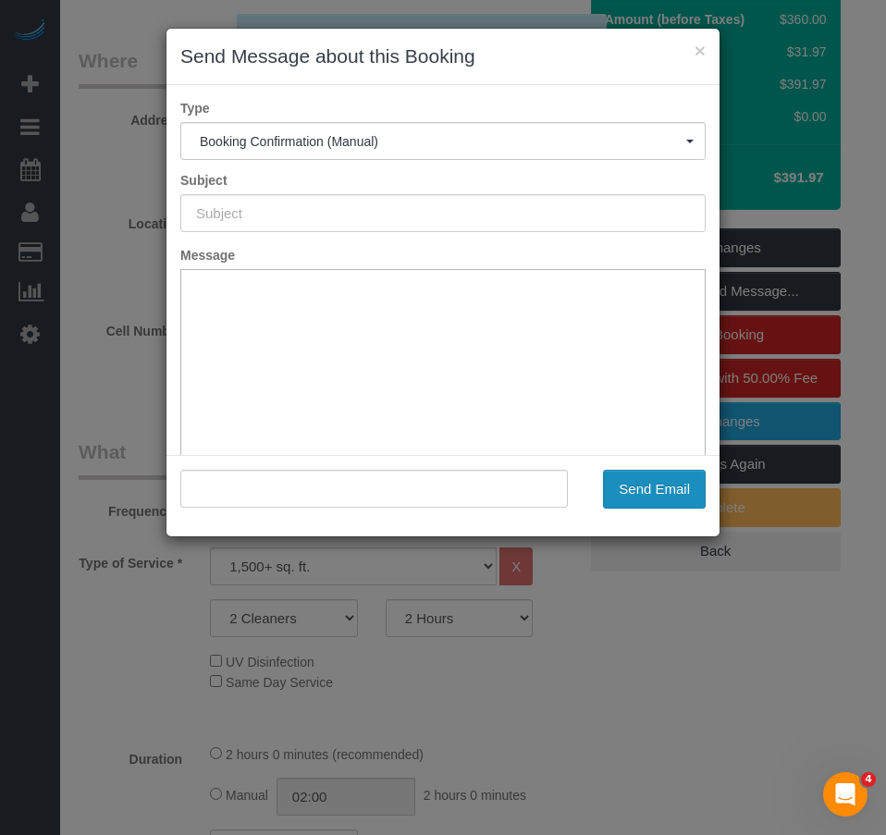
type input "Cleaning Confirmed for 08/23/2025 at 12:00pm"
type input ""Devante Browne" <devantebrowne@tsly.ca>"
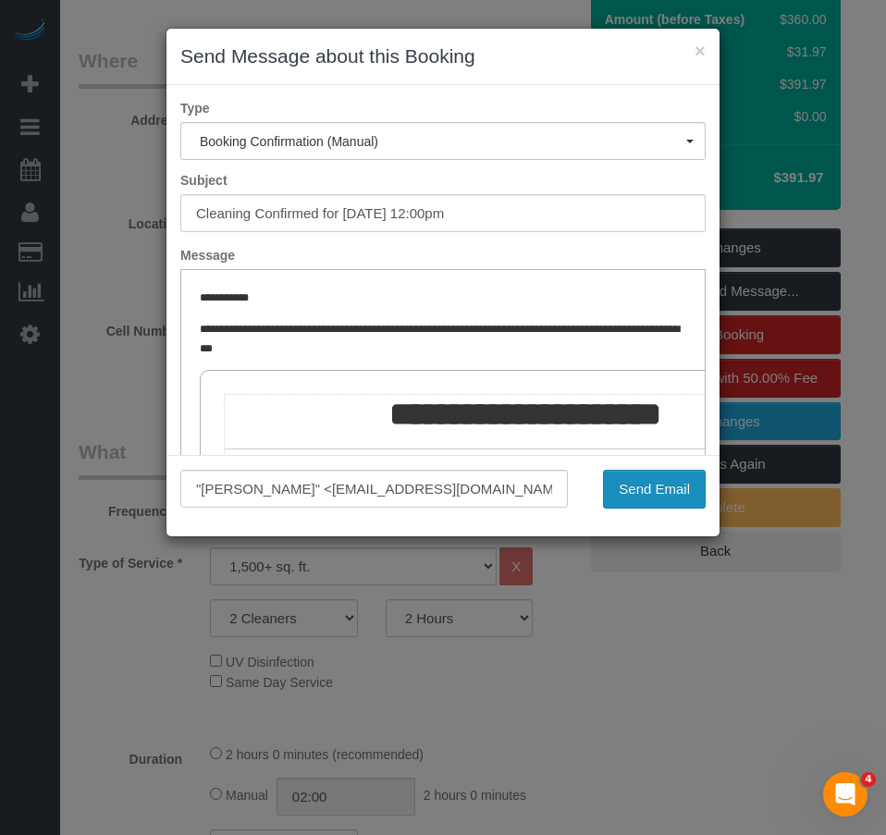
click at [661, 497] on button "Send Email" at bounding box center [654, 489] width 103 height 39
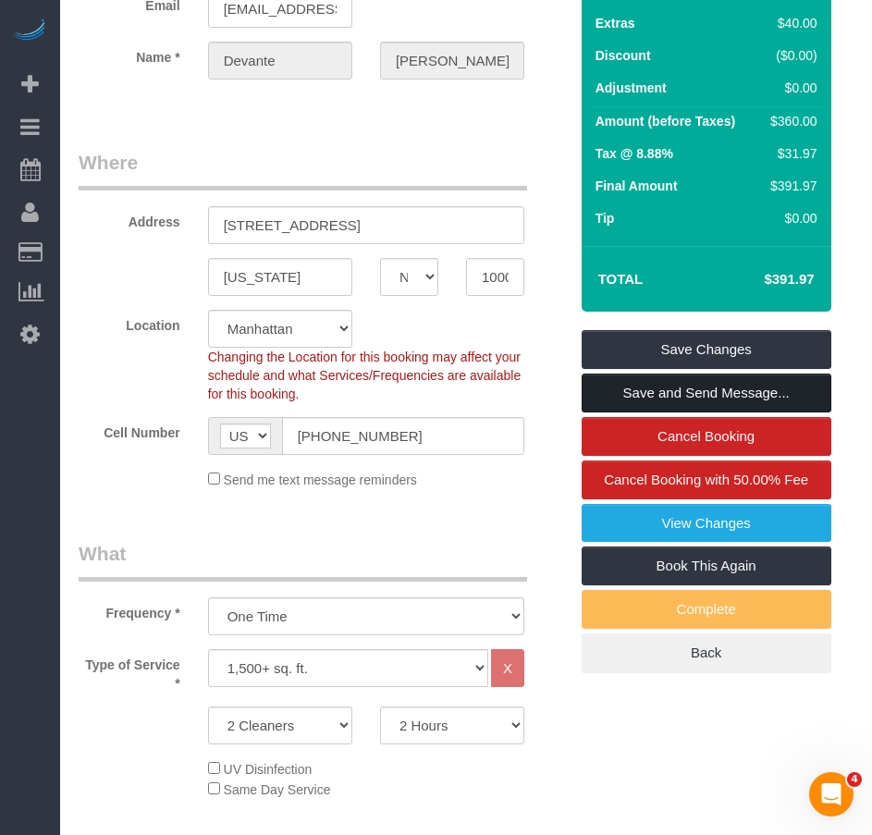
scroll to position [67, 0]
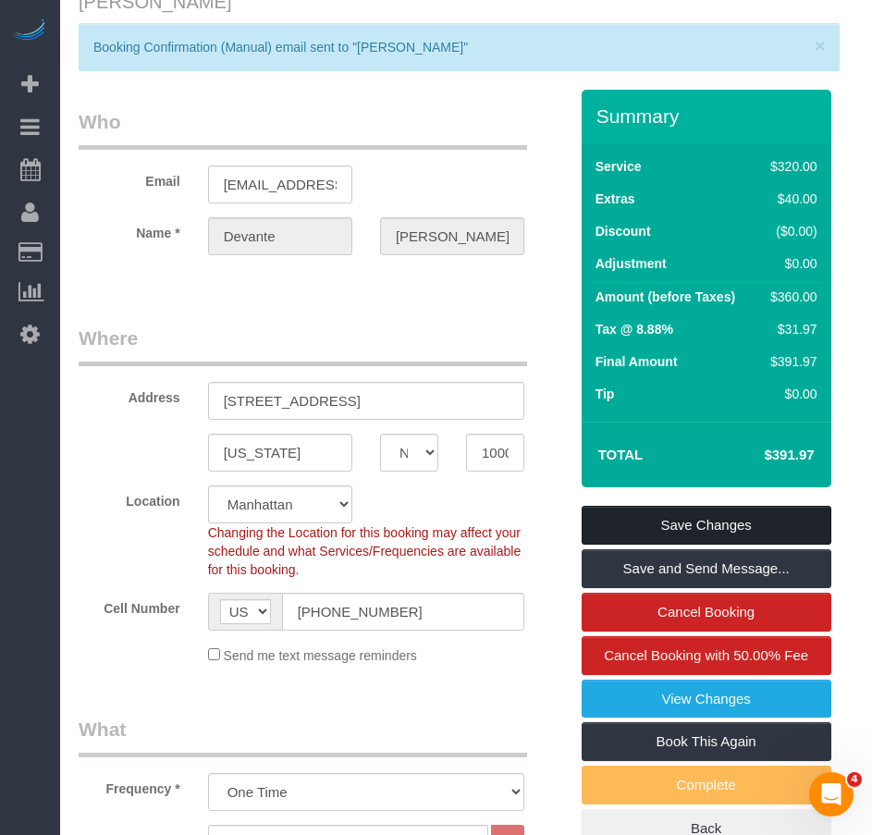
click at [659, 525] on link "Save Changes" at bounding box center [707, 525] width 250 height 39
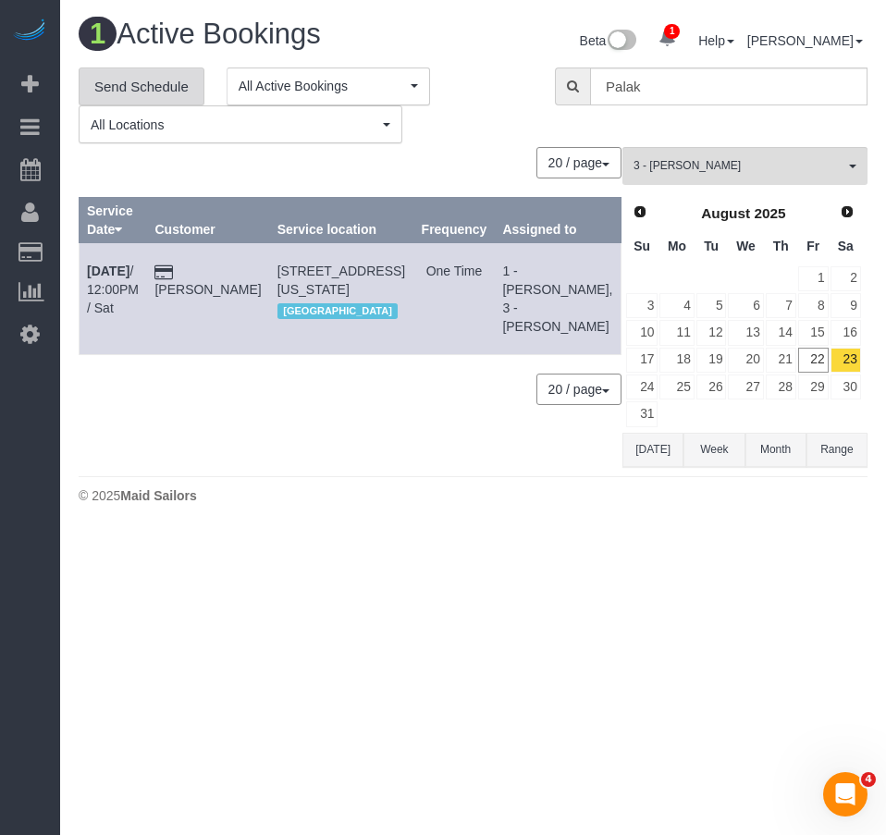
click at [146, 84] on link "Send Schedule" at bounding box center [142, 86] width 126 height 39
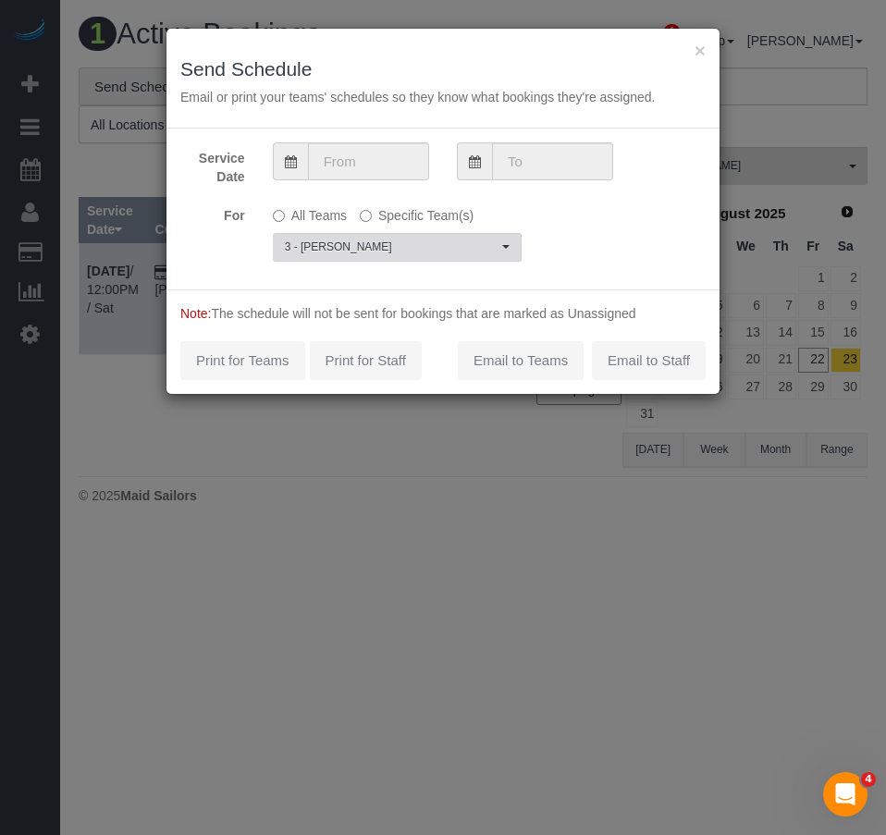
click at [439, 252] on span "3 - [PERSON_NAME]" at bounding box center [391, 247] width 213 height 16
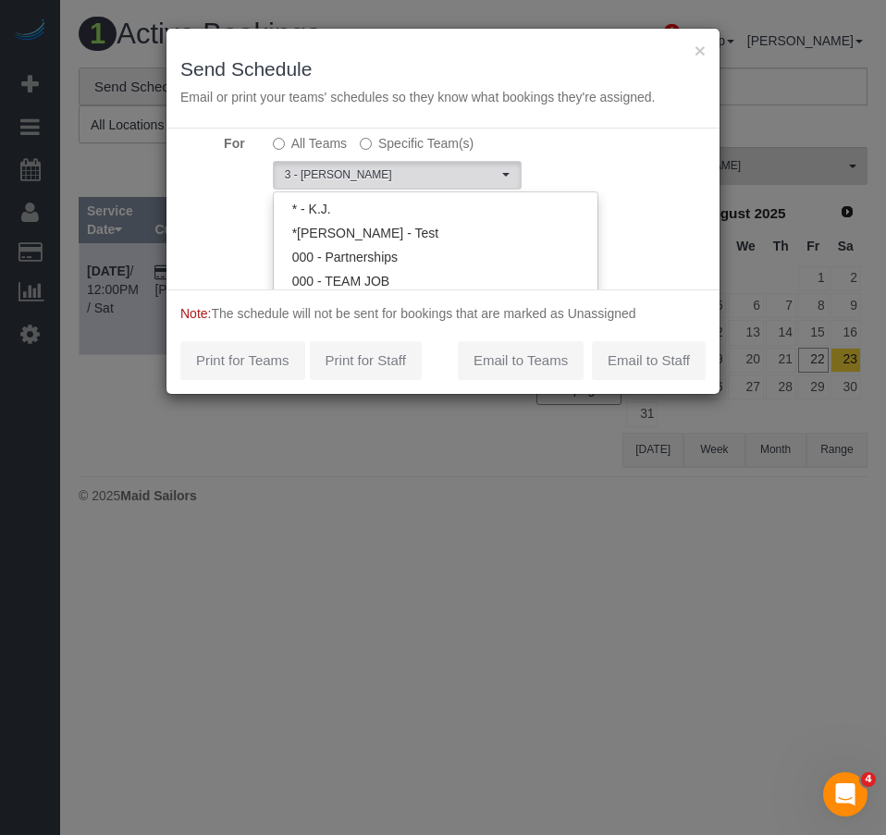
scroll to position [745, 0]
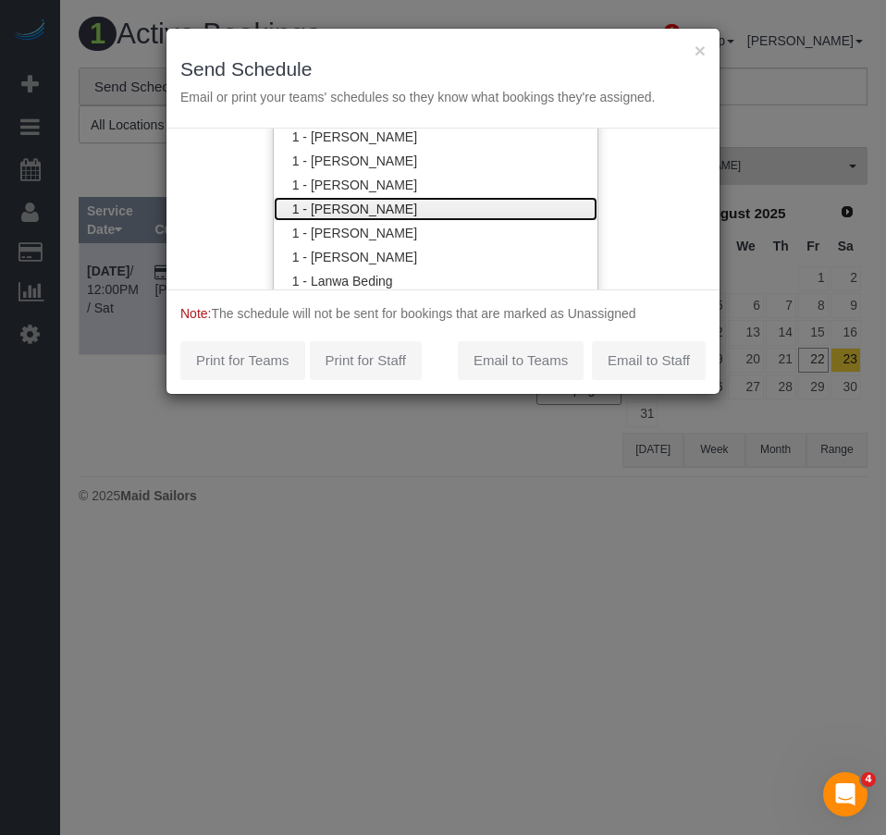
click at [382, 210] on link "1 - [PERSON_NAME]" at bounding box center [436, 209] width 324 height 24
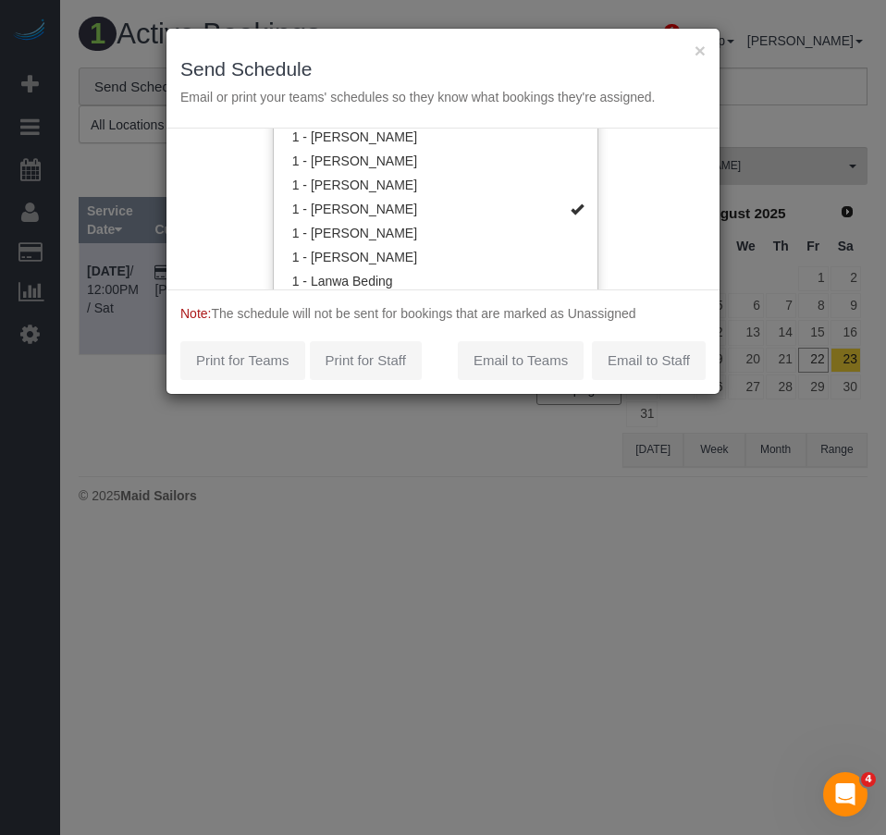
click at [618, 264] on div "Service Date For All Teams Specific Team(s) 1 - Joselin Cecilio , 3 - Hecleny G…" at bounding box center [442, 209] width 553 height 161
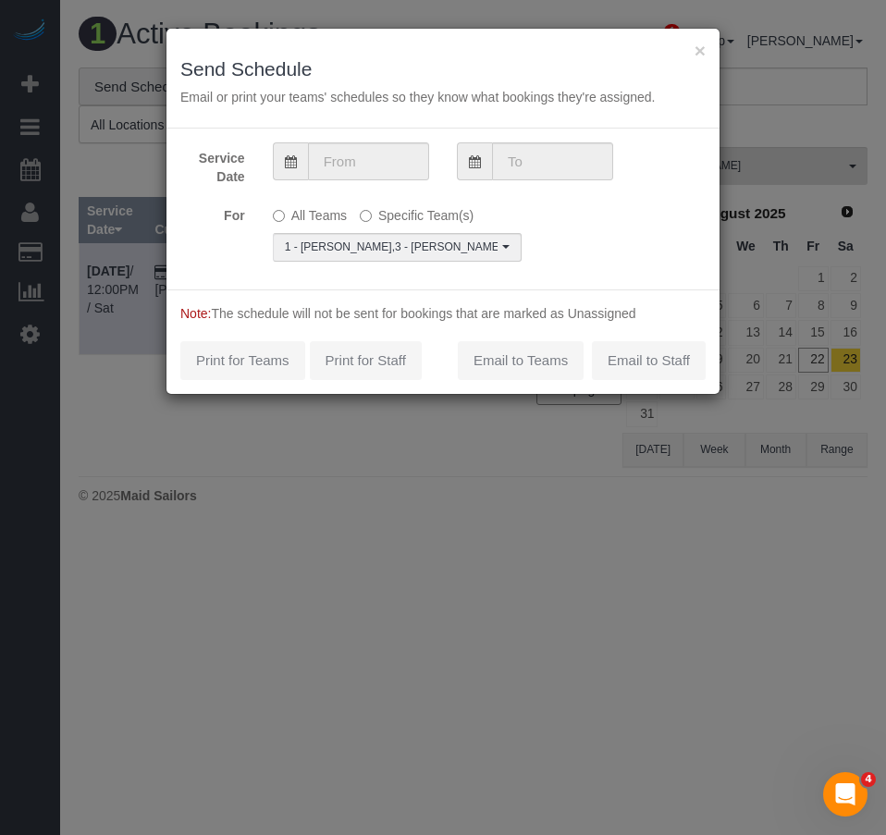
scroll to position [0, 0]
click at [497, 362] on div "Note: The schedule will not be sent for bookings that are marked as Unassigned …" at bounding box center [442, 341] width 553 height 104
click at [504, 365] on div "Note: The schedule will not be sent for bookings that are marked as Unassigned …" at bounding box center [442, 341] width 553 height 104
click at [381, 166] on input "text" at bounding box center [368, 161] width 121 height 38
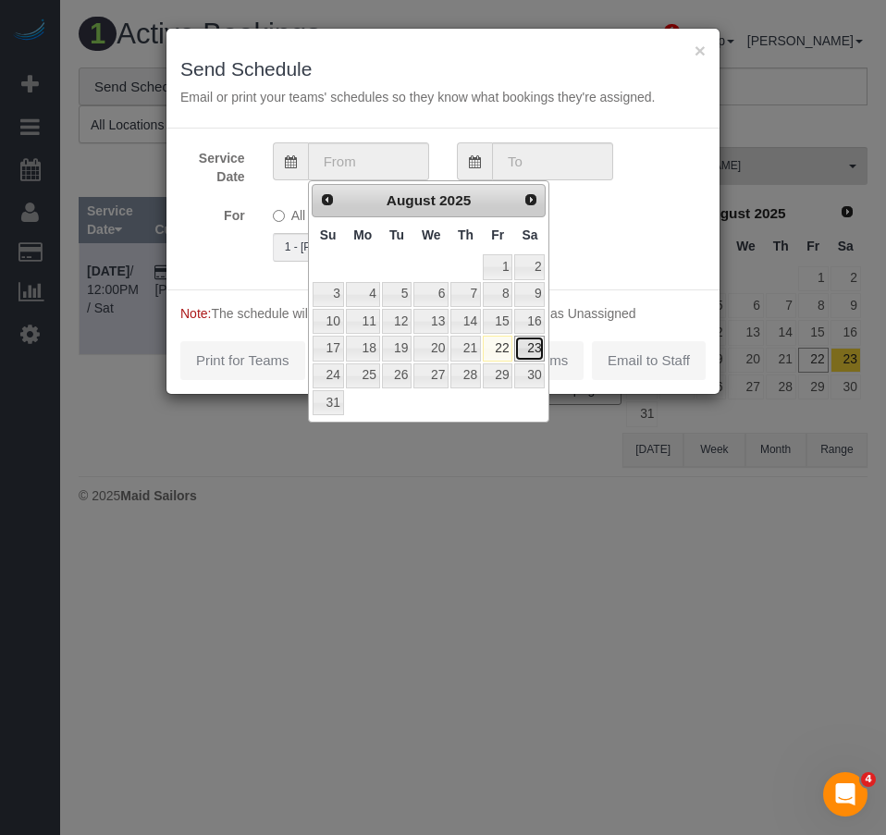
click at [530, 349] on link "23" at bounding box center [529, 348] width 31 height 25
type input "08/23/2025"
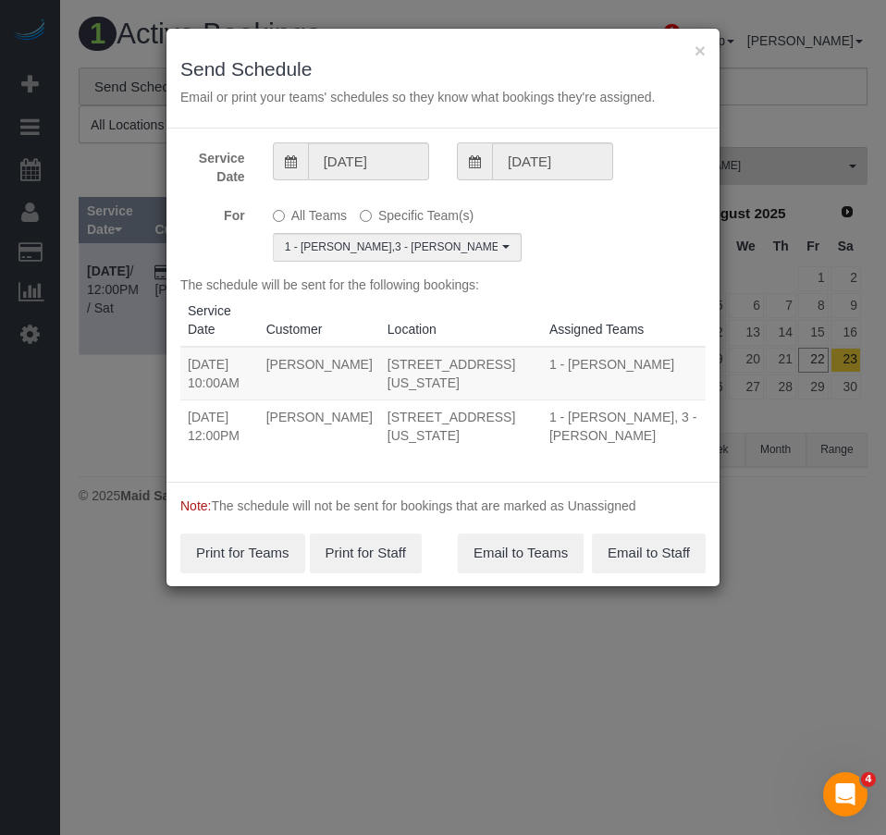
click at [582, 255] on div "For All Teams Specific Team(s) 1 - Joselin Cecilio , 3 - Hecleny Gonzalez Choos…" at bounding box center [442, 231] width 553 height 62
click at [421, 418] on td "305 2nd Ave, Apt. 901, New York, NY 10003" at bounding box center [461, 425] width 162 height 53
click at [524, 534] on button "Email to Teams" at bounding box center [521, 553] width 126 height 39
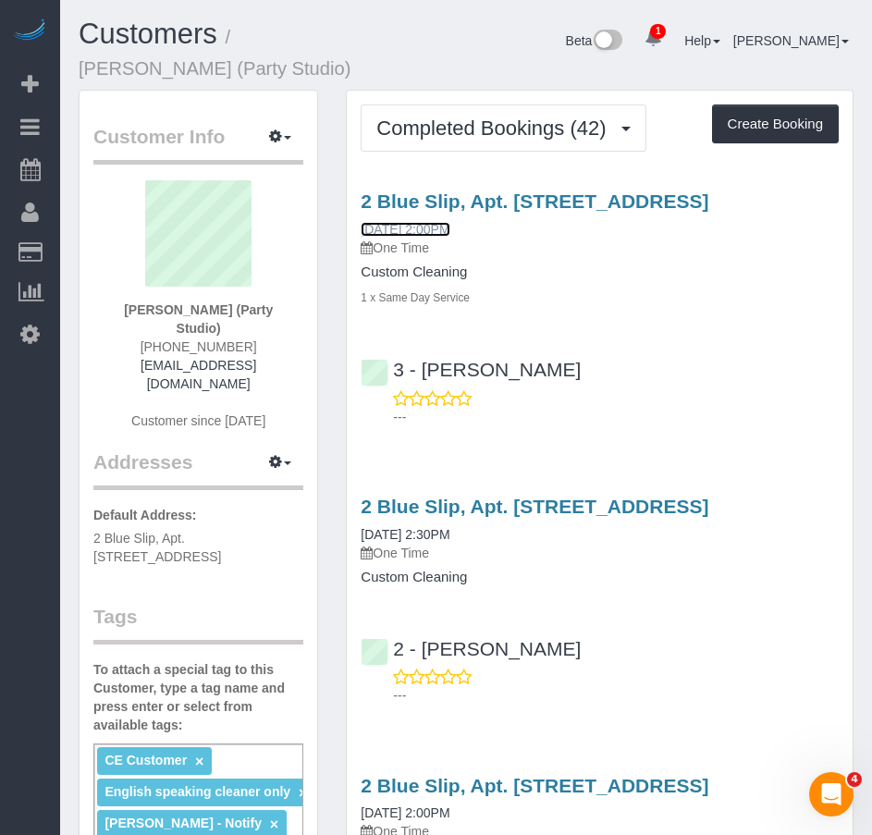
click at [382, 230] on link "[DATE] 2:00PM" at bounding box center [405, 229] width 89 height 15
click at [434, 227] on link "08/02/2025 2:00PM" at bounding box center [405, 229] width 89 height 15
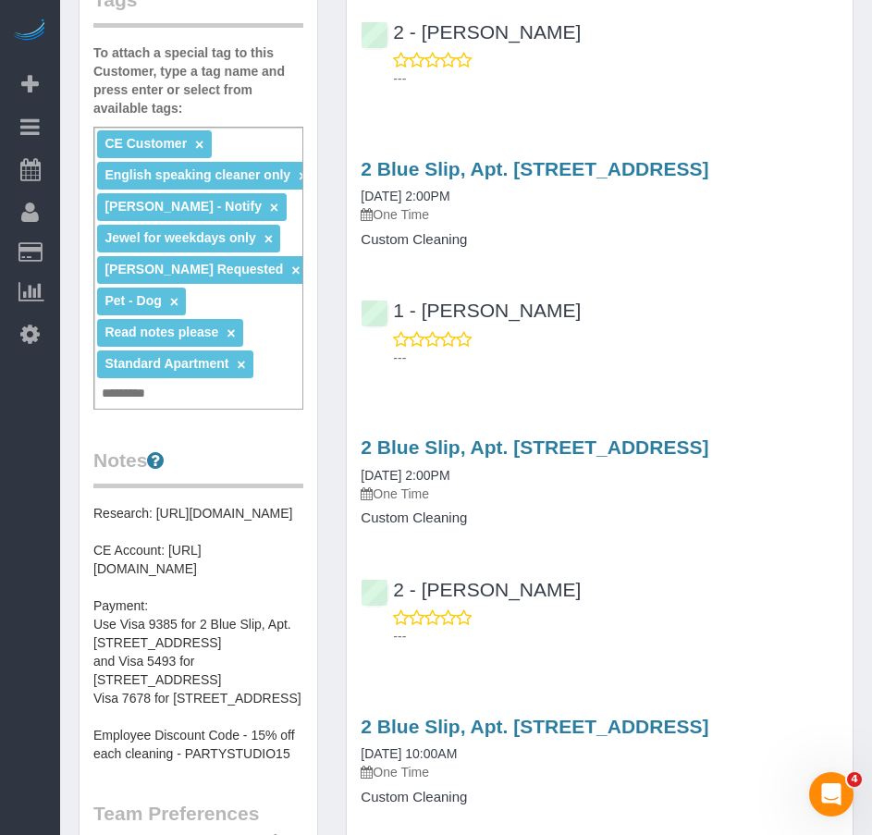
scroll to position [647, 0]
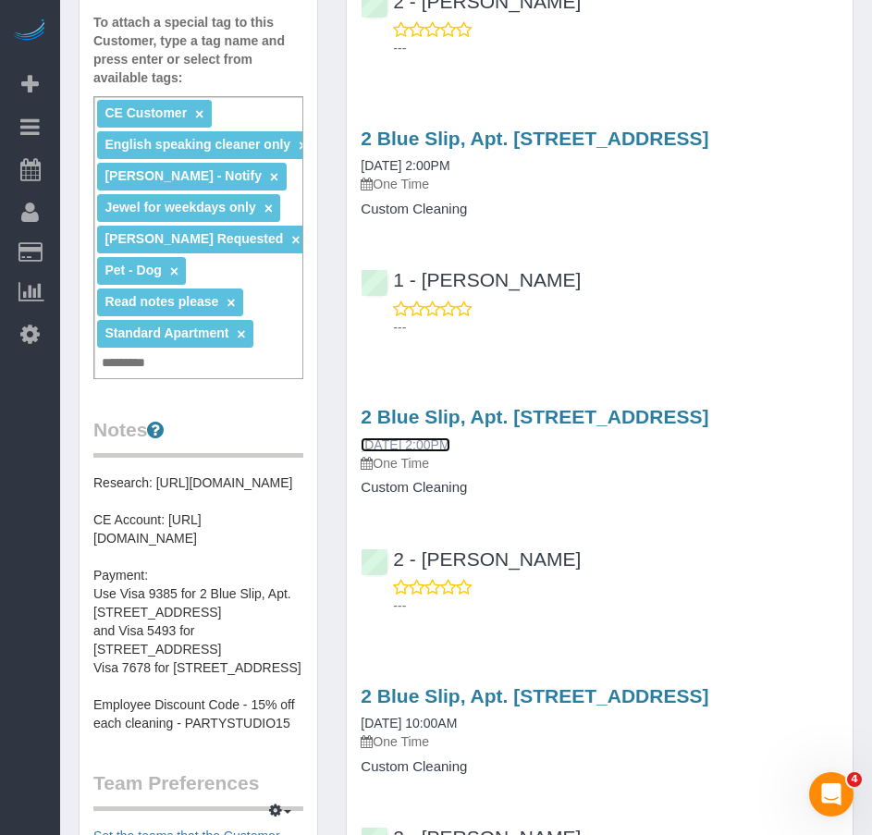
click at [434, 444] on link "06/15/2025 2:00PM" at bounding box center [405, 444] width 89 height 15
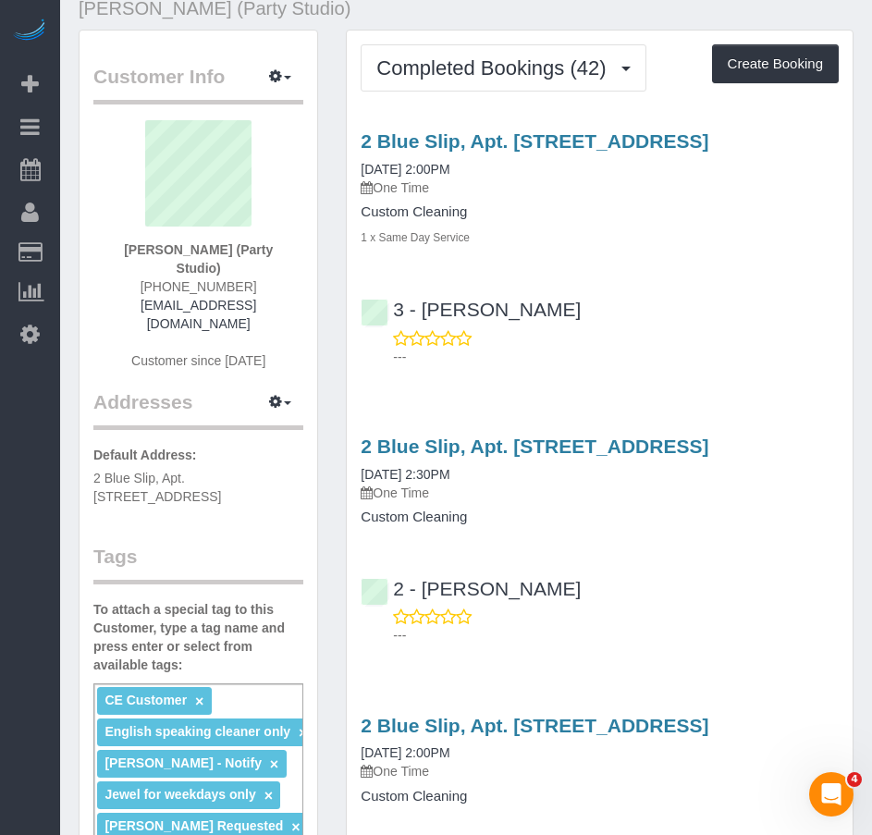
scroll to position [92, 0]
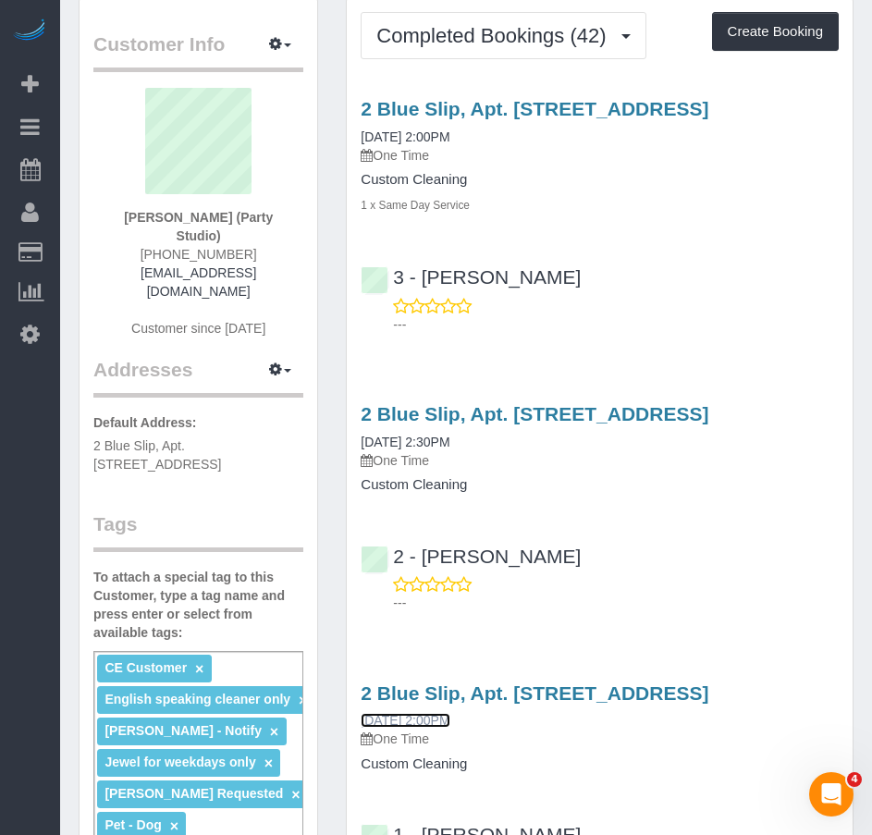
click at [437, 722] on link "06/21/2025 2:00PM" at bounding box center [405, 720] width 89 height 15
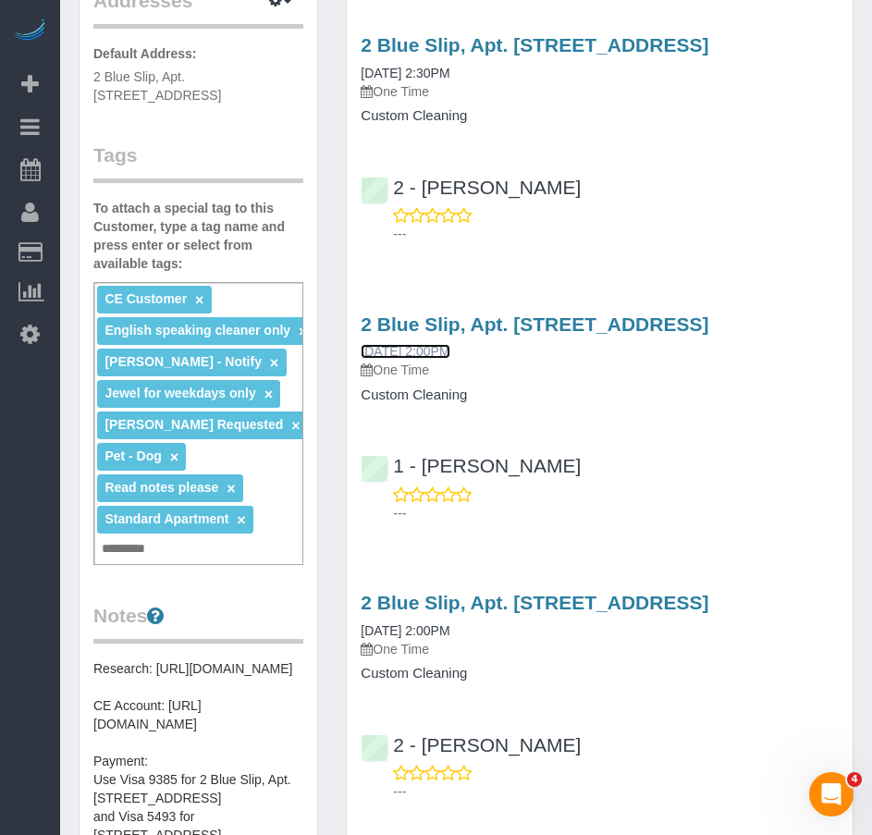
scroll to position [462, 0]
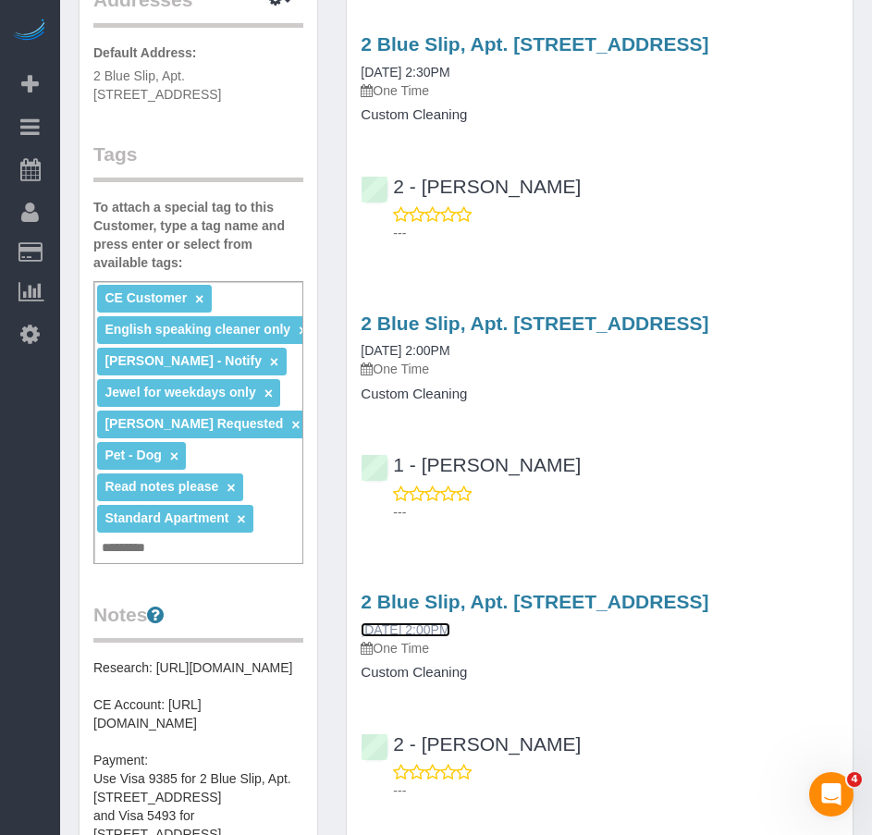
click at [448, 628] on link "06/15/2025 2:00PM" at bounding box center [405, 629] width 89 height 15
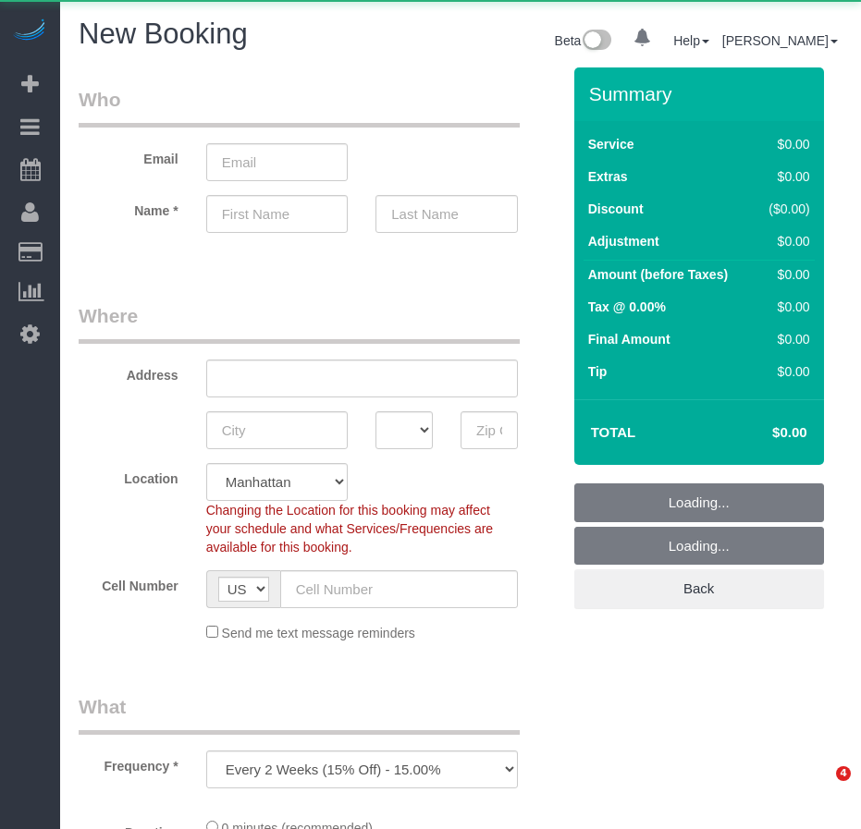
select select "number:89"
select select "number:90"
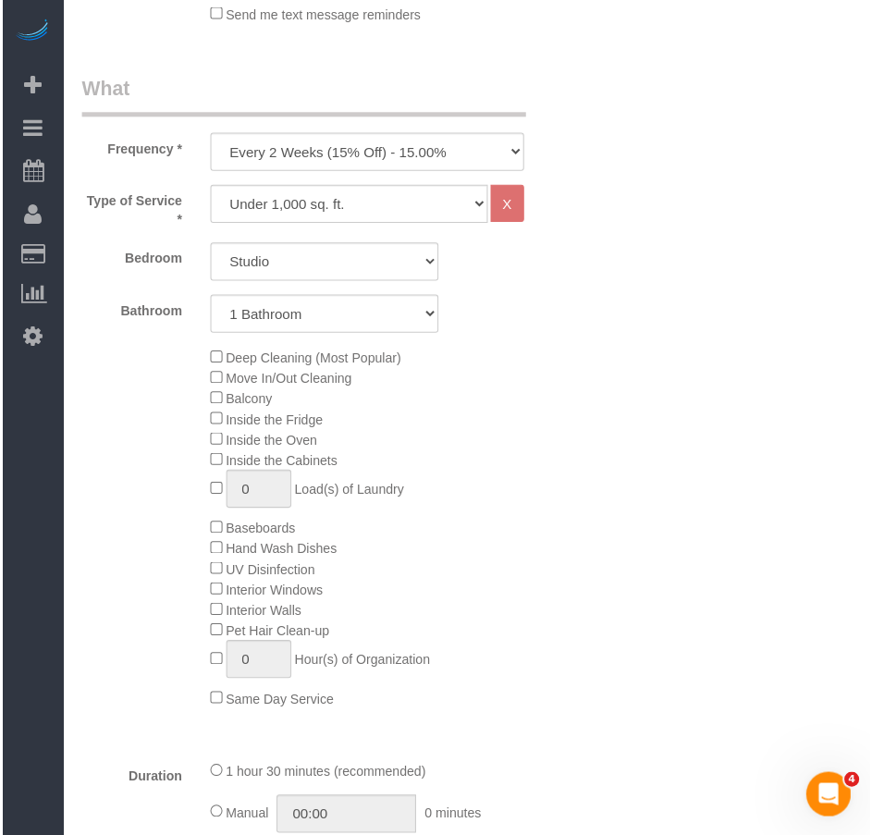
scroll to position [647, 0]
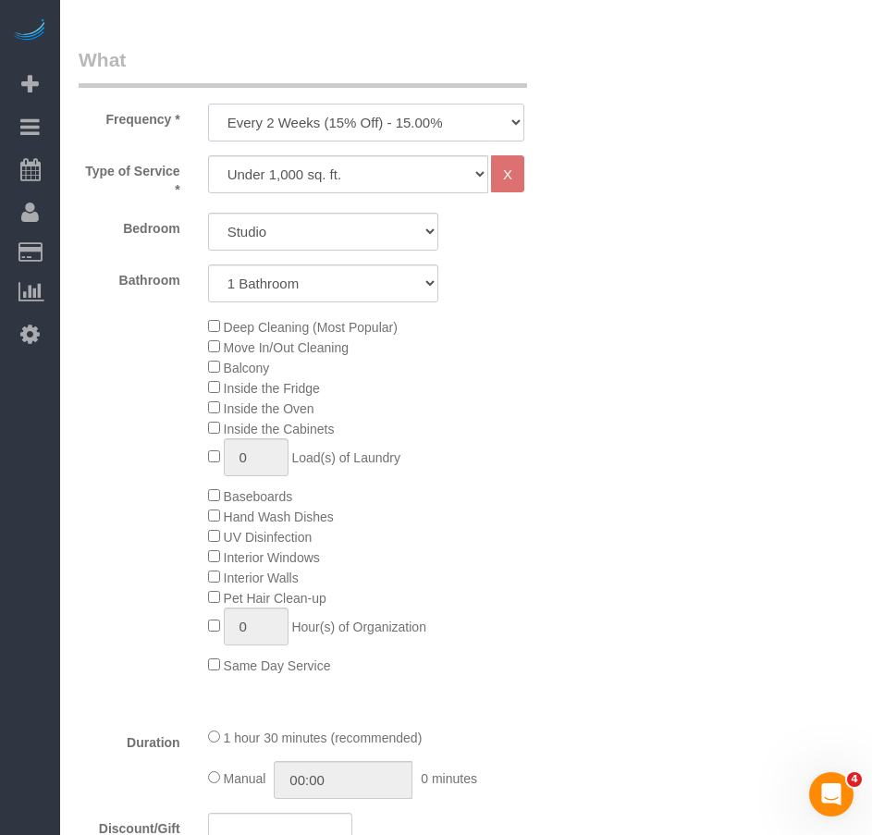
drag, startPoint x: 409, startPoint y: 125, endPoint x: 728, endPoint y: 432, distance: 442.7
click at [409, 125] on select "One Time Weekly (20% Off) - 20.00% Every 2 Weeks (15% Off) - 15.00% Every 4 Wee…" at bounding box center [366, 123] width 316 height 38
click at [513, 125] on select "One Time Weekly (20% Off) - 20.00% Every 2 Weeks (15% Off) - 15.00% Every 4 Wee…" at bounding box center [366, 123] width 316 height 38
click at [519, 121] on select "One Time Weekly (20% Off) - 20.00% Every 2 Weeks (15% Off) - 15.00% Every 4 Wee…" at bounding box center [366, 123] width 316 height 38
click at [517, 126] on select "One Time Weekly (20% Off) - 20.00% Every 2 Weeks (15% Off) - 15.00% Every 4 Wee…" at bounding box center [366, 123] width 316 height 38
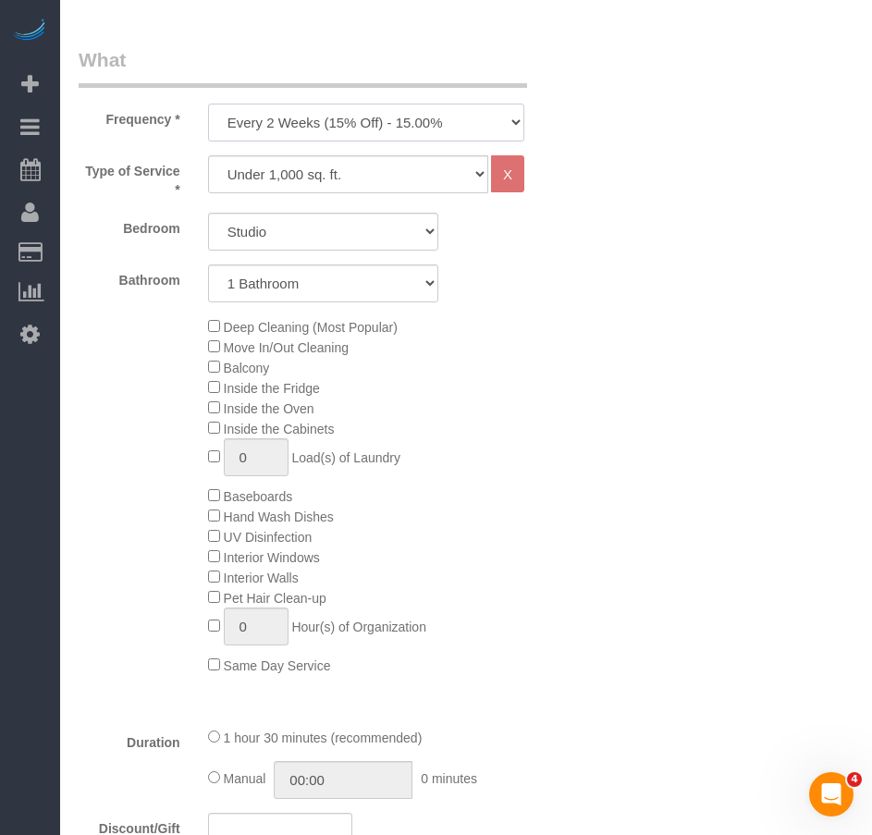
click at [515, 132] on select "One Time Weekly (20% Off) - 20.00% Every 2 Weeks (15% Off) - 15.00% Every 4 Wee…" at bounding box center [366, 123] width 316 height 38
select select "object:837"
click at [208, 104] on select "One Time Weekly (20% Off) - 20.00% Every 2 Weeks (15% Off) - 15.00% Every 4 Wee…" at bounding box center [366, 123] width 316 height 38
type input "1"
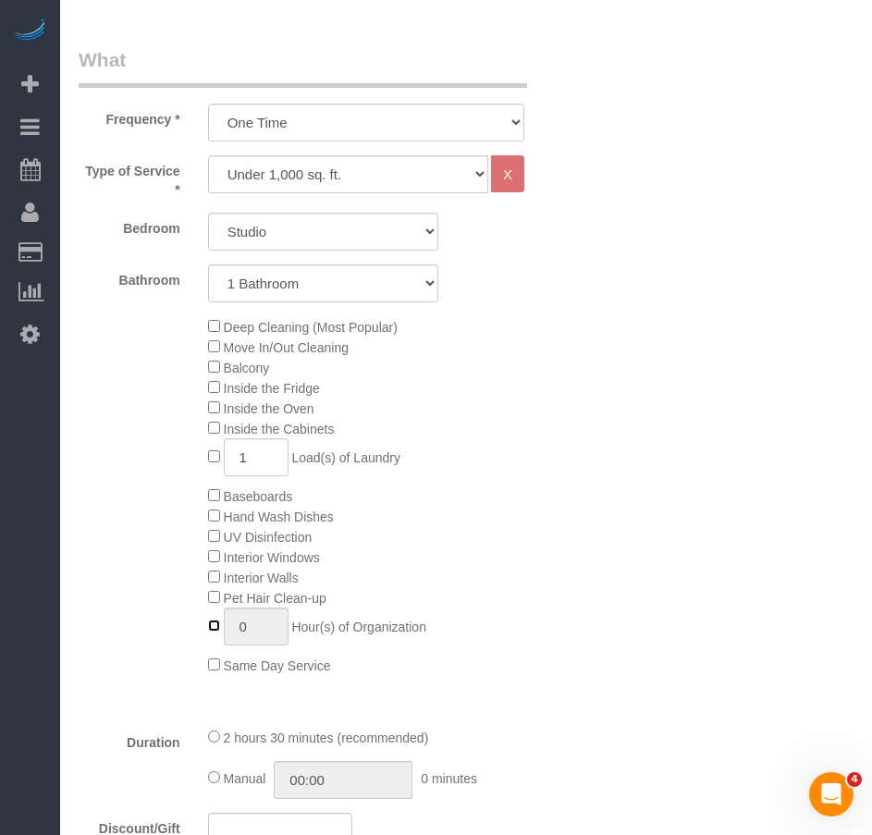
type input "1"
click at [251, 628] on input "1" at bounding box center [256, 626] width 65 height 38
drag, startPoint x: 249, startPoint y: 632, endPoint x: 235, endPoint y: 632, distance: 13.9
click at [235, 632] on input "1" at bounding box center [256, 626] width 65 height 38
click at [394, 689] on div "Type of Service * Under 1,000 sq. ft. 1,001 - 1,500 sq. ft. 1,500+ sq. ft. Cust…" at bounding box center [323, 433] width 489 height 557
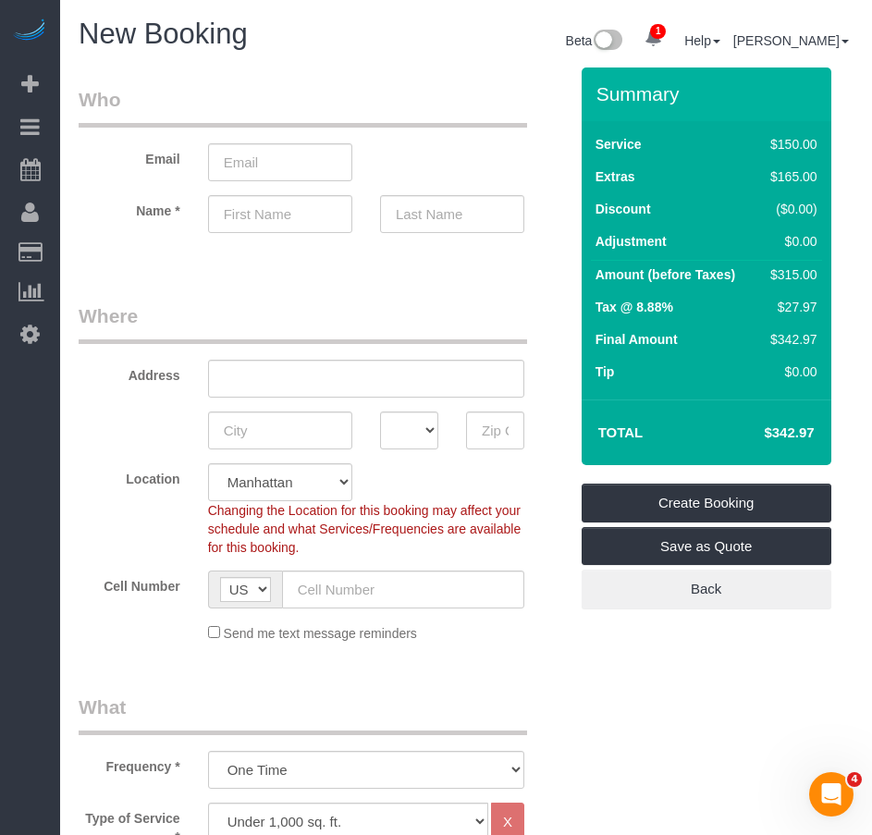
scroll to position [185, 0]
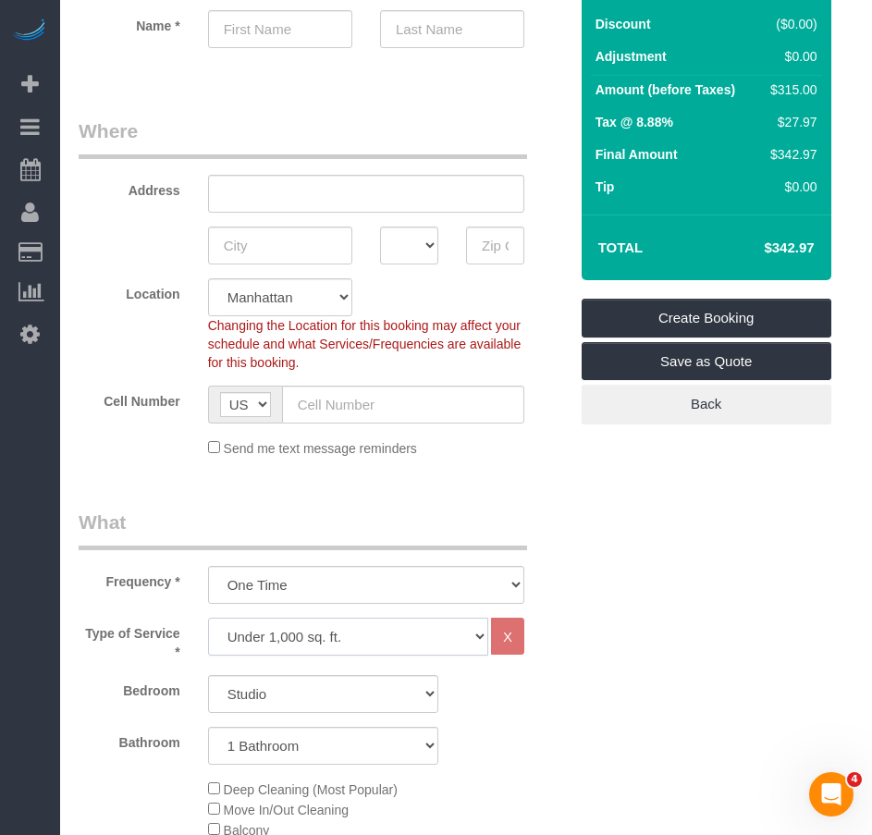
click at [476, 638] on select "Under 1,000 sq. ft. 1,001 - 1,500 sq. ft. 1,500+ sq. ft. Custom Cleaning Office…" at bounding box center [348, 637] width 280 height 38
select select "212"
click at [208, 618] on select "Under 1,000 sq. ft. 1,001 - 1,500 sq. ft. 1,500+ sq. ft. Custom Cleaning Office…" at bounding box center [348, 637] width 280 height 38
select select "2"
select select "120"
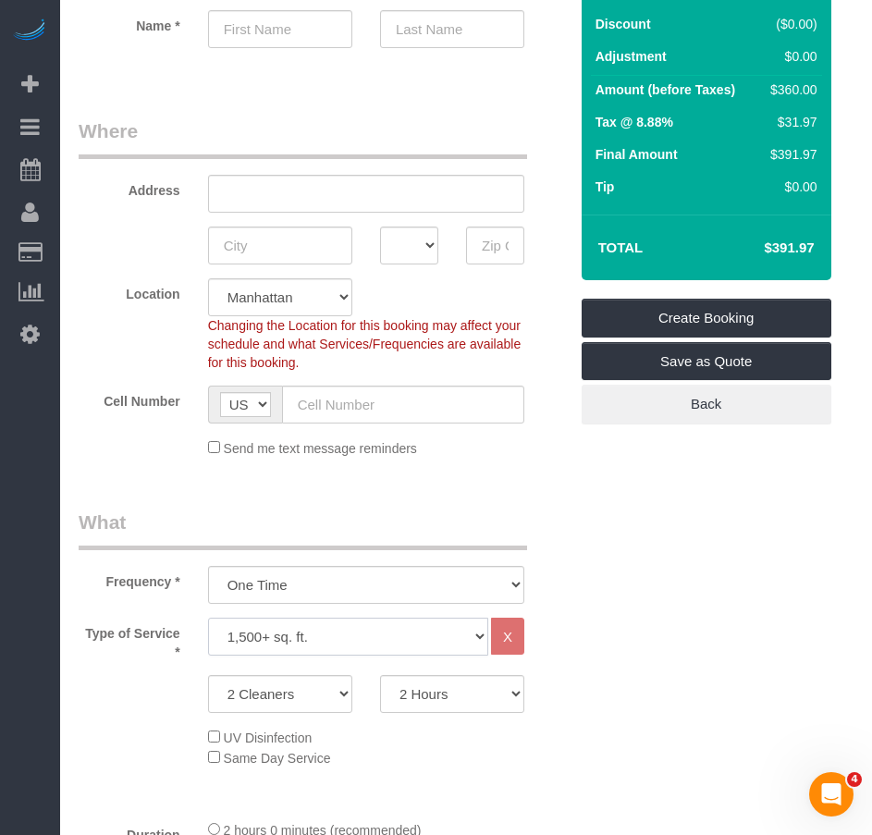
click at [472, 640] on select "Under 1,000 sq. ft. 1,001 - 1,500 sq. ft. 1,500+ sq. ft. Custom Cleaning Office…" at bounding box center [348, 637] width 280 height 38
select select "216"
click at [208, 618] on select "Under 1,000 sq. ft. 1,001 - 1,500 sq. ft. 1,500+ sq. ft. Custom Cleaning Office…" at bounding box center [348, 637] width 280 height 38
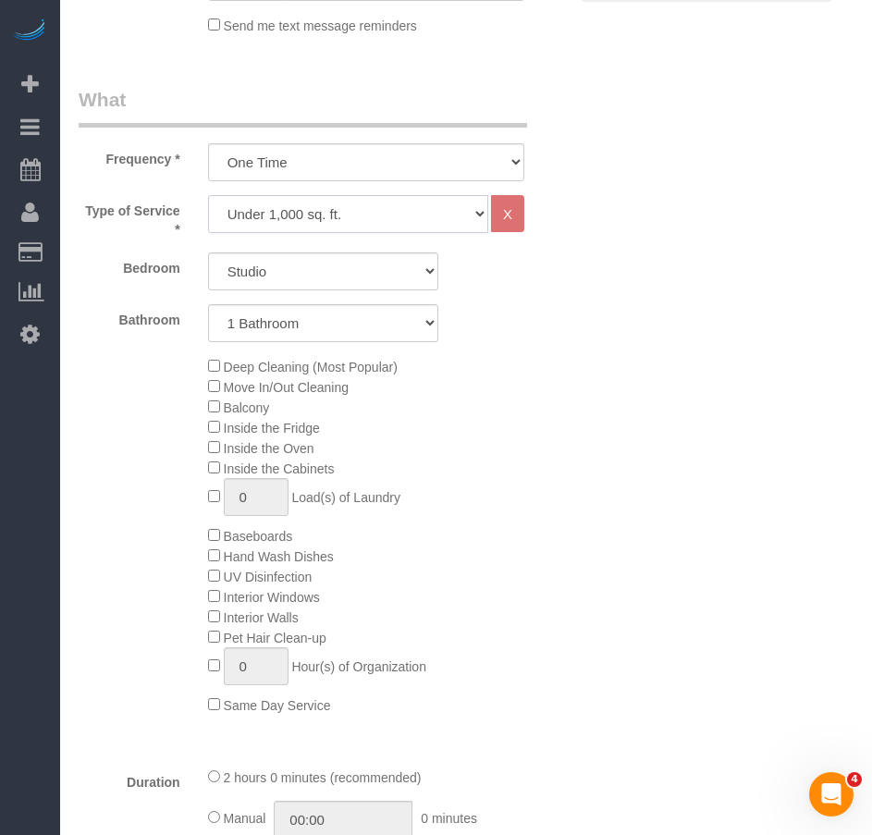
scroll to position [647, 0]
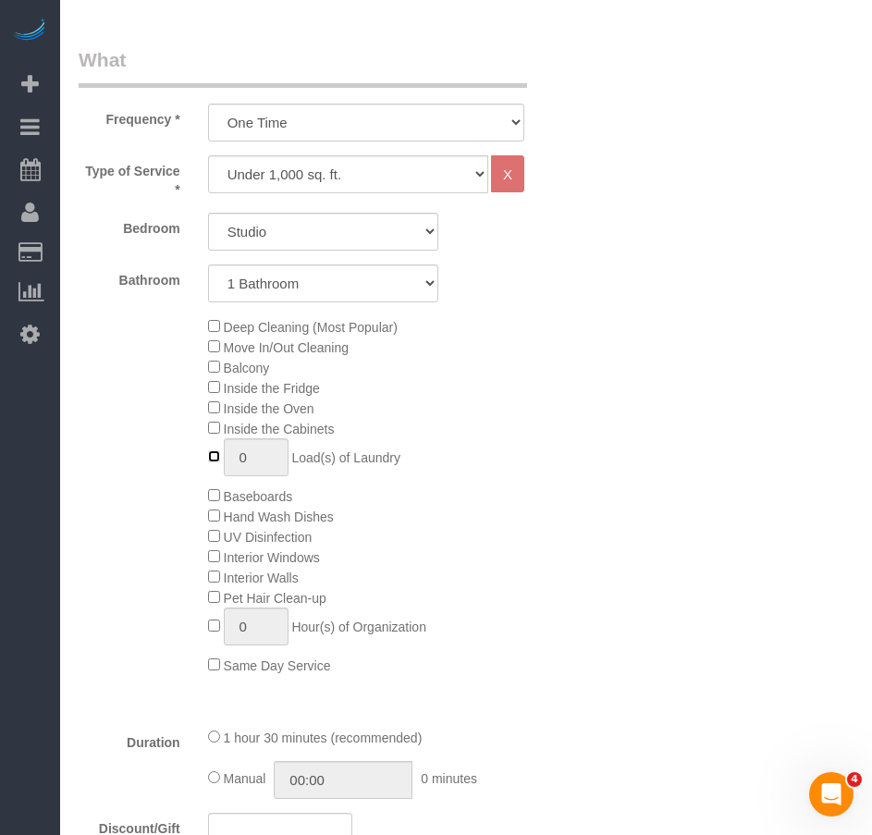
type input "1"
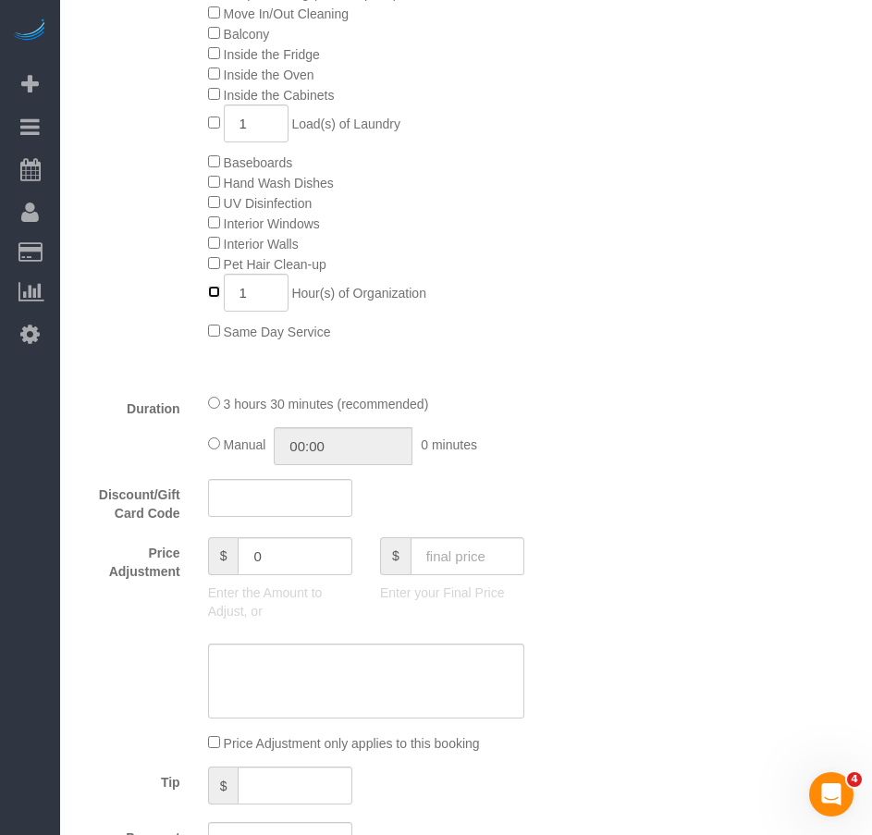
scroll to position [962, 0]
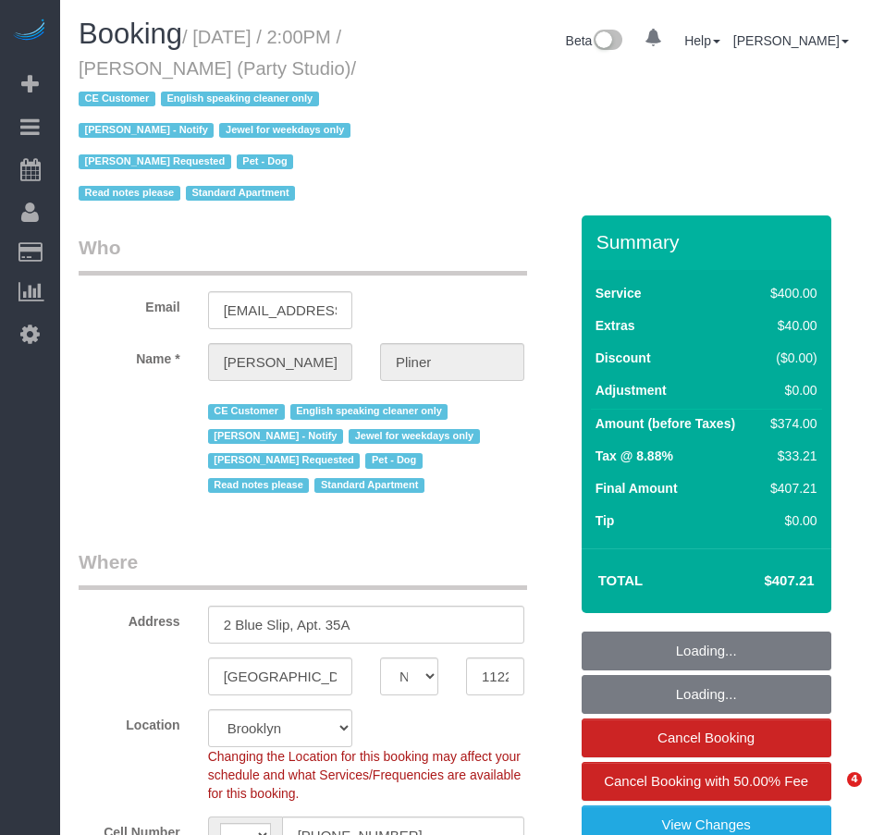
select select "NY"
select select "string:[GEOGRAPHIC_DATA]"
select select "object:820"
select select "spot1"
select select "number:89"
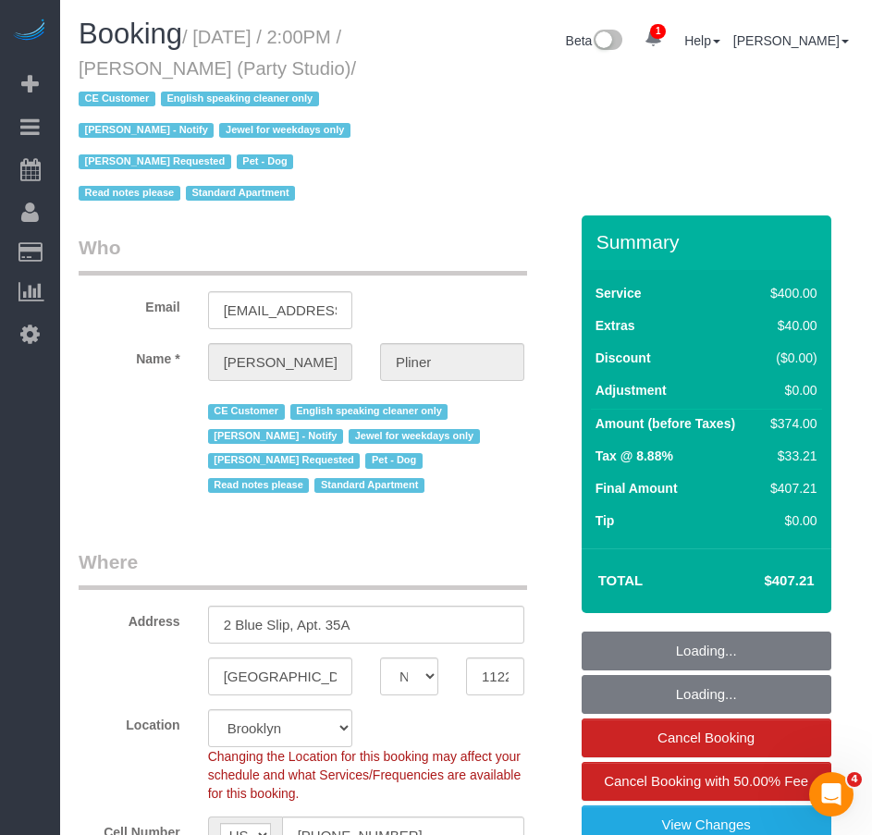
select select "number:90"
select select "number:13"
select select "number:7"
select select "object:1346"
select select "300"
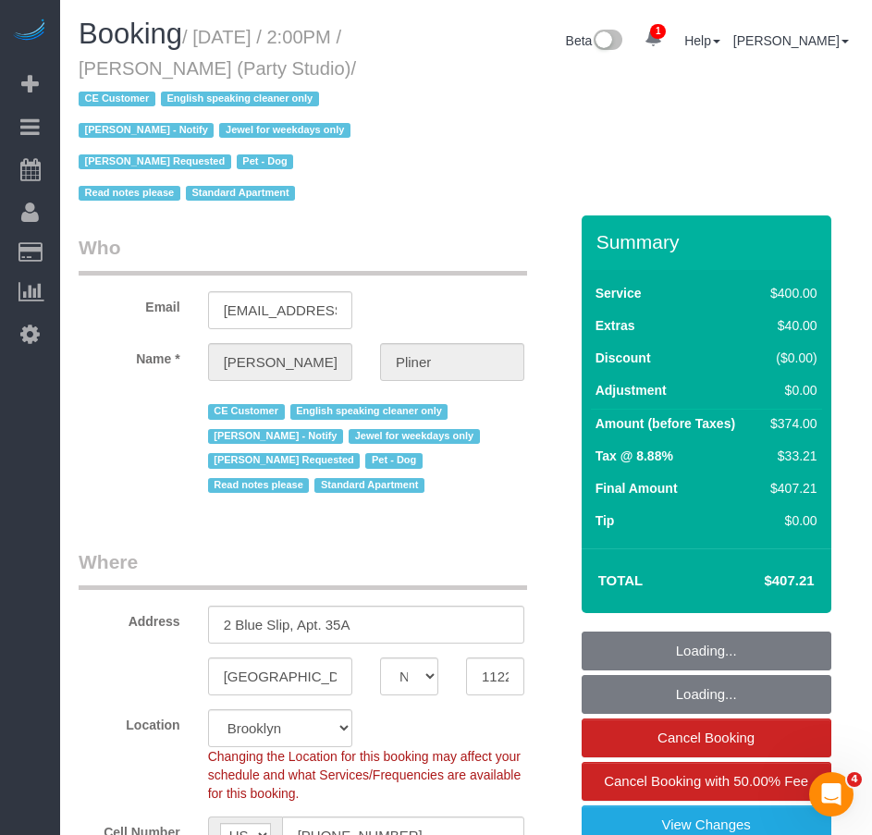
select select "string:stripe-pm_1Ra3TY4VGloSiKo7j3jCiqJ4"
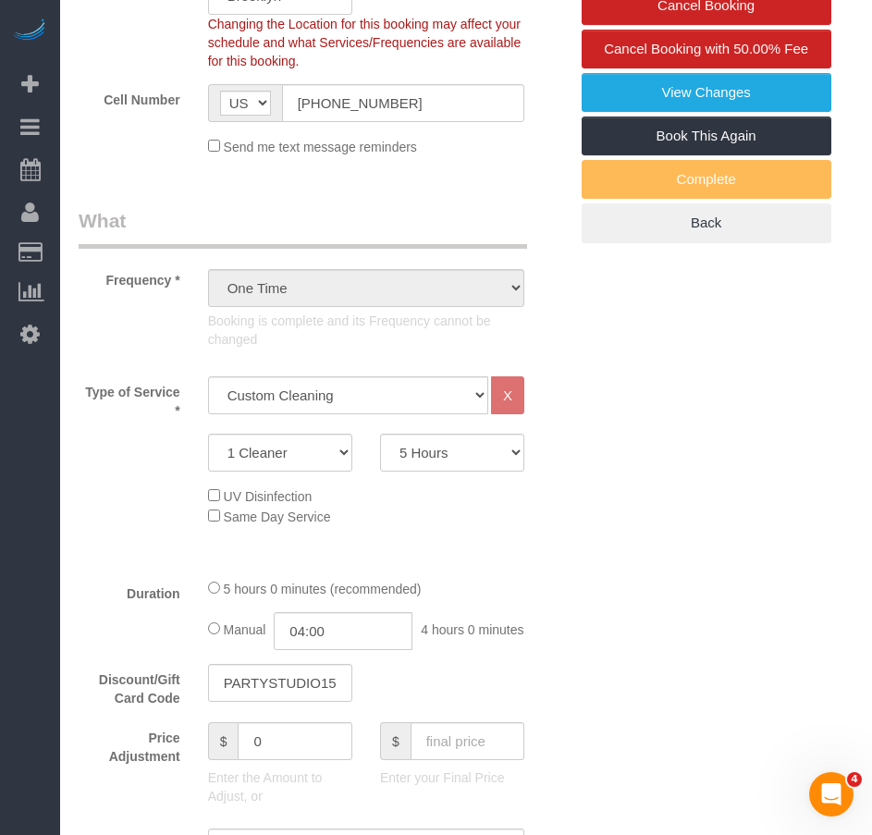
scroll to position [647, 0]
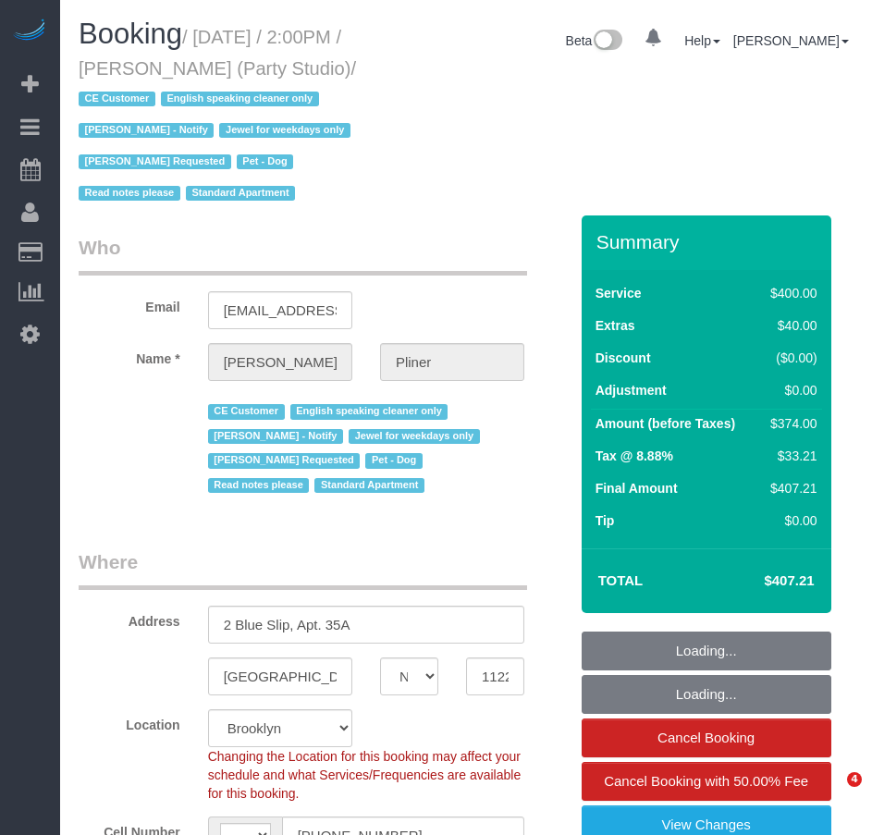
select select "NY"
select select "number:89"
select select "number:90"
select select "number:13"
select select "number:7"
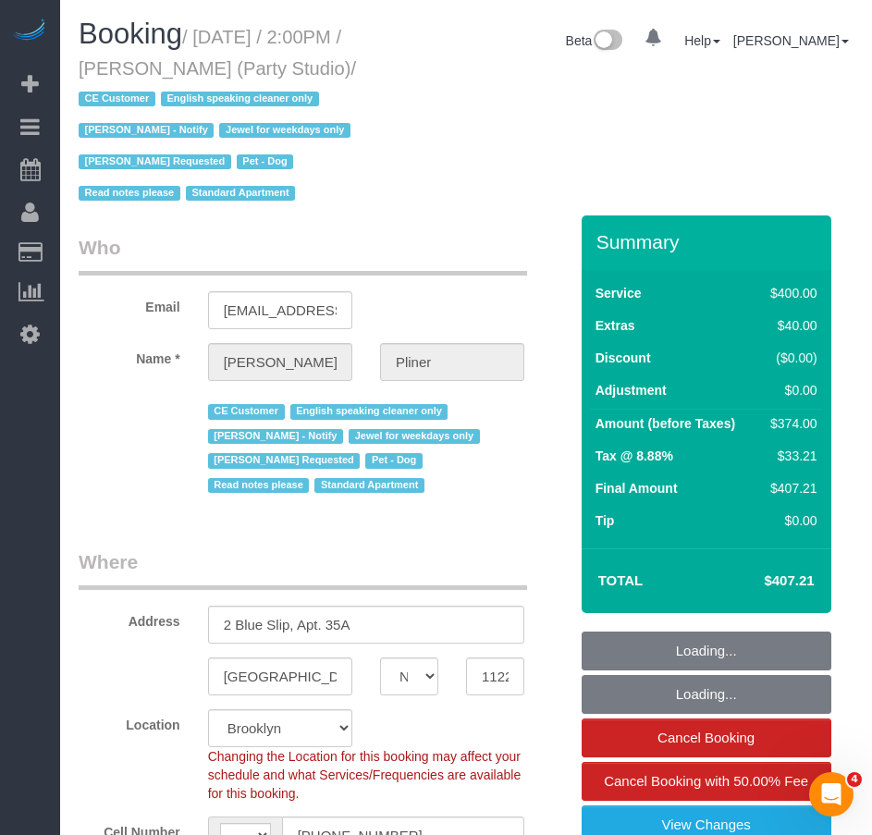
select select "object:699"
select select "string:[GEOGRAPHIC_DATA]"
select select "300"
select select "spot1"
select select "string:stripe-pm_1Ra3TY4VGloSiKo7j3jCiqJ4"
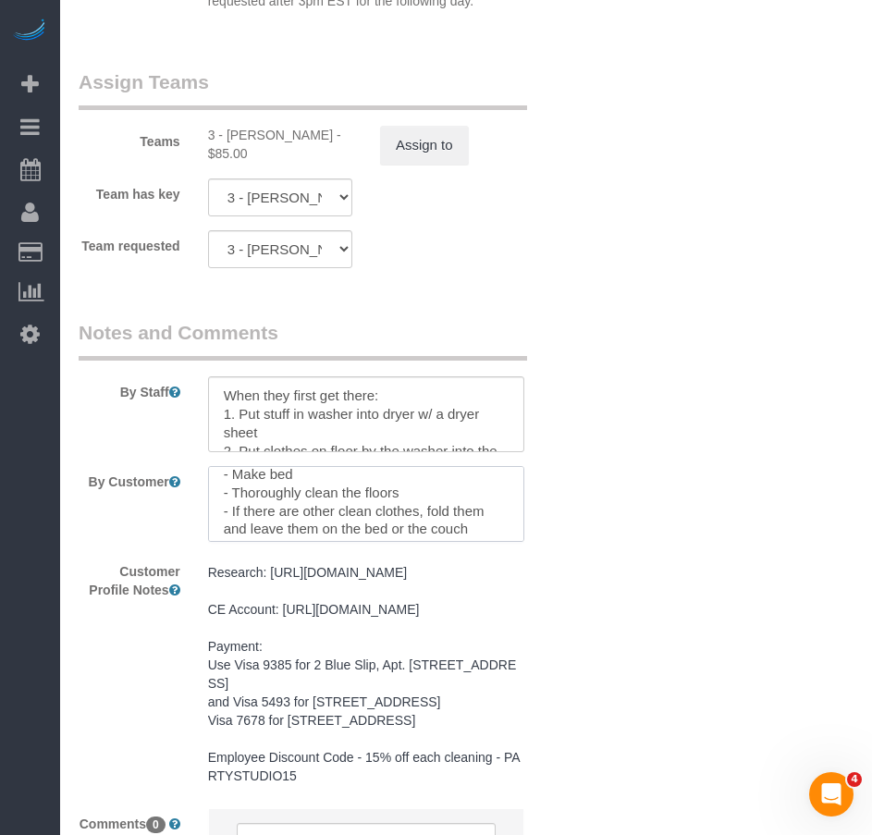
scroll to position [147, 0]
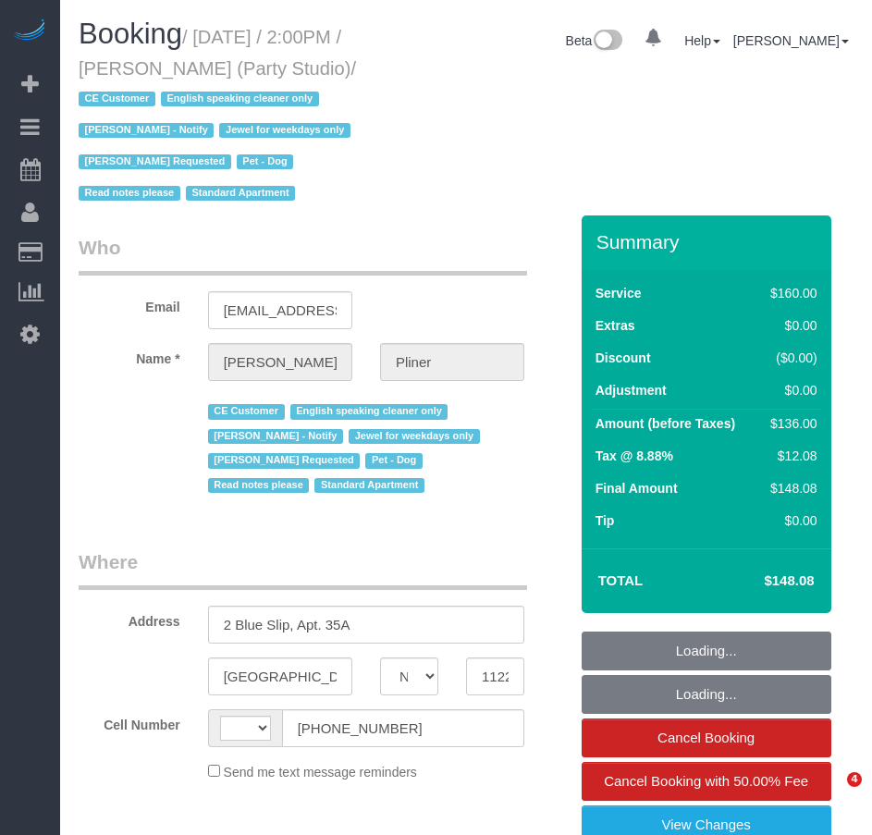
select select "NY"
select select "number:89"
select select "number:90"
select select "number:13"
select select "number:7"
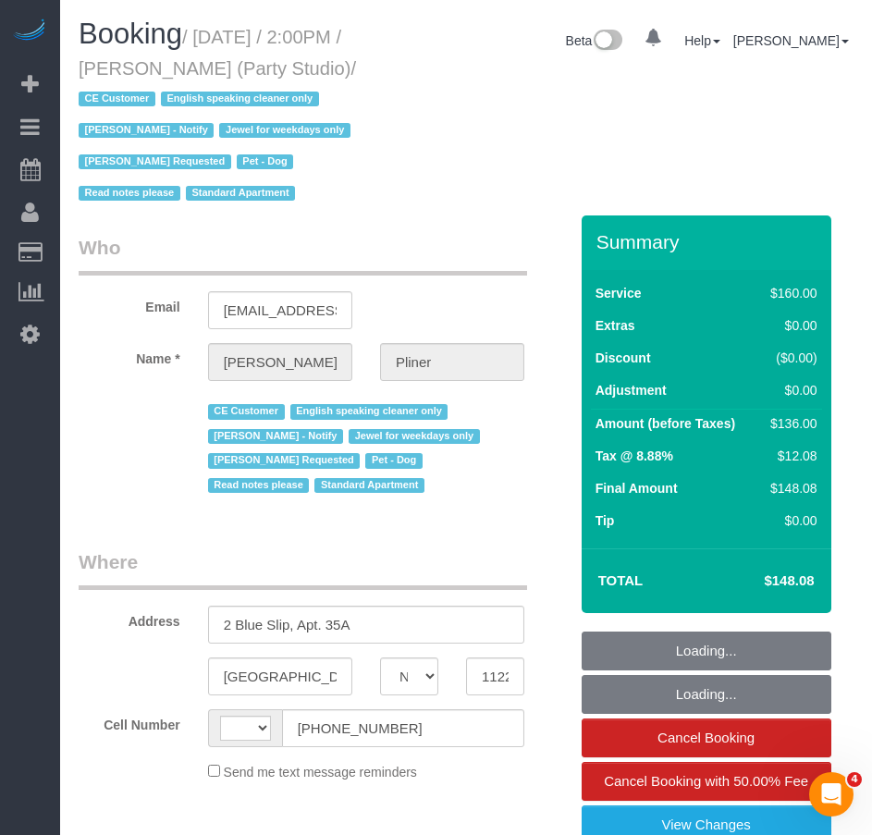
select select "string:[GEOGRAPHIC_DATA]"
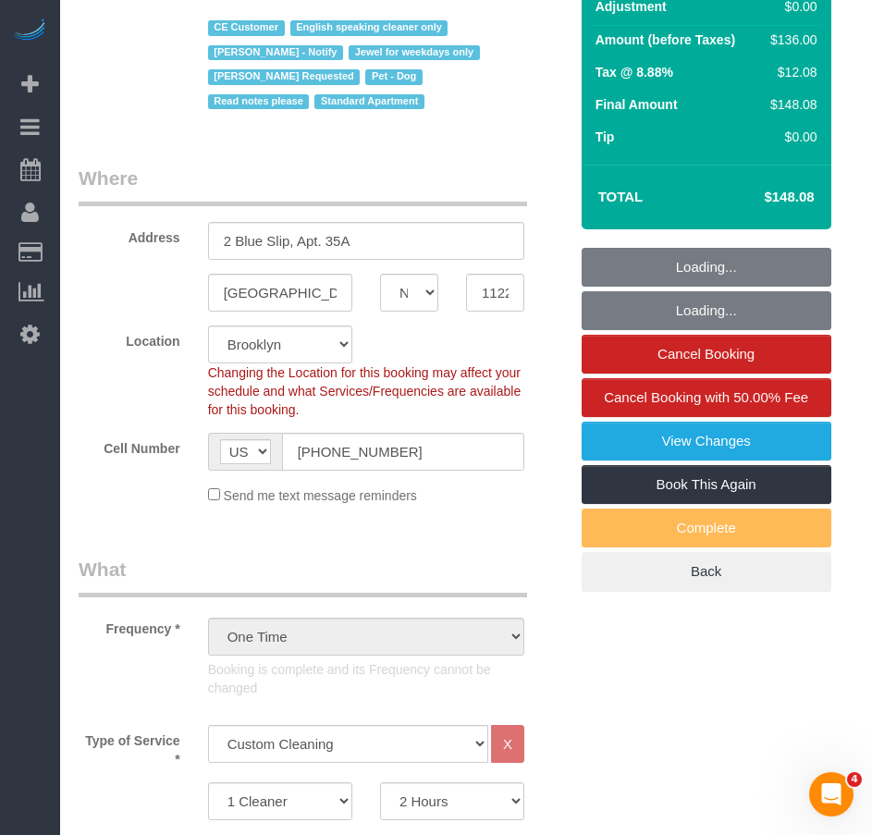
select select "object:1348"
select select "spot1"
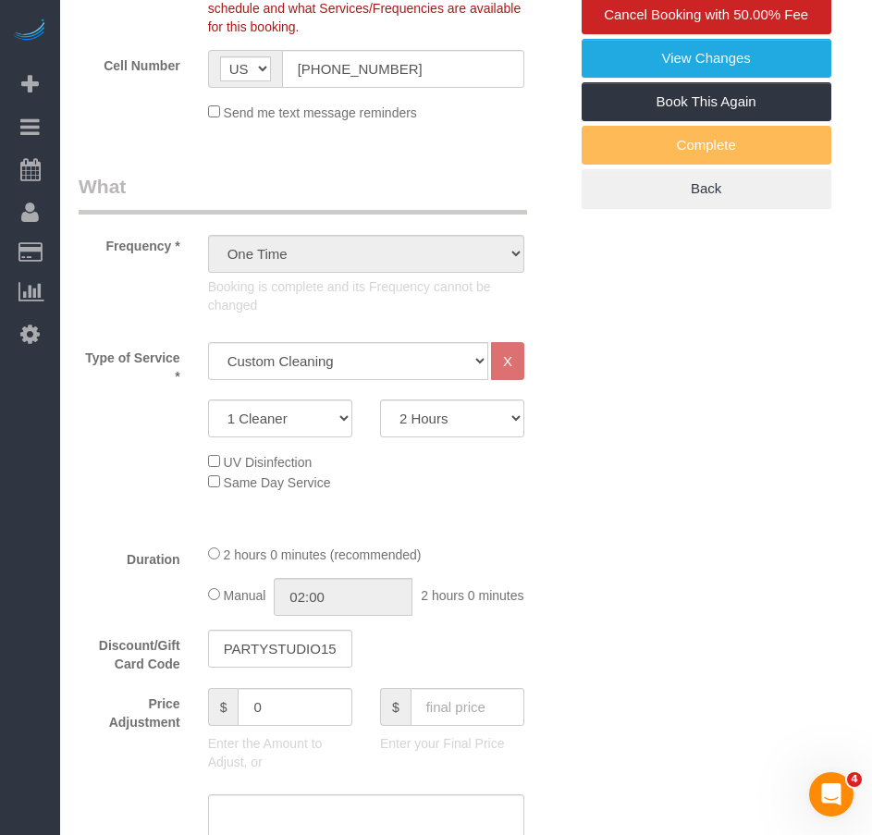
select select "string:stripe-pm_1Ra3TY4VGloSiKo7j3jCiqJ4"
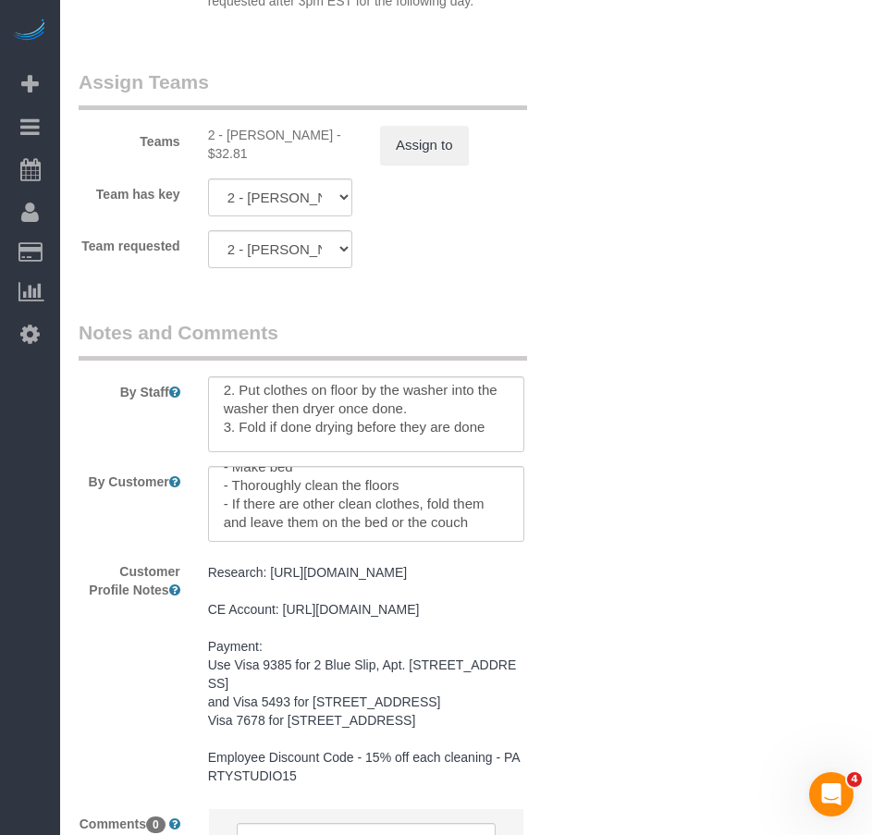
scroll to position [92, 0]
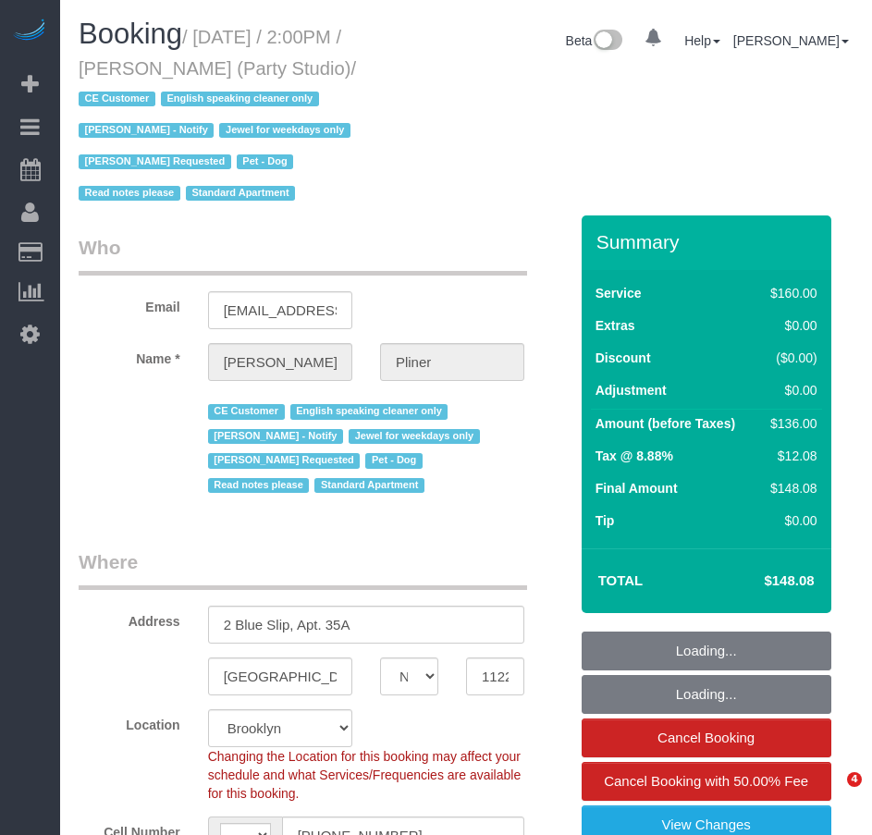
select select "NY"
select select "number:89"
select select "number:90"
select select "number:13"
select select "number:7"
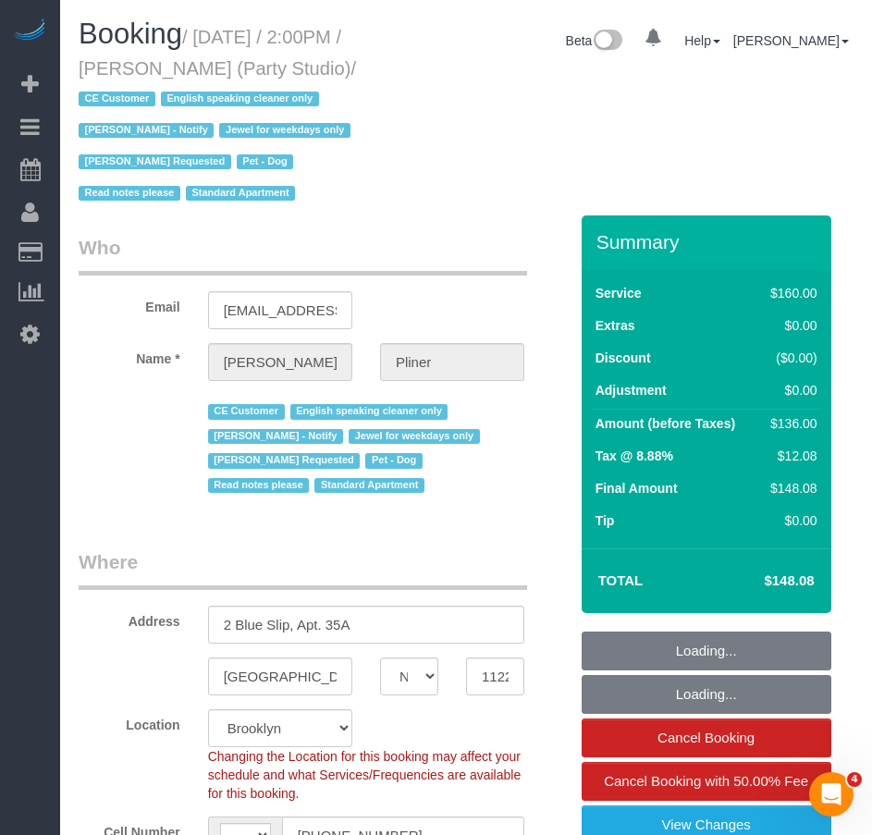
select select "string:[GEOGRAPHIC_DATA]"
select select "object:949"
select select "string:stripe-pm_1Ra3TY4VGloSiKo7j3jCiqJ4"
select select "spot1"
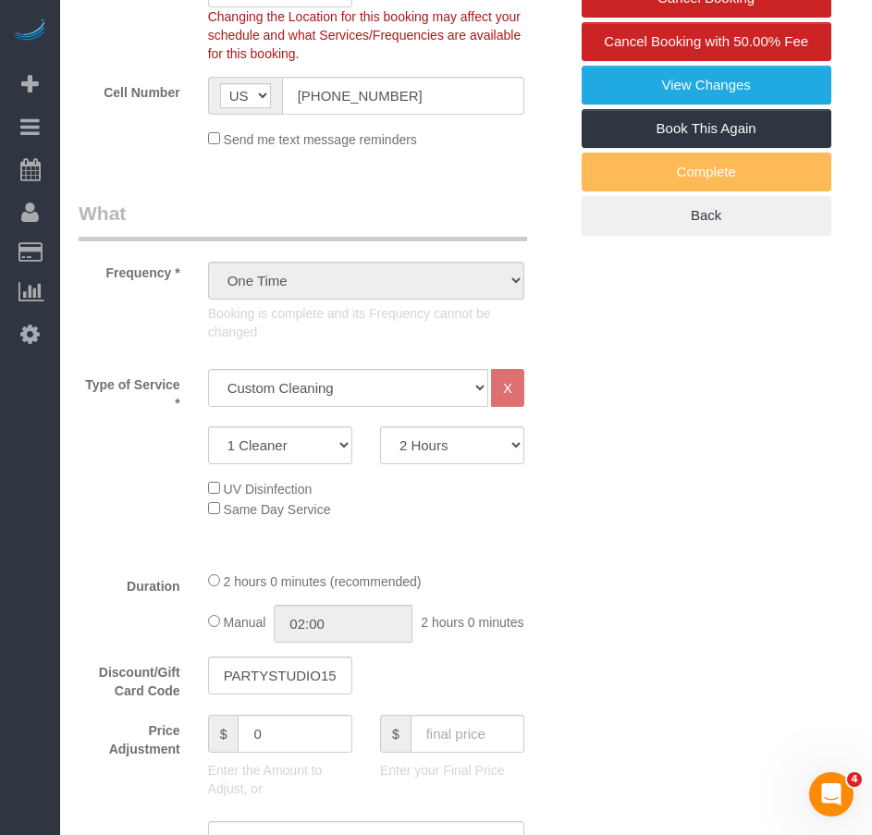
select select "object:1349"
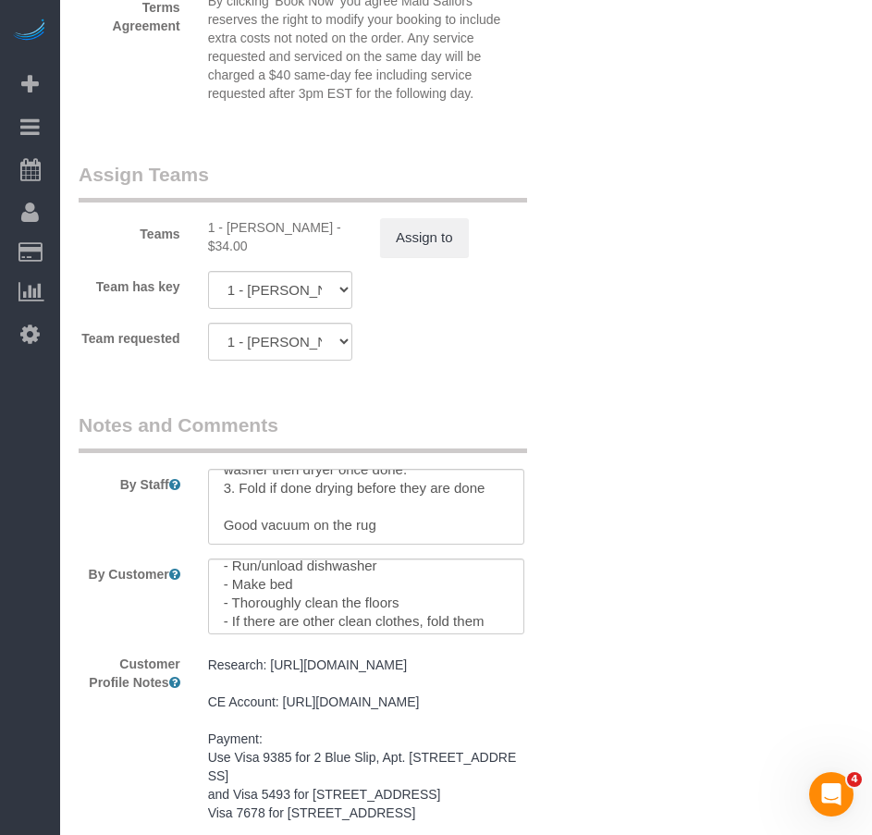
scroll to position [74, 0]
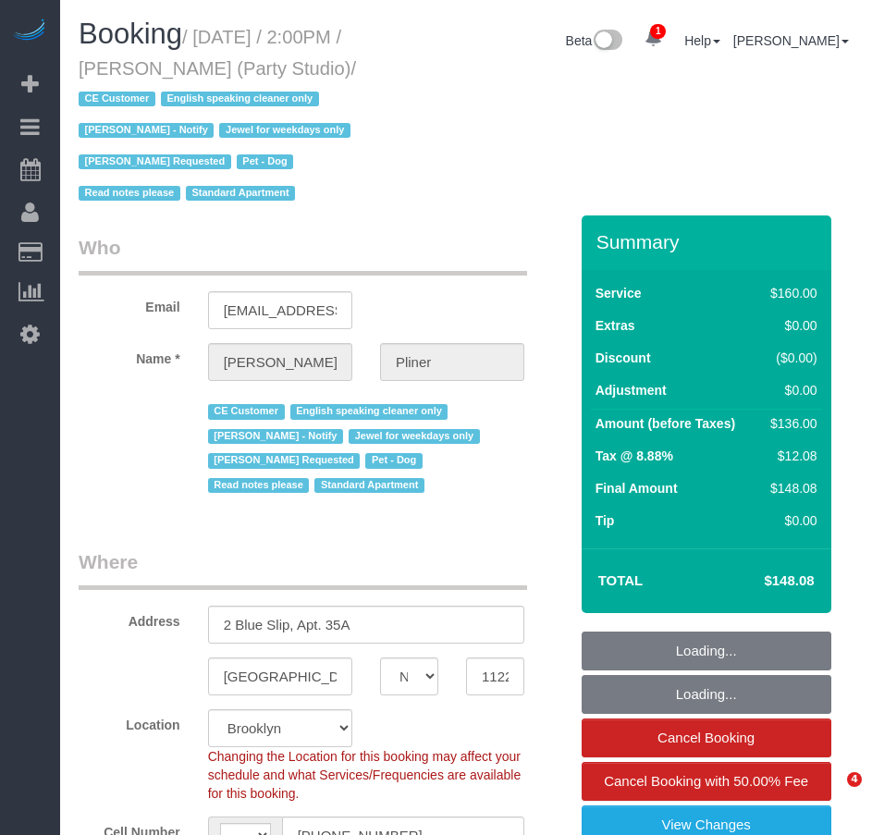
select select "NY"
select select "object:425"
select select "string:[GEOGRAPHIC_DATA]"
select select "spot1"
select select "number:89"
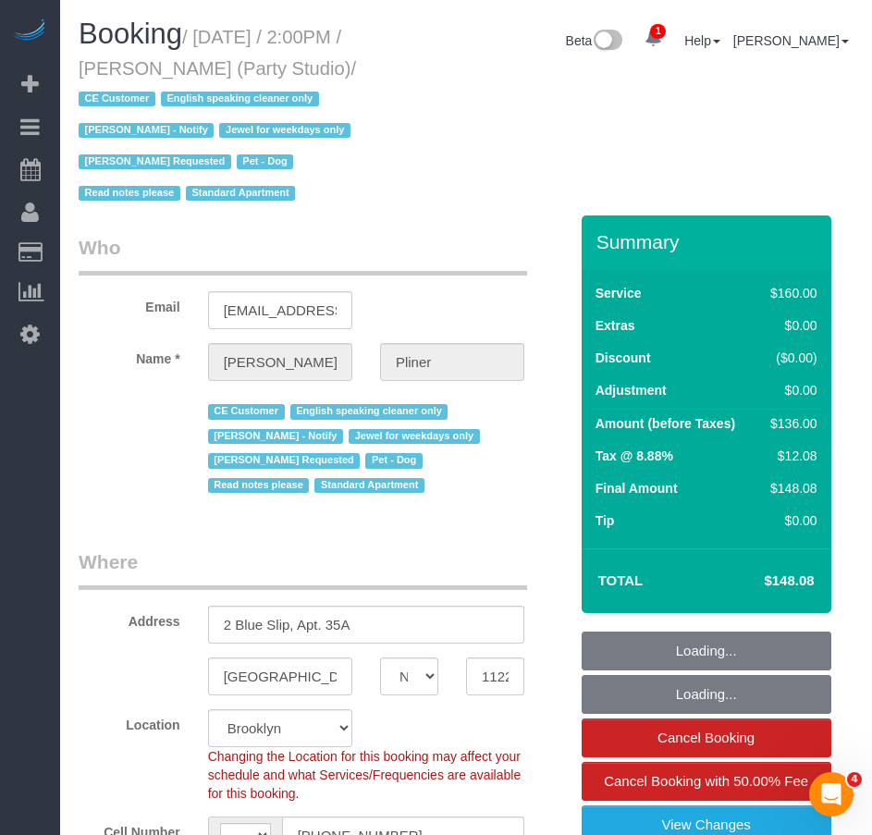
select select "number:90"
select select "number:13"
select select "number:7"
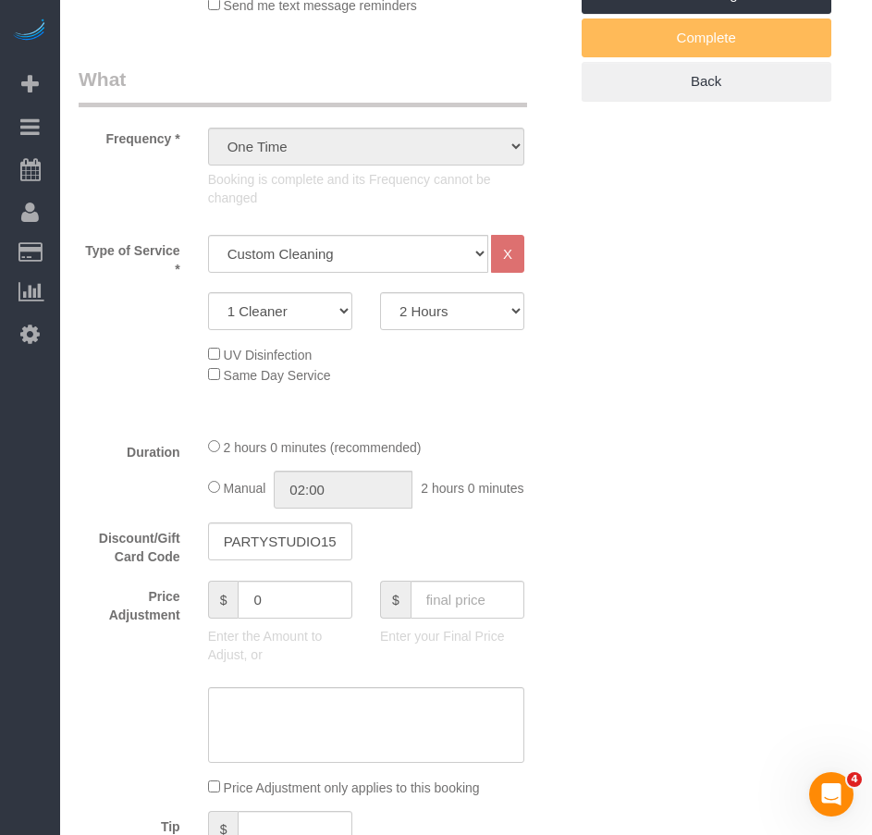
select select "string:stripe-pm_1Ra3TY4VGloSiKo7j3jCiqJ4"
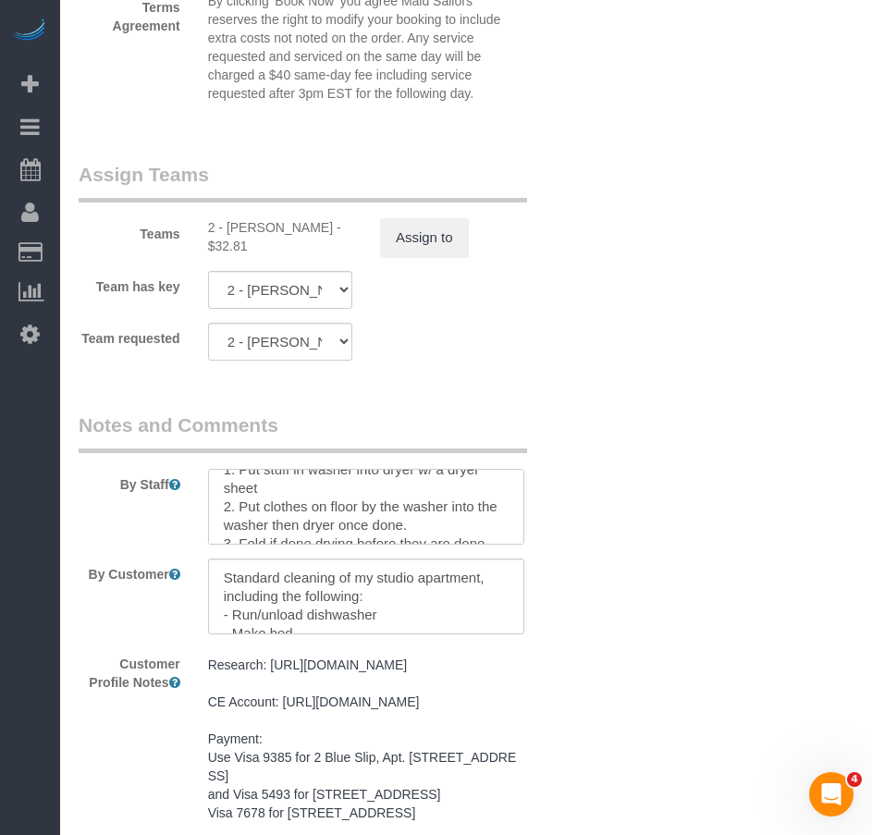
scroll to position [74, 0]
